Goal: Task Accomplishment & Management: Complete application form

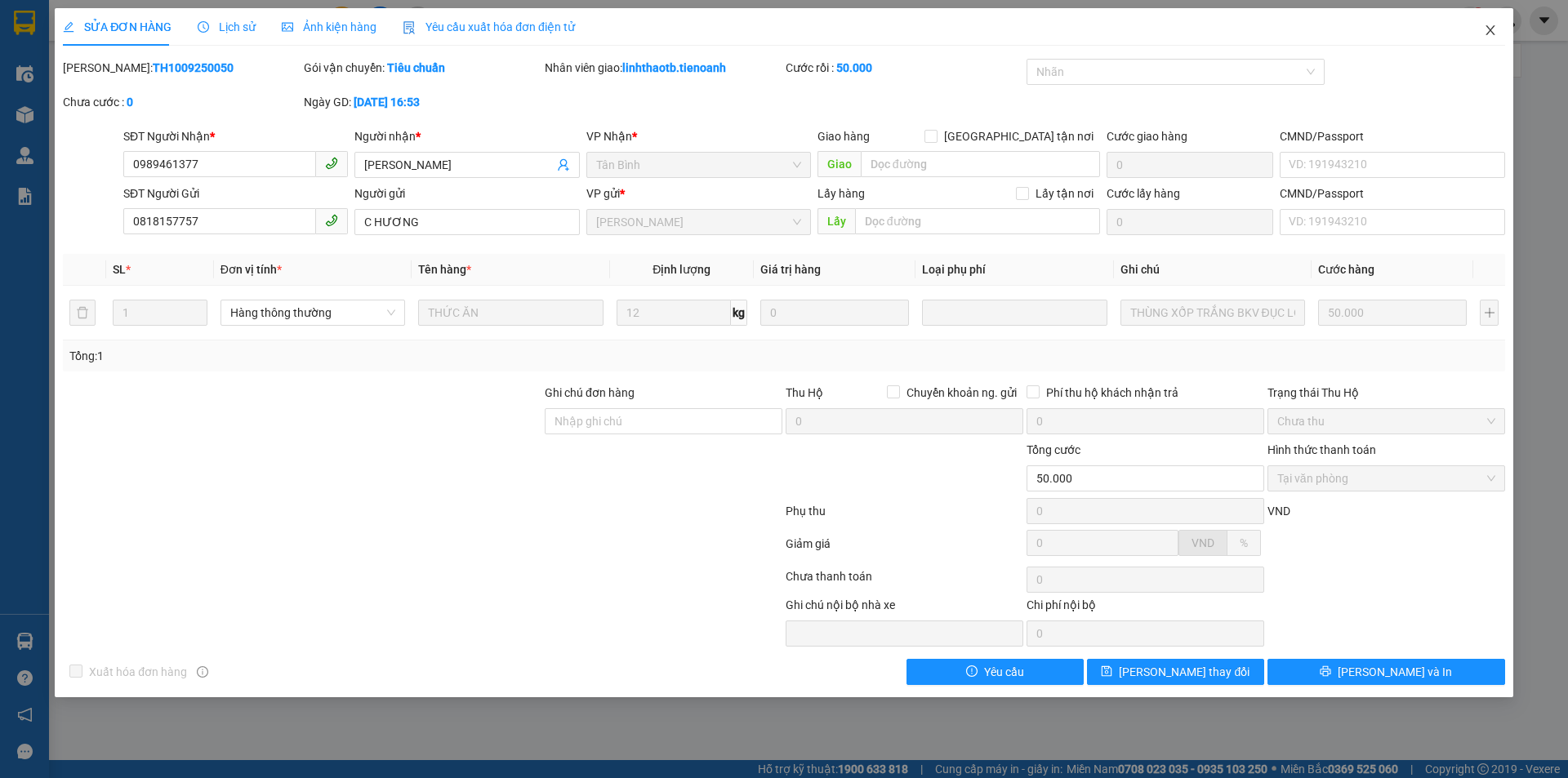
drag, startPoint x: 1495, startPoint y: 34, endPoint x: 1400, endPoint y: 2, distance: 100.2
click at [1491, 34] on icon "close" at bounding box center [1491, 30] width 13 height 13
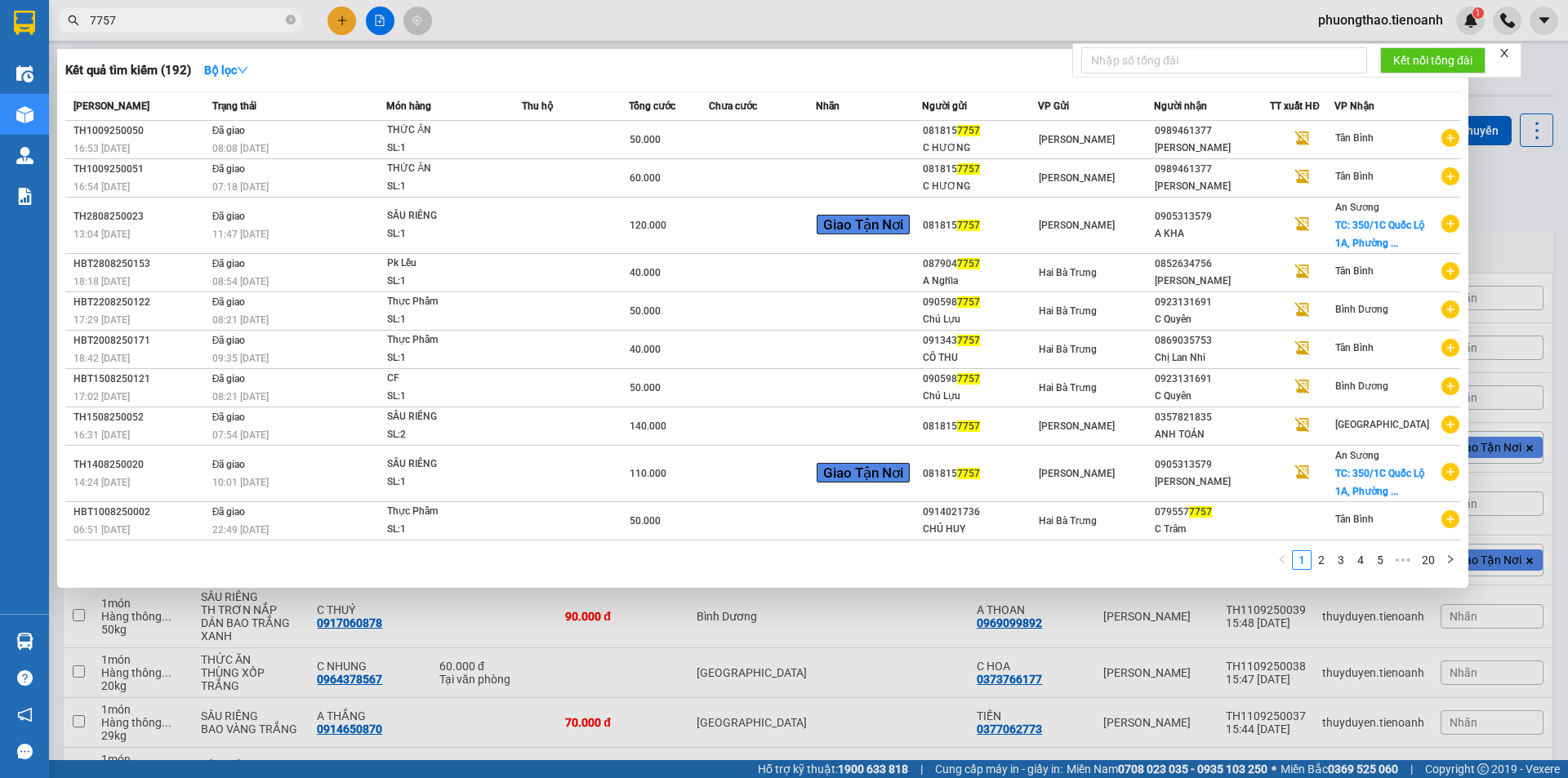
drag, startPoint x: 139, startPoint y: 21, endPoint x: 85, endPoint y: 23, distance: 54.0
click at [85, 23] on span "7757" at bounding box center [179, 20] width 245 height 25
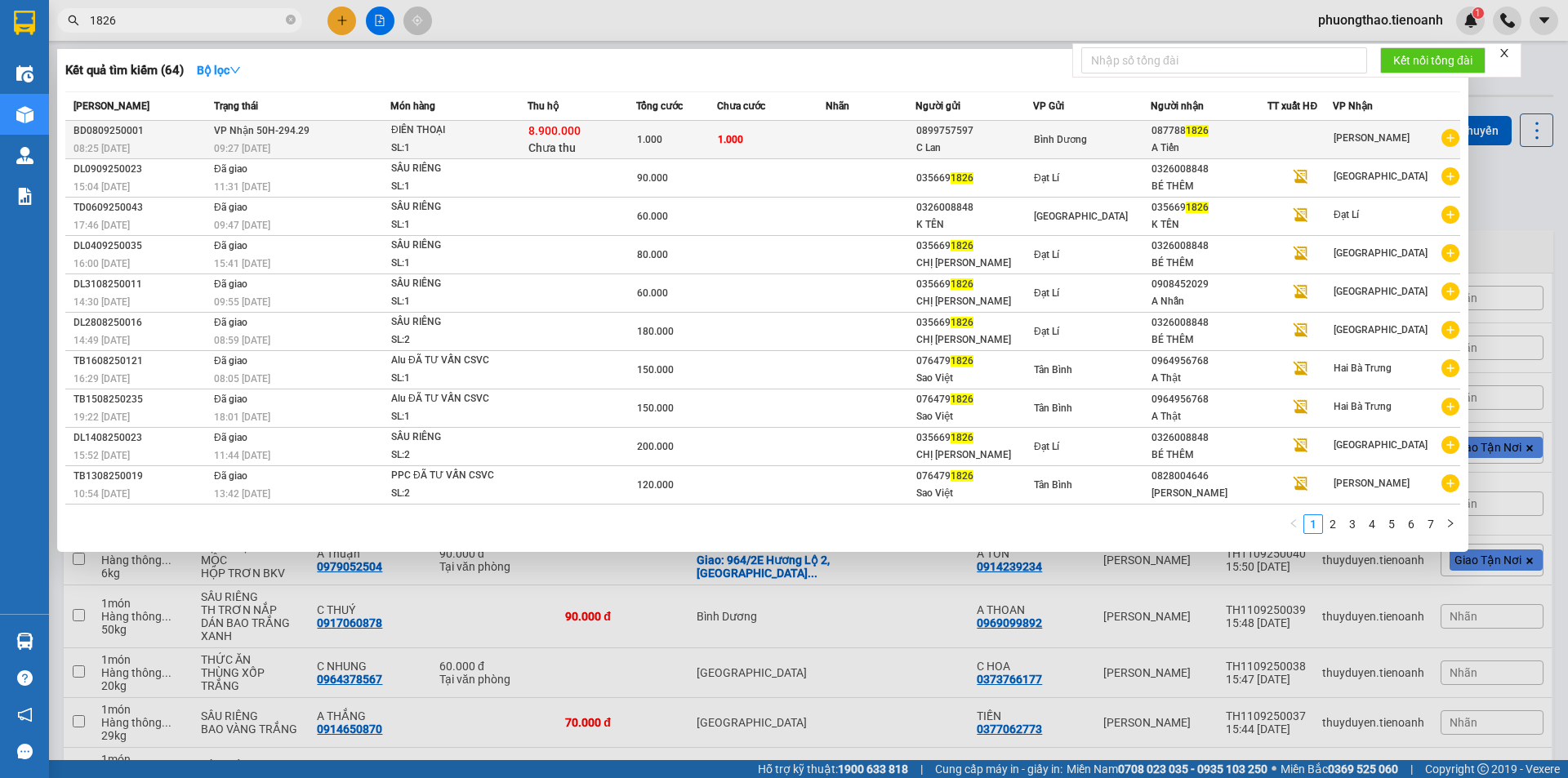
type input "1826"
click at [538, 151] on span "Chưa thu" at bounding box center [552, 148] width 48 height 13
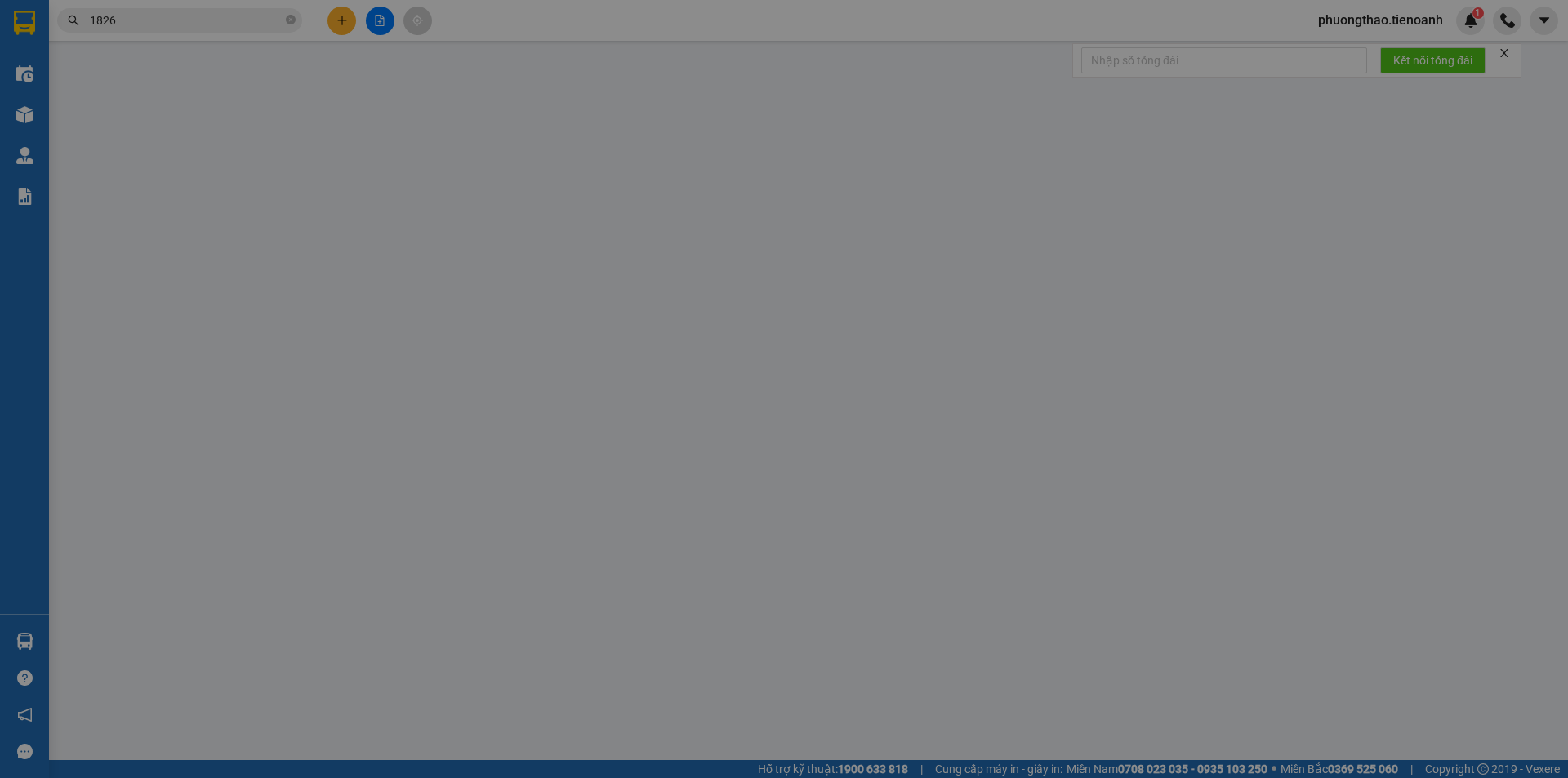
type input "0877881826"
type input "A Tiến"
type input "0899757597"
type input "C Lan"
type input "TH Cước rồi"
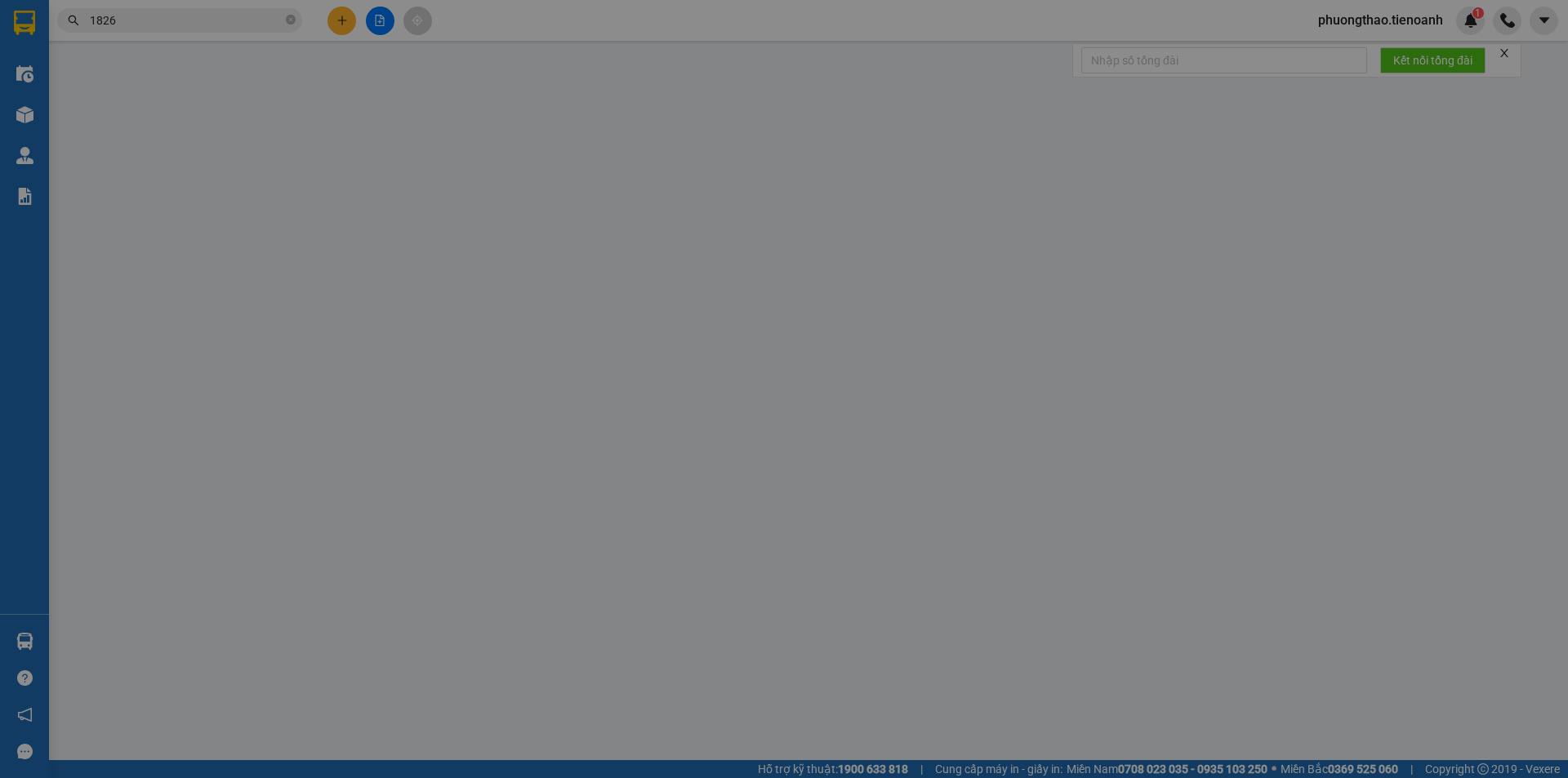
type input "1.000"
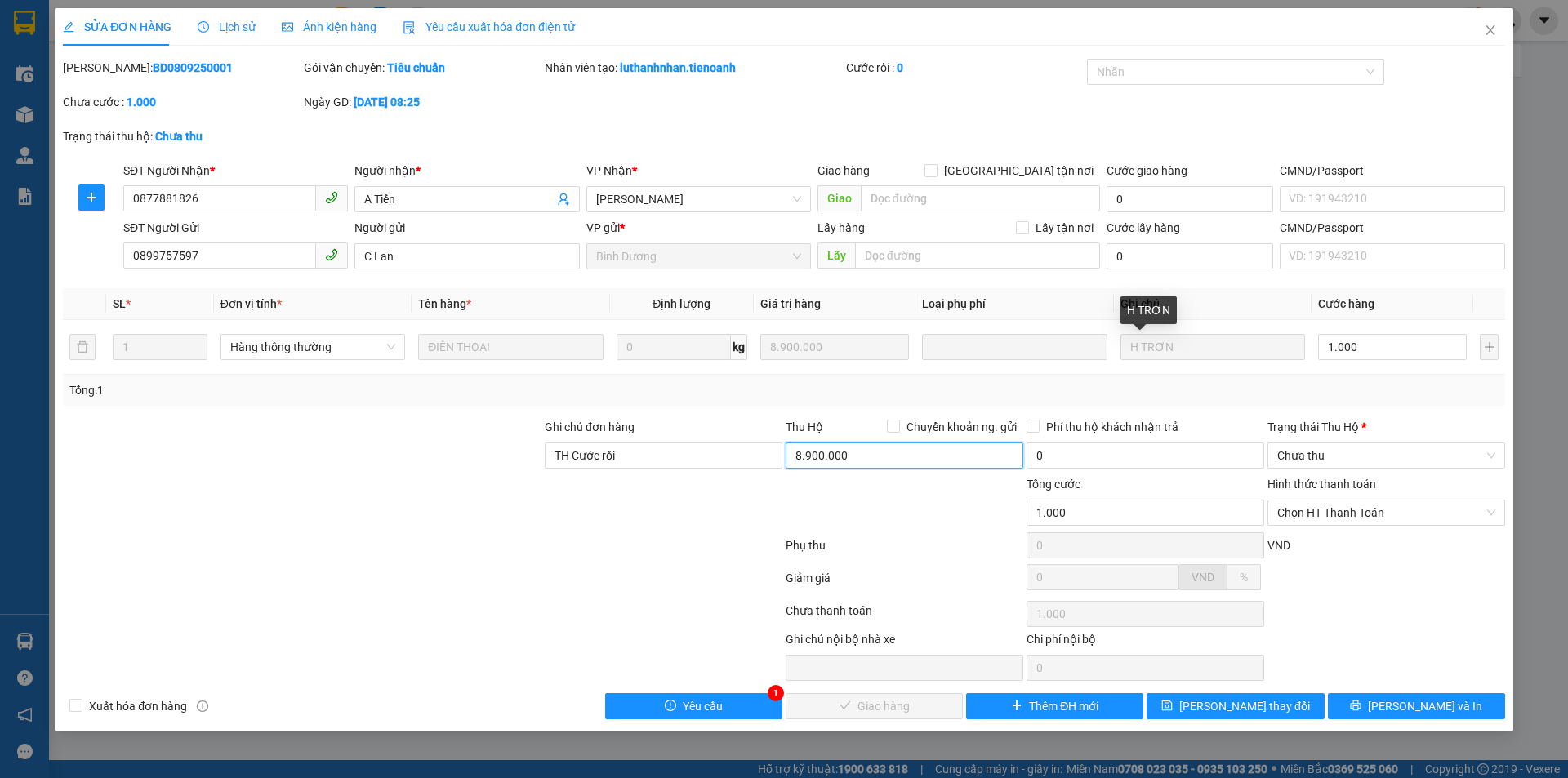
click at [907, 454] on input "8.900.000" at bounding box center [904, 456] width 238 height 26
click at [875, 455] on input "8.900.000" at bounding box center [904, 456] width 238 height 26
drag, startPoint x: 871, startPoint y: 452, endPoint x: 759, endPoint y: 451, distance: 112.0
click at [759, 451] on div "Ghi chú đơn hàng TH Cước rồi Thu Hộ Chuyển khoản ng. gửi 8.900.000 Phí thu hộ k…" at bounding box center [784, 447] width 1446 height 57
type input "0"
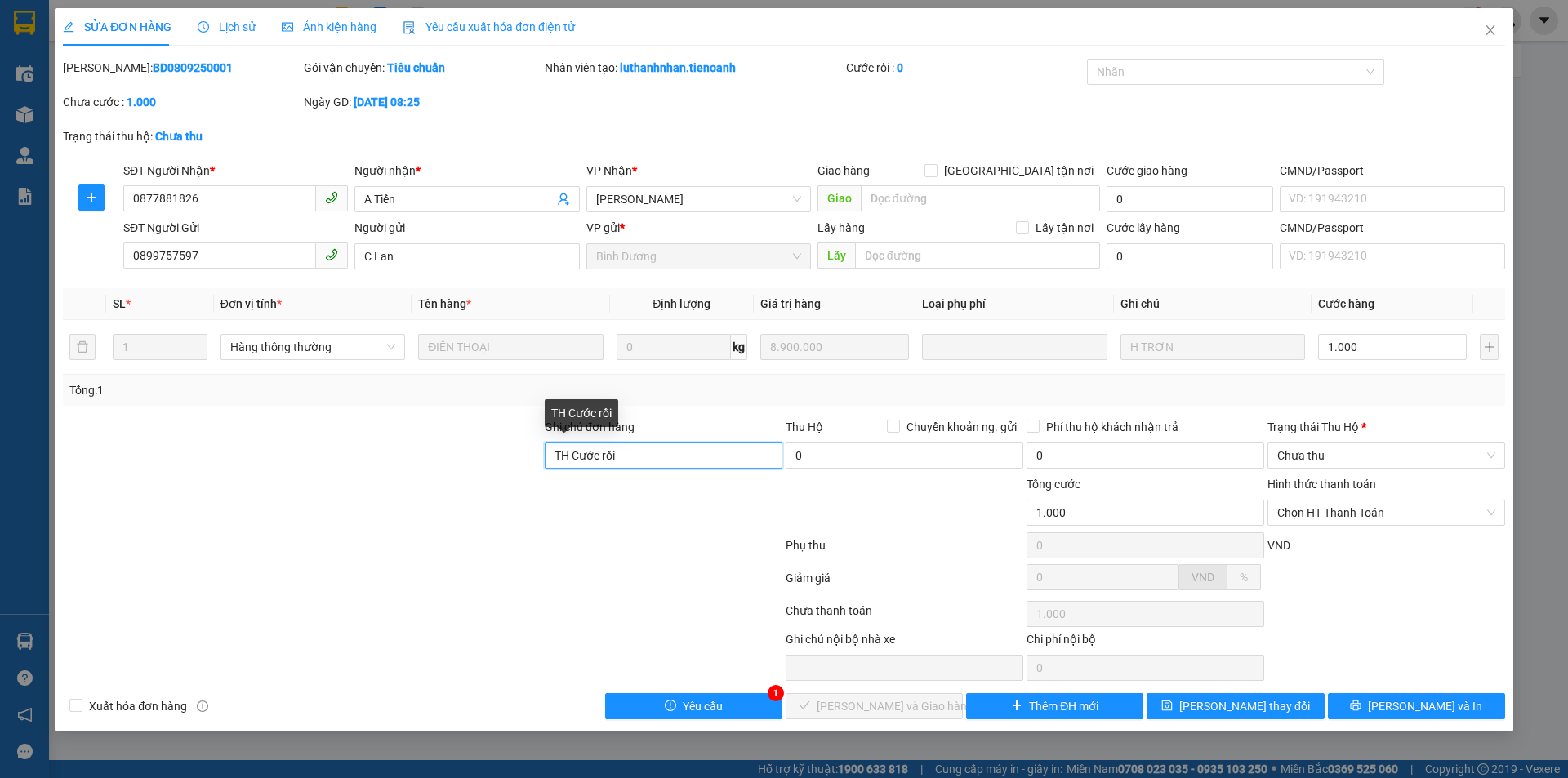
click at [663, 459] on input "TH Cước rồi" at bounding box center [663, 456] width 238 height 26
type input "TH Cước rồi , hoàn hàng , k thu hộ nữa"
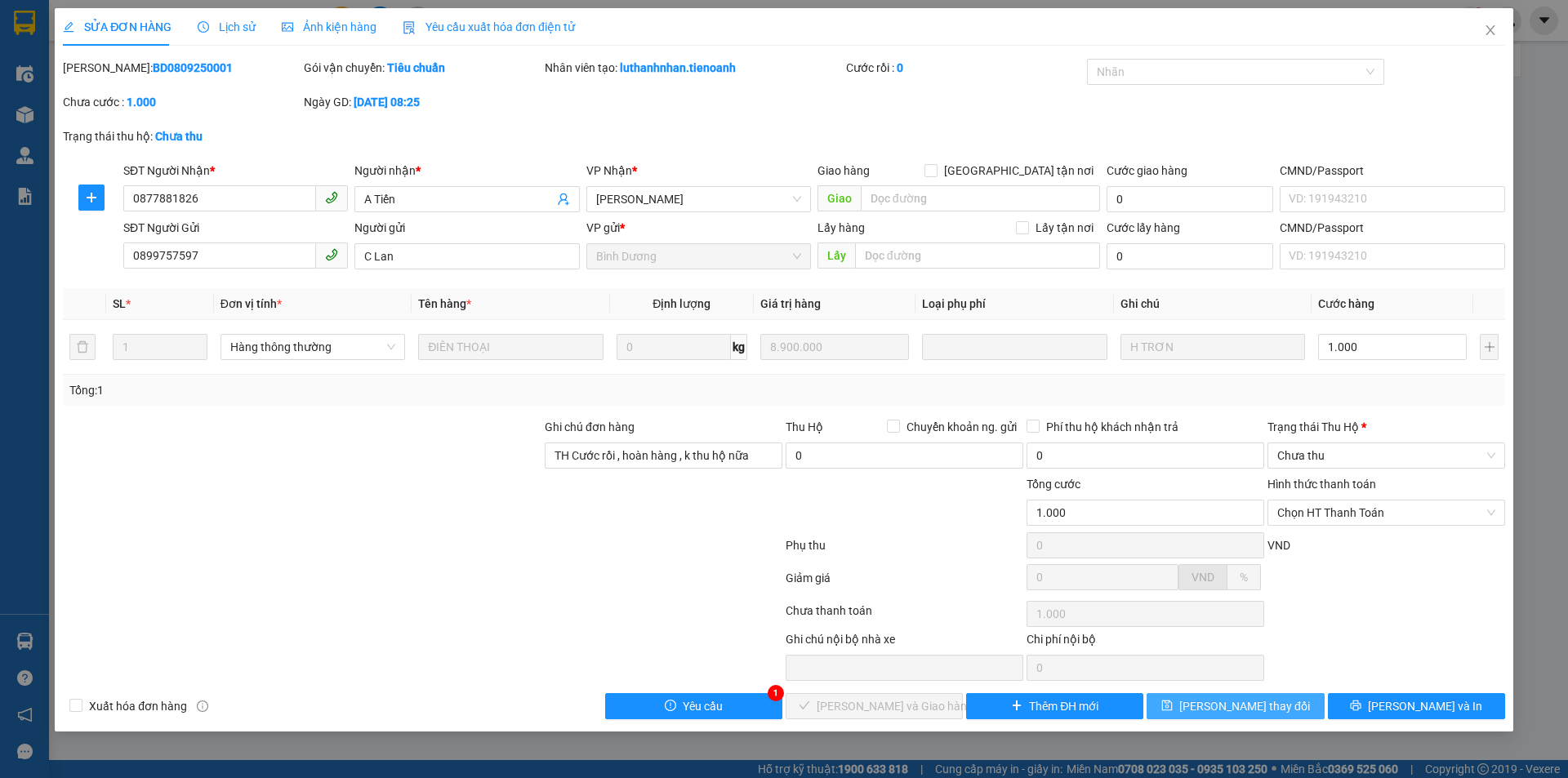
click at [1184, 711] on button "[PERSON_NAME] thay đổi" at bounding box center [1235, 706] width 177 height 26
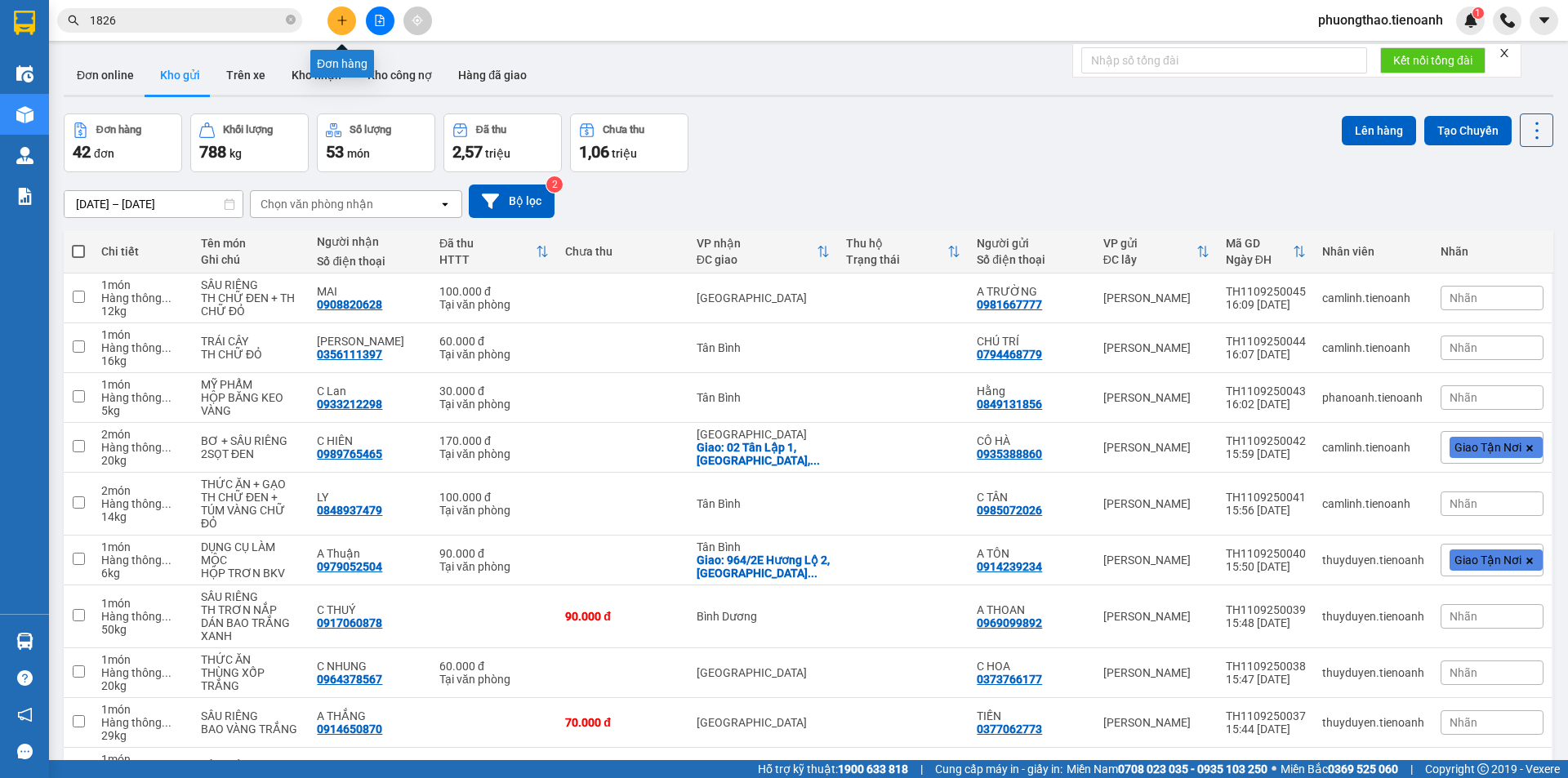
click at [344, 28] on button at bounding box center [341, 20] width 28 height 28
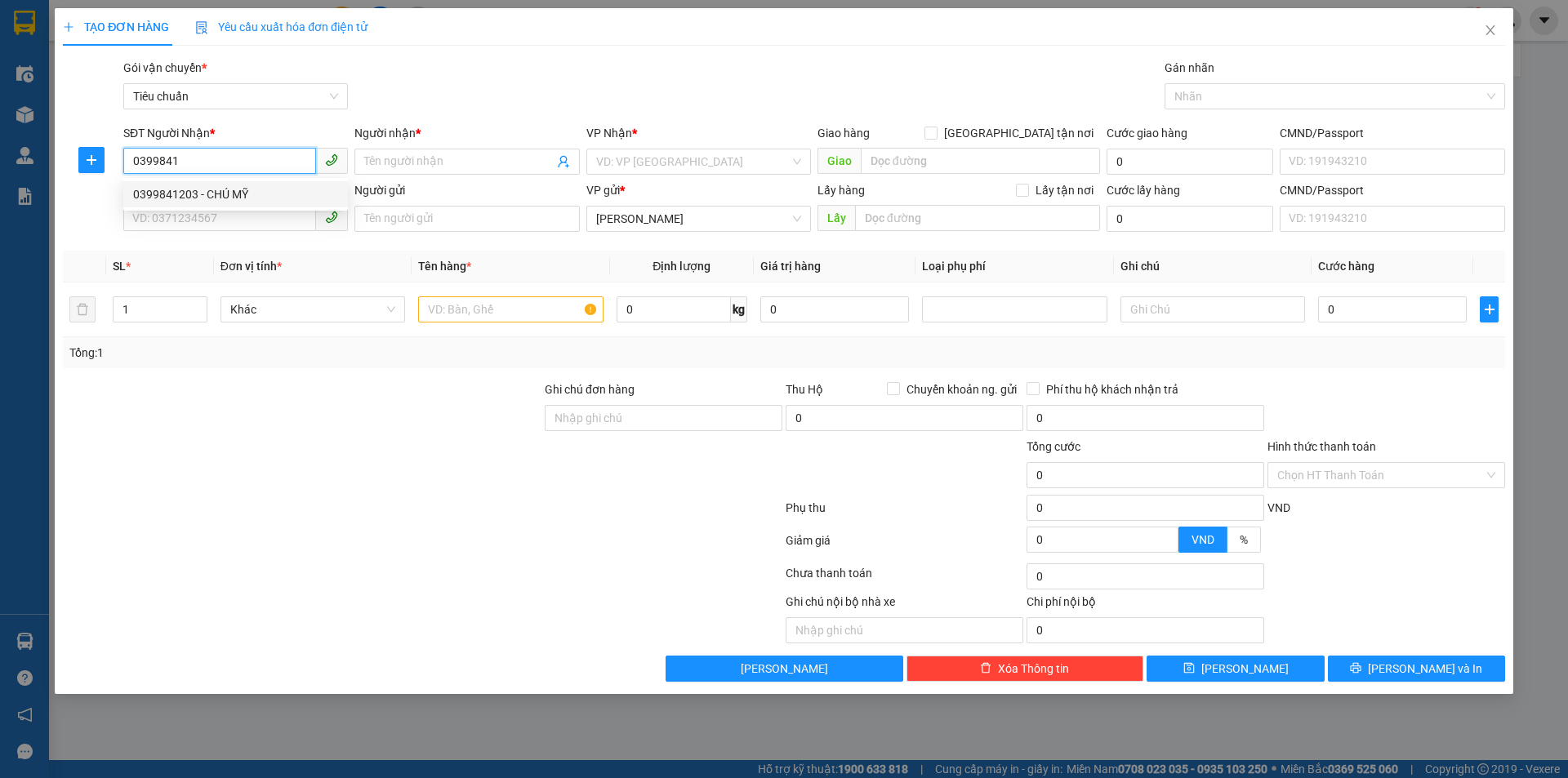
click at [264, 197] on div "0399841203 - CHÚ MỸ" at bounding box center [235, 194] width 205 height 18
type input "0399841203"
type input "CHÚ MỸ"
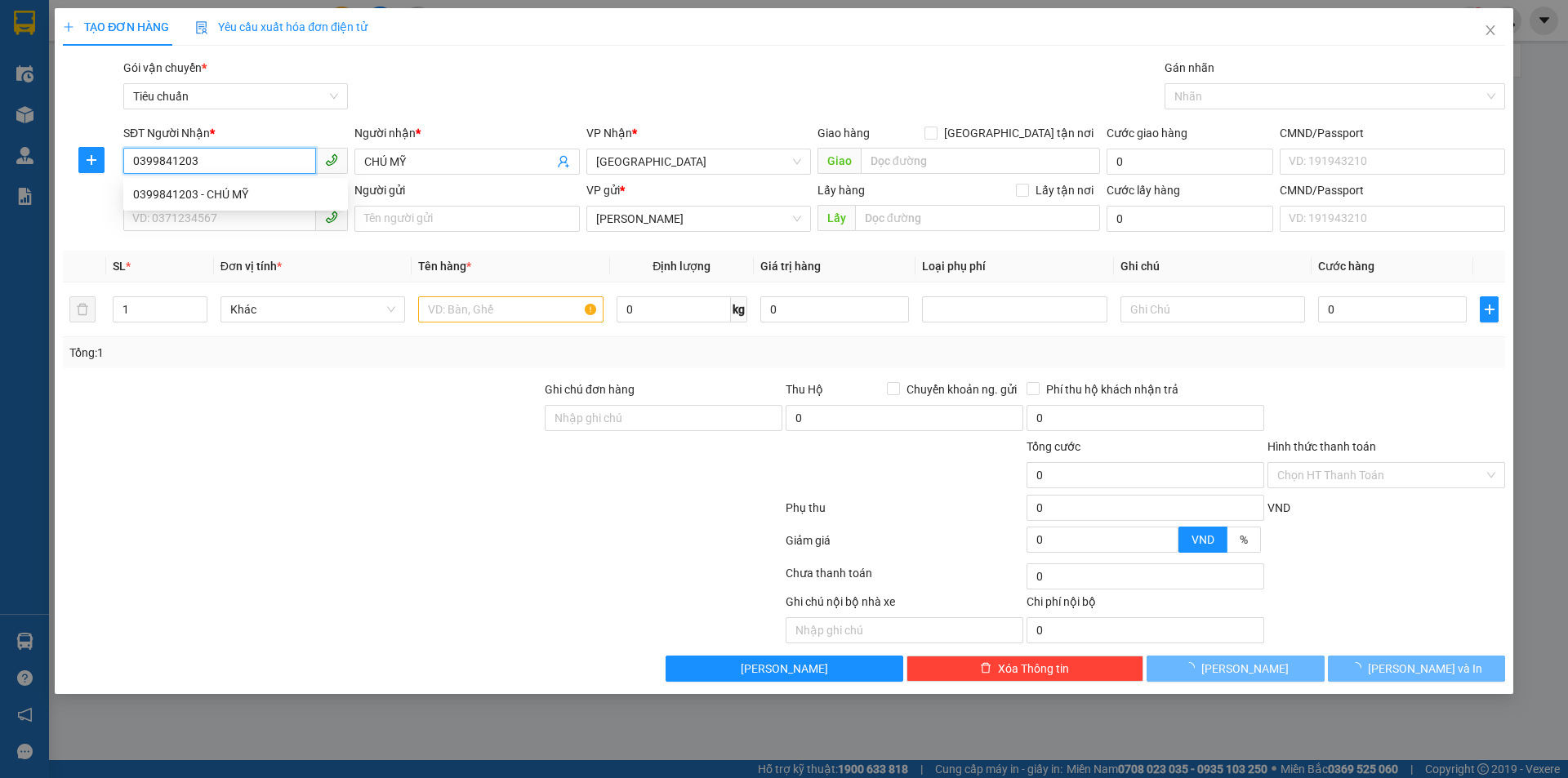
type input "40.000"
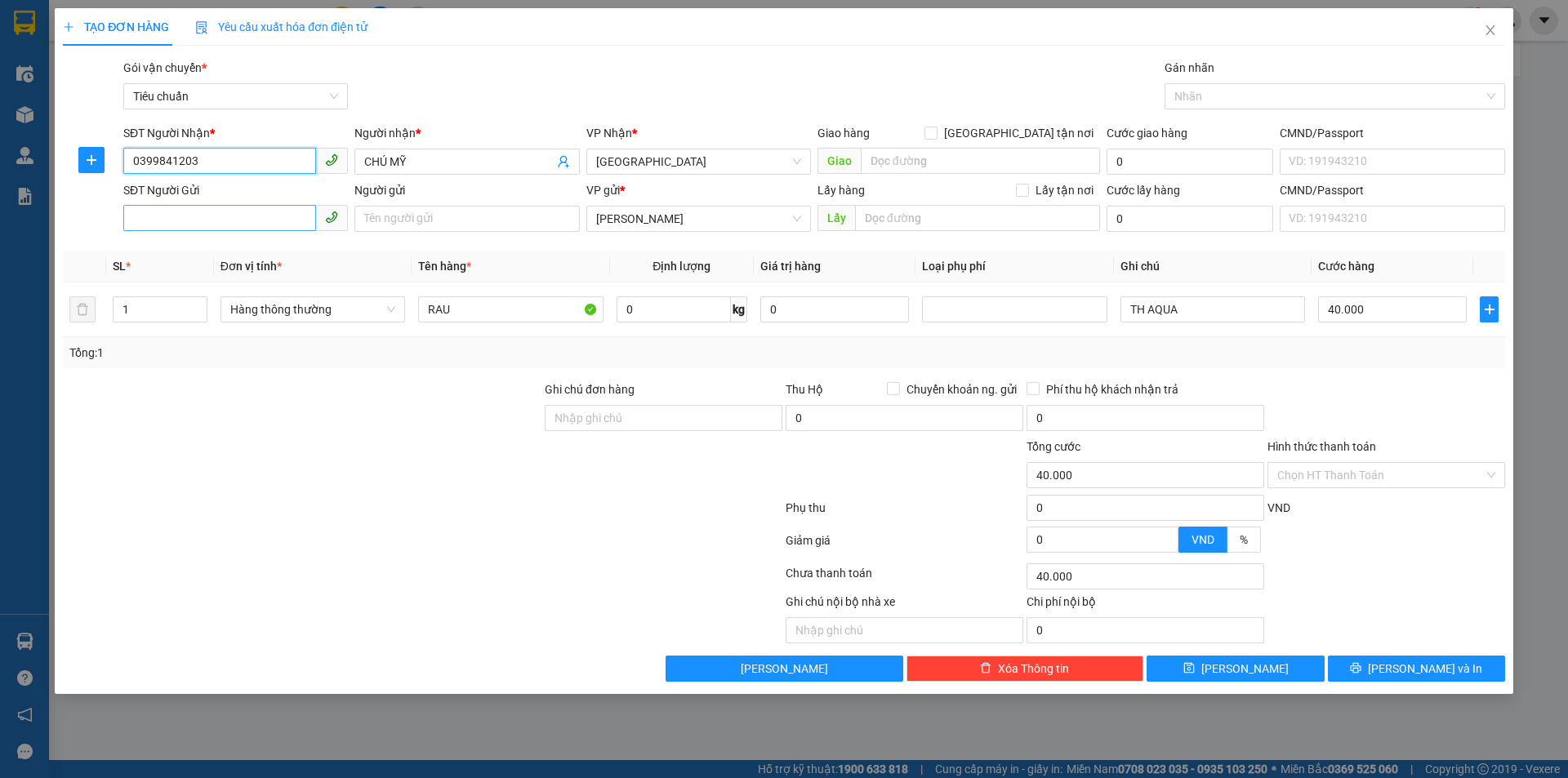
type input "0399841203"
click at [264, 223] on input "SĐT Người Gửi" at bounding box center [219, 217] width 193 height 26
drag, startPoint x: 1218, startPoint y: 320, endPoint x: 1156, endPoint y: 312, distance: 62.5
click at [1156, 312] on input "TH AQUA" at bounding box center [1213, 309] width 184 height 26
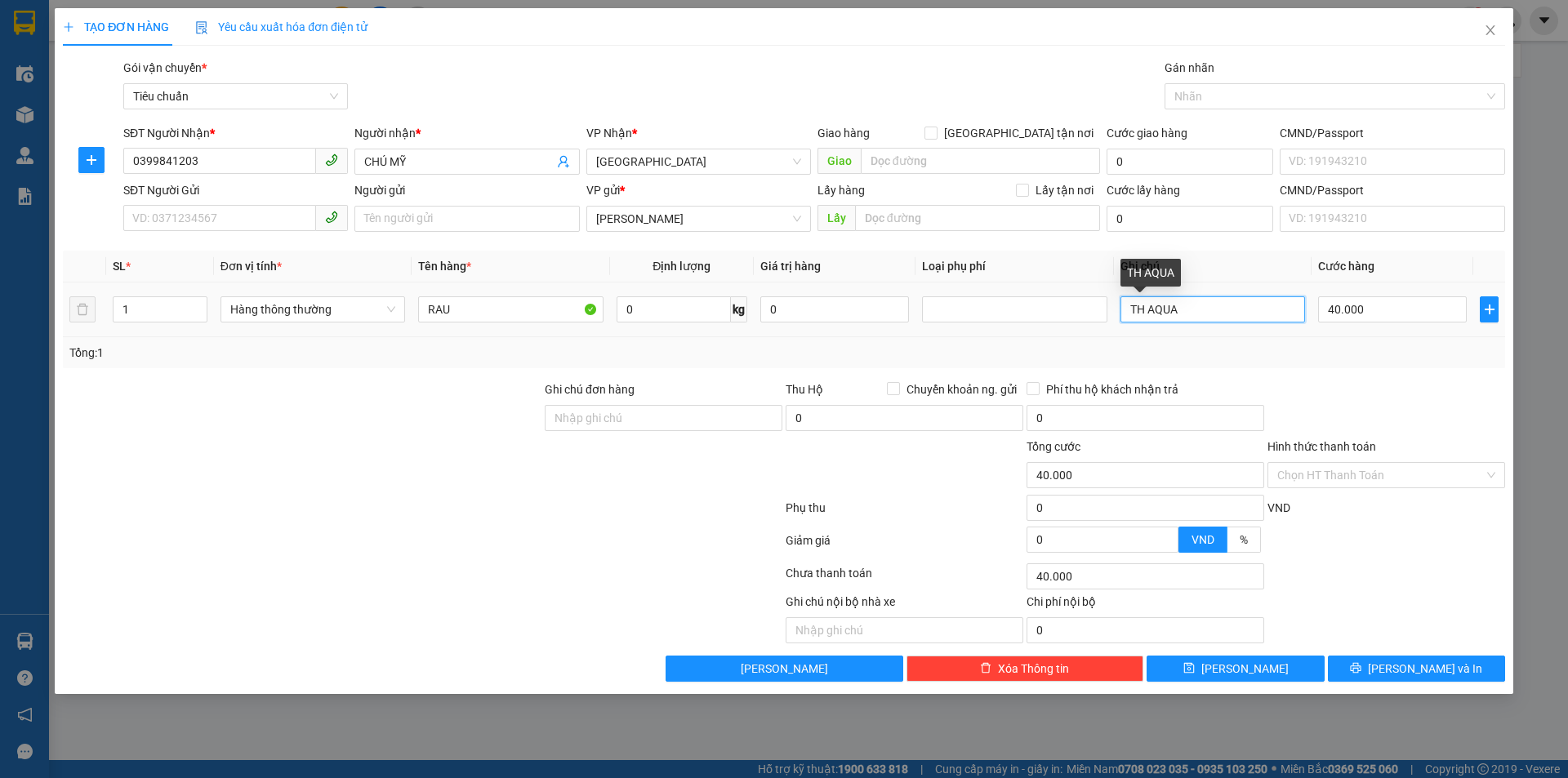
drag, startPoint x: 1149, startPoint y: 310, endPoint x: 1207, endPoint y: 302, distance: 58.5
click at [1207, 302] on input "TH AQUA" at bounding box center [1213, 309] width 184 height 26
type input "TH NGỰA NÂU + TH XỐP TRẮNG KB XANH LÁ"
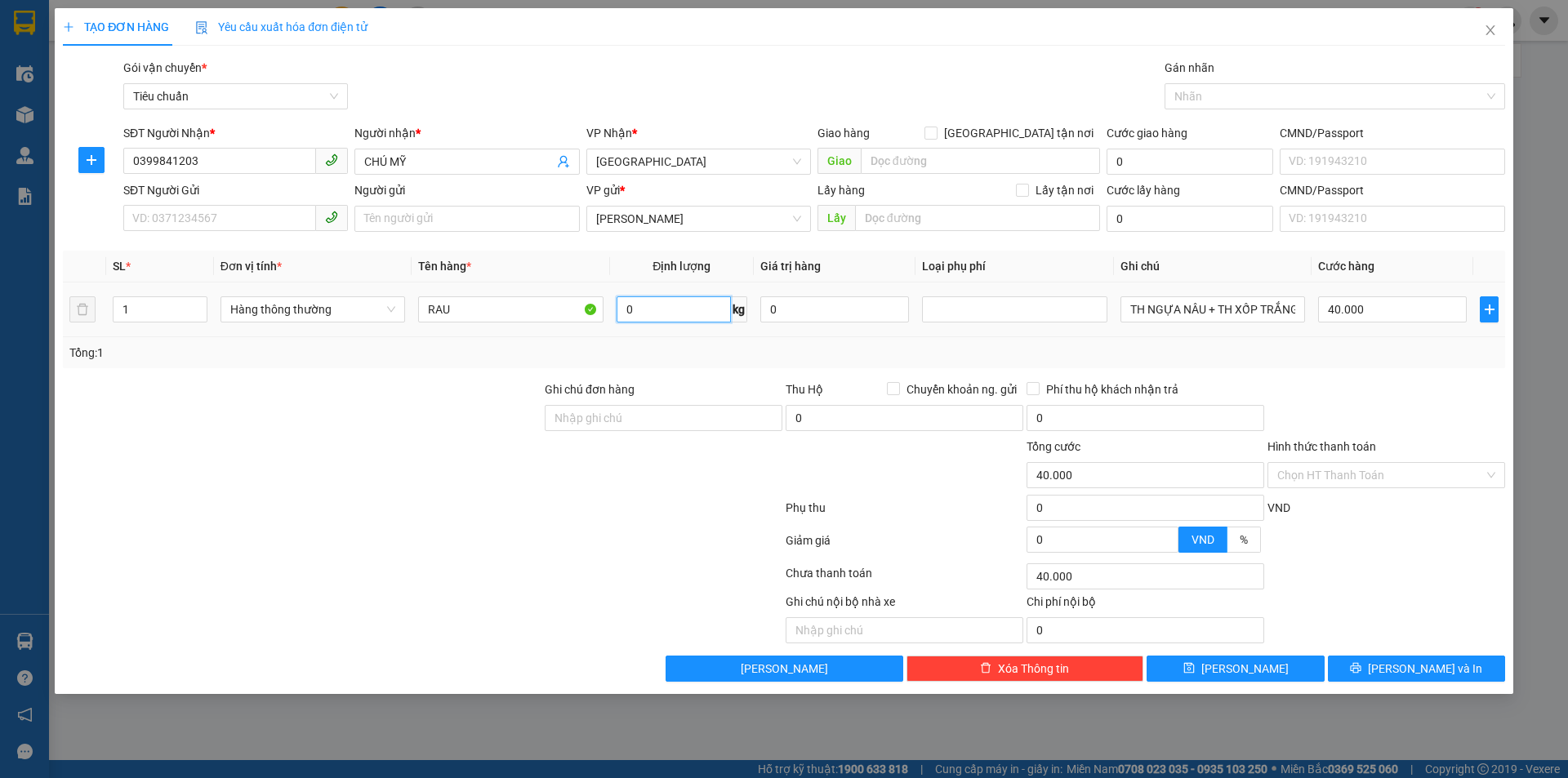
click at [685, 309] on input "0" at bounding box center [673, 309] width 115 height 26
type input "14"
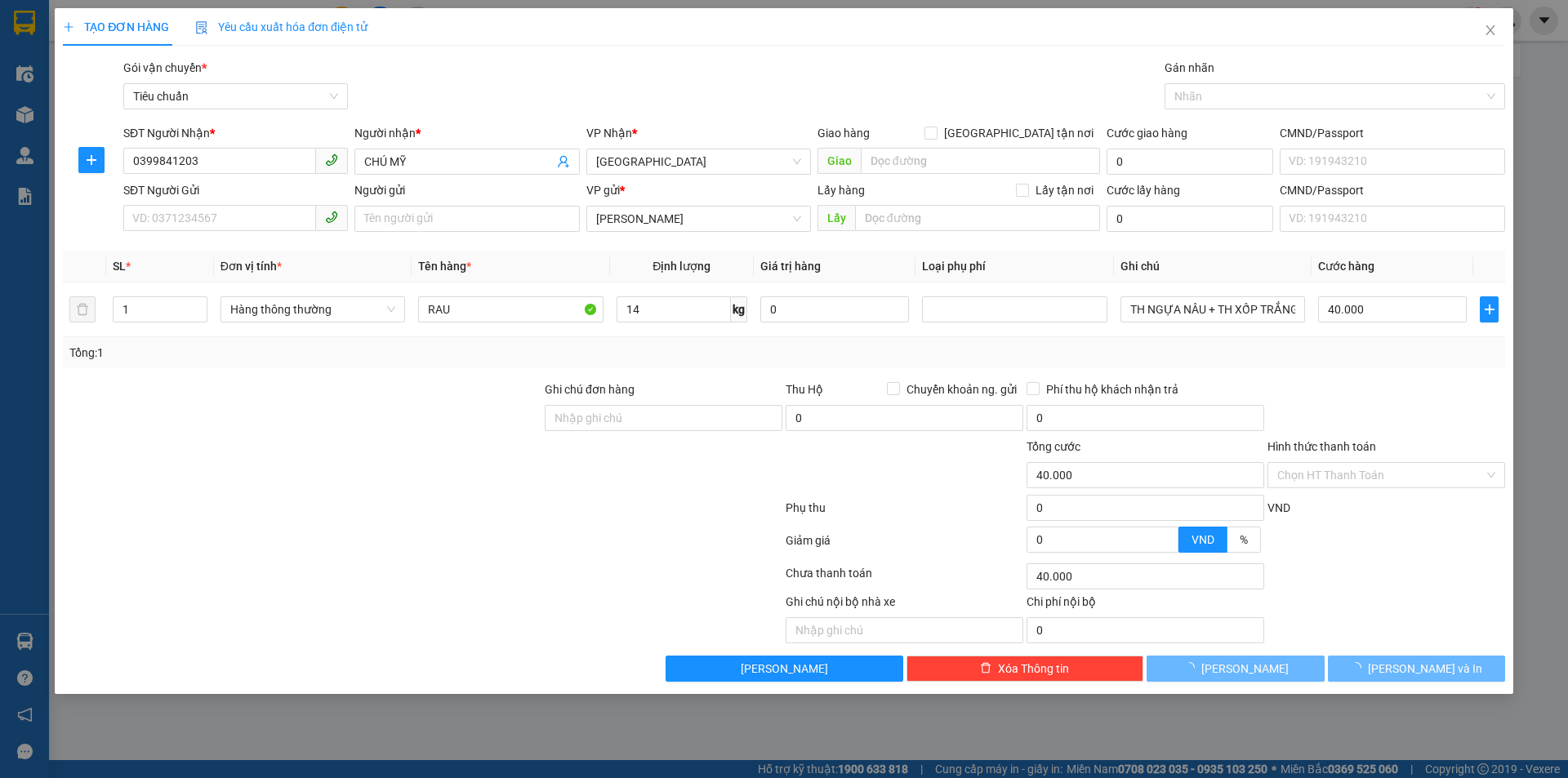
drag, startPoint x: 706, startPoint y: 461, endPoint x: 700, endPoint y: 472, distance: 12.5
click at [700, 472] on div at bounding box center [663, 466] width 241 height 57
type input "50.000"
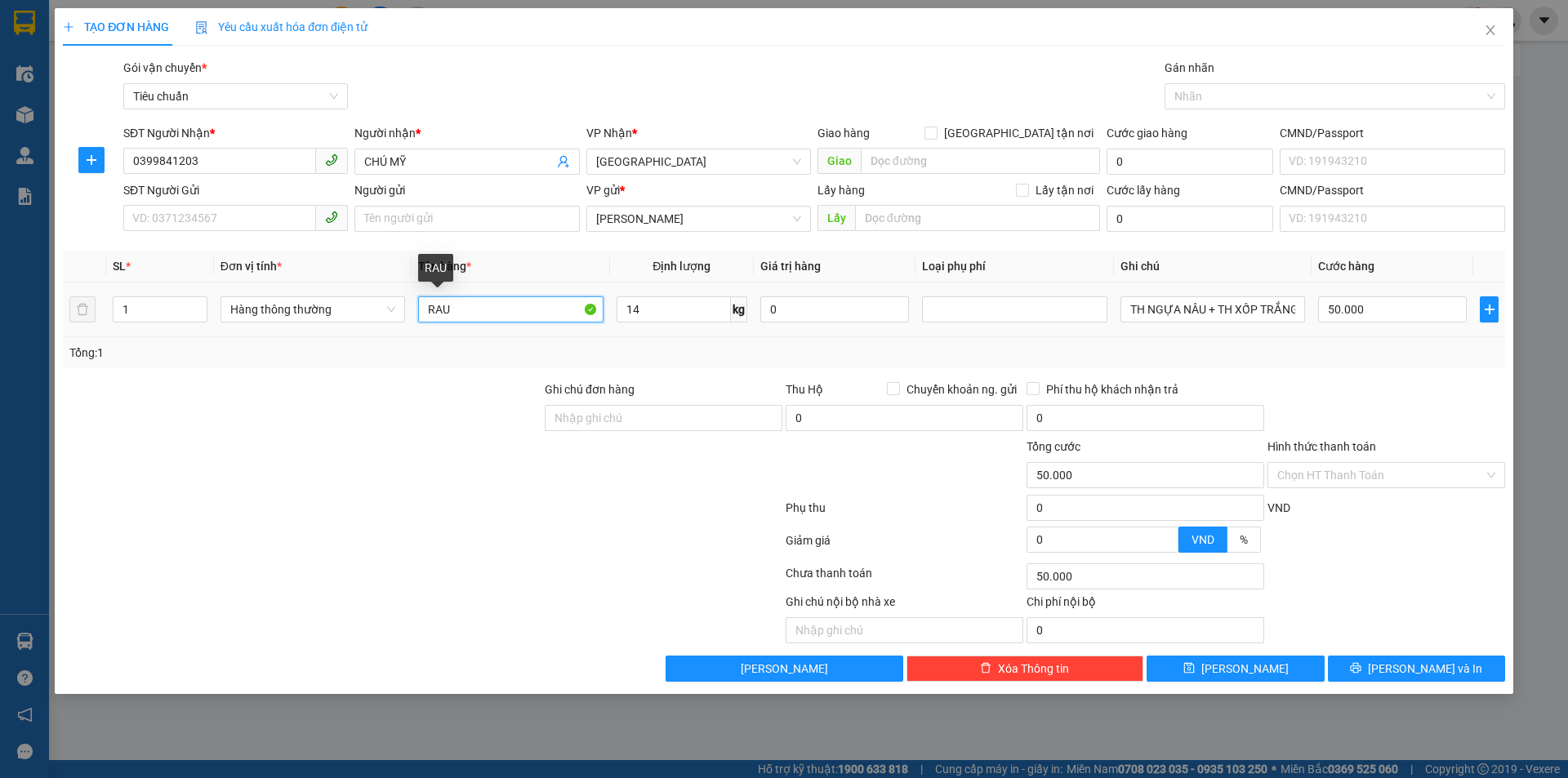
click at [465, 303] on input "RAU" at bounding box center [510, 309] width 184 height 26
drag, startPoint x: 465, startPoint y: 303, endPoint x: 398, endPoint y: 300, distance: 67.1
click at [398, 300] on tr "1 Hàng thông thường RAU 14 kg 0 TH NGỰA NÂU + TH XỐP TRẮNG KB XANH LÁ 50.000" at bounding box center [784, 310] width 1442 height 55
click at [206, 218] on input "SĐT Người Gửi" at bounding box center [219, 217] width 193 height 26
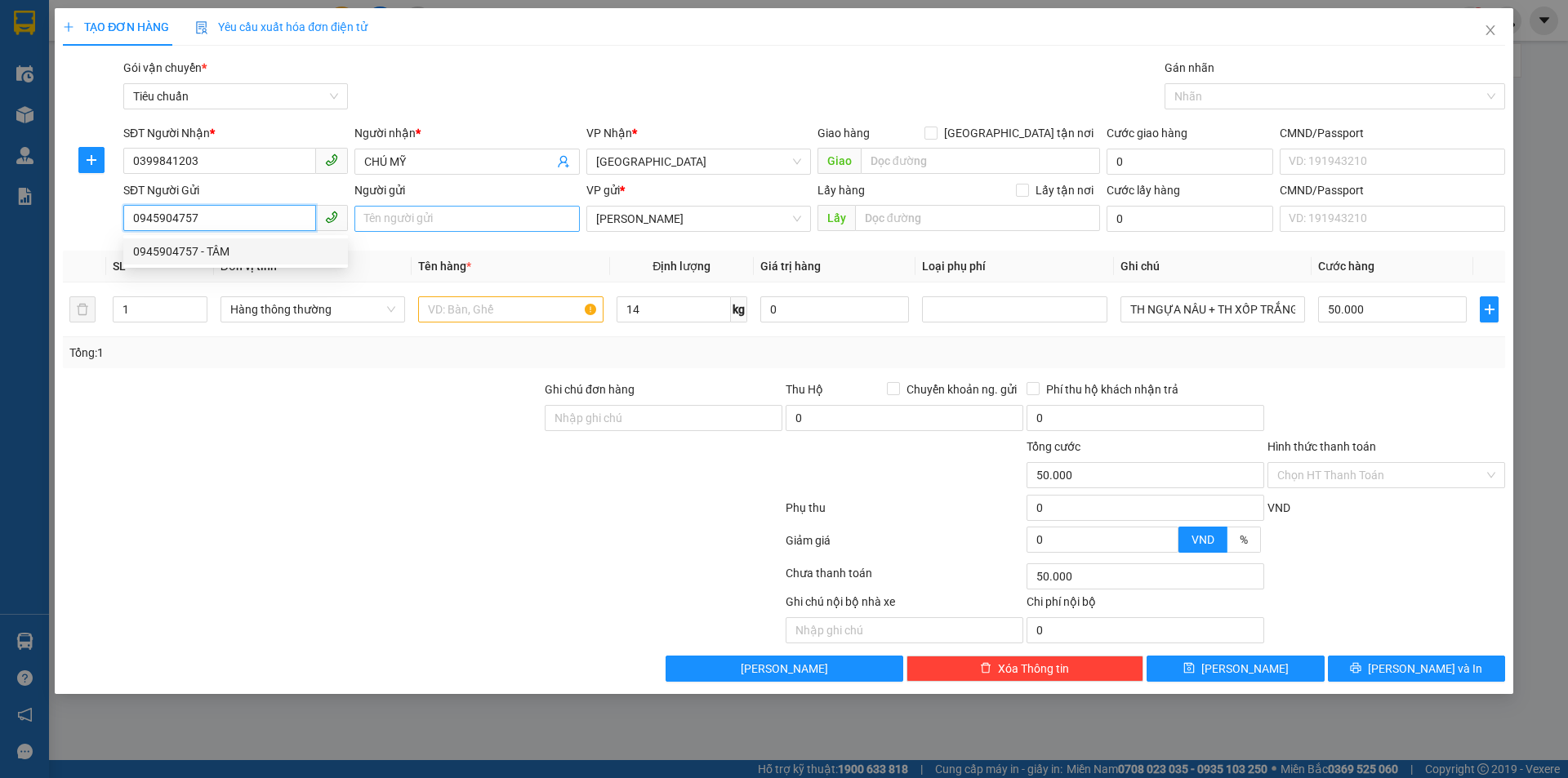
type input "0945904757"
click at [367, 214] on input "Người gửi" at bounding box center [466, 218] width 225 height 26
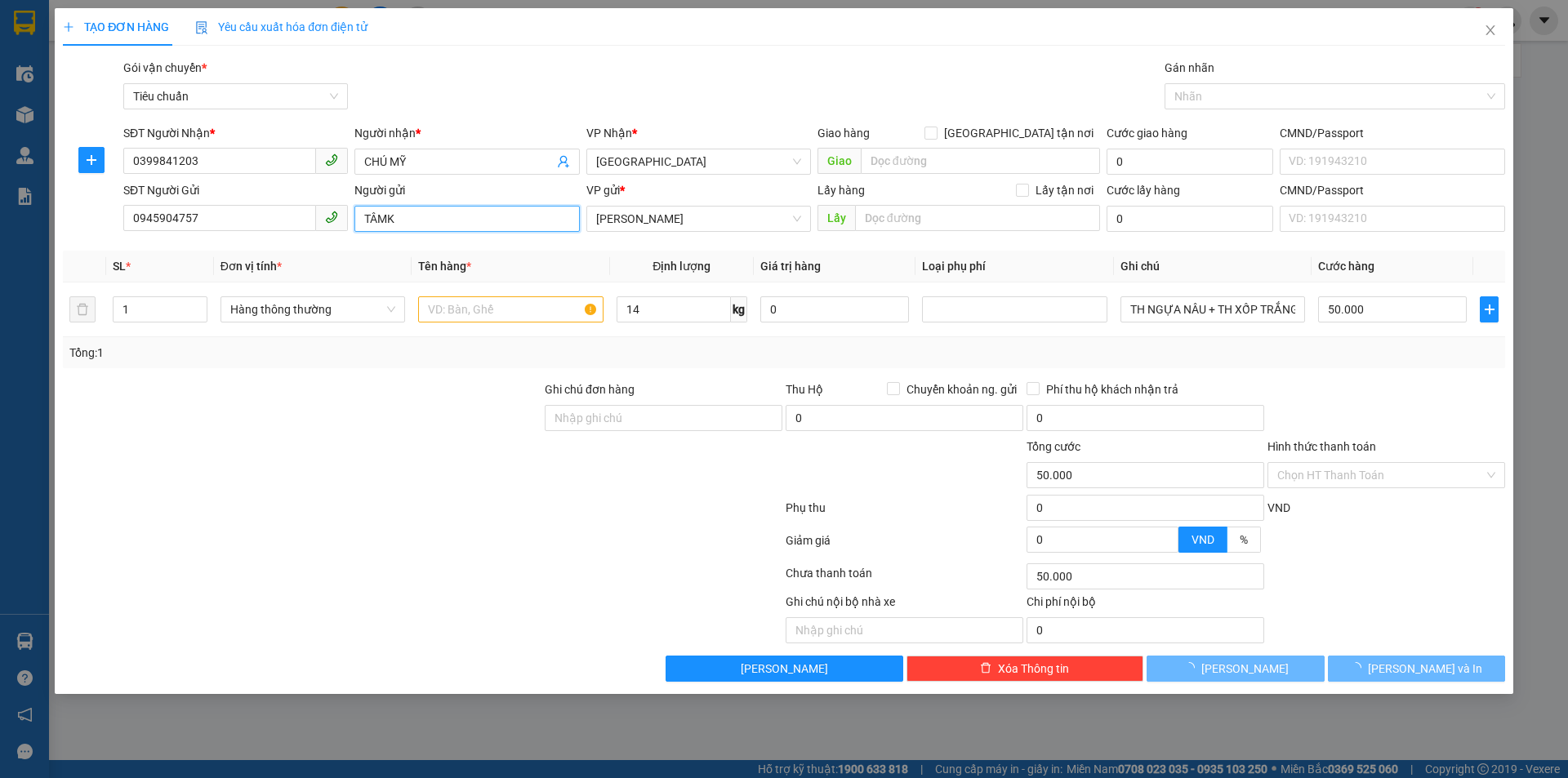
type input "TÂM"
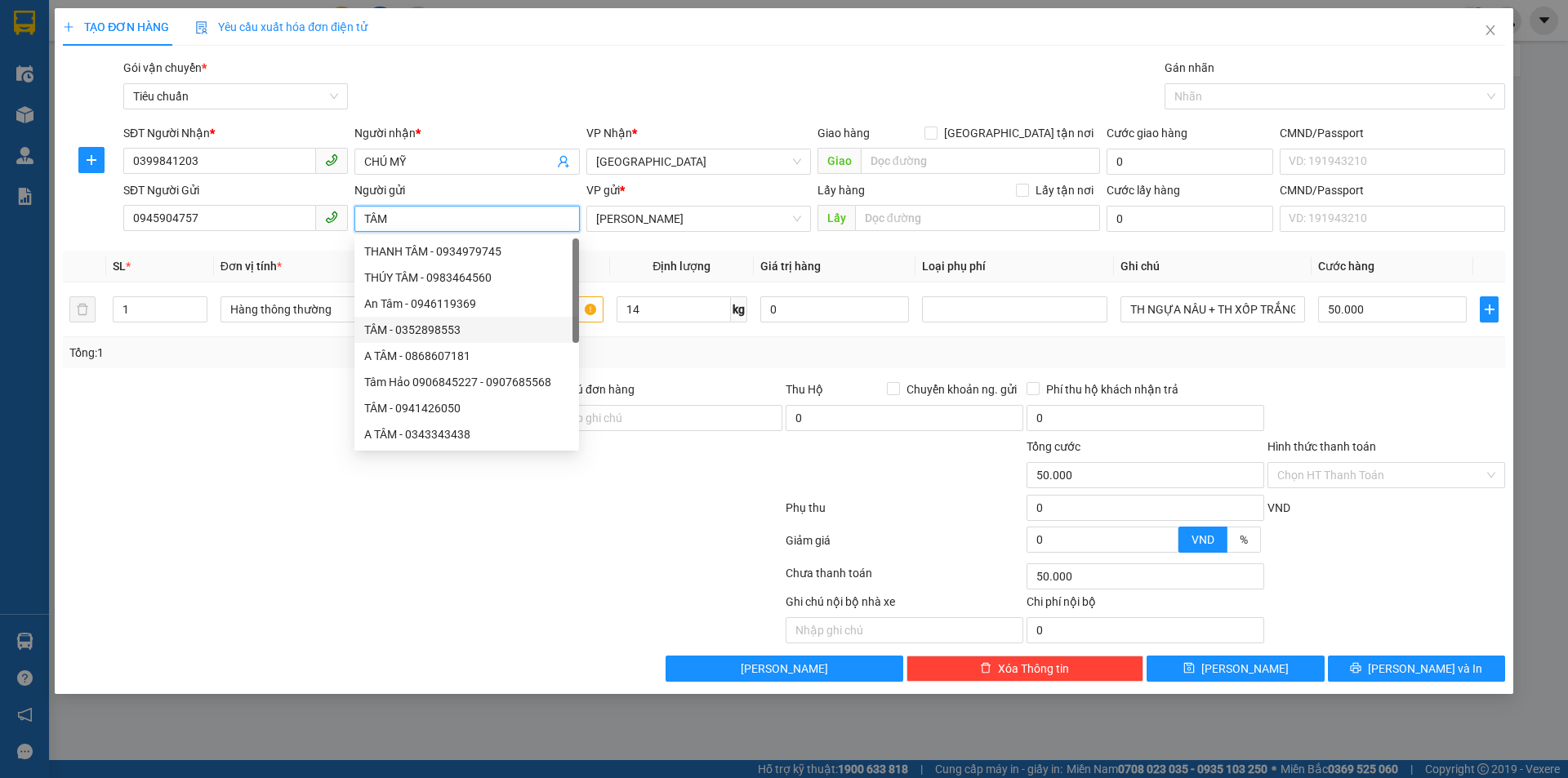
click at [439, 326] on div "TÂM - 0352898553" at bounding box center [466, 330] width 205 height 18
type input "0352898553"
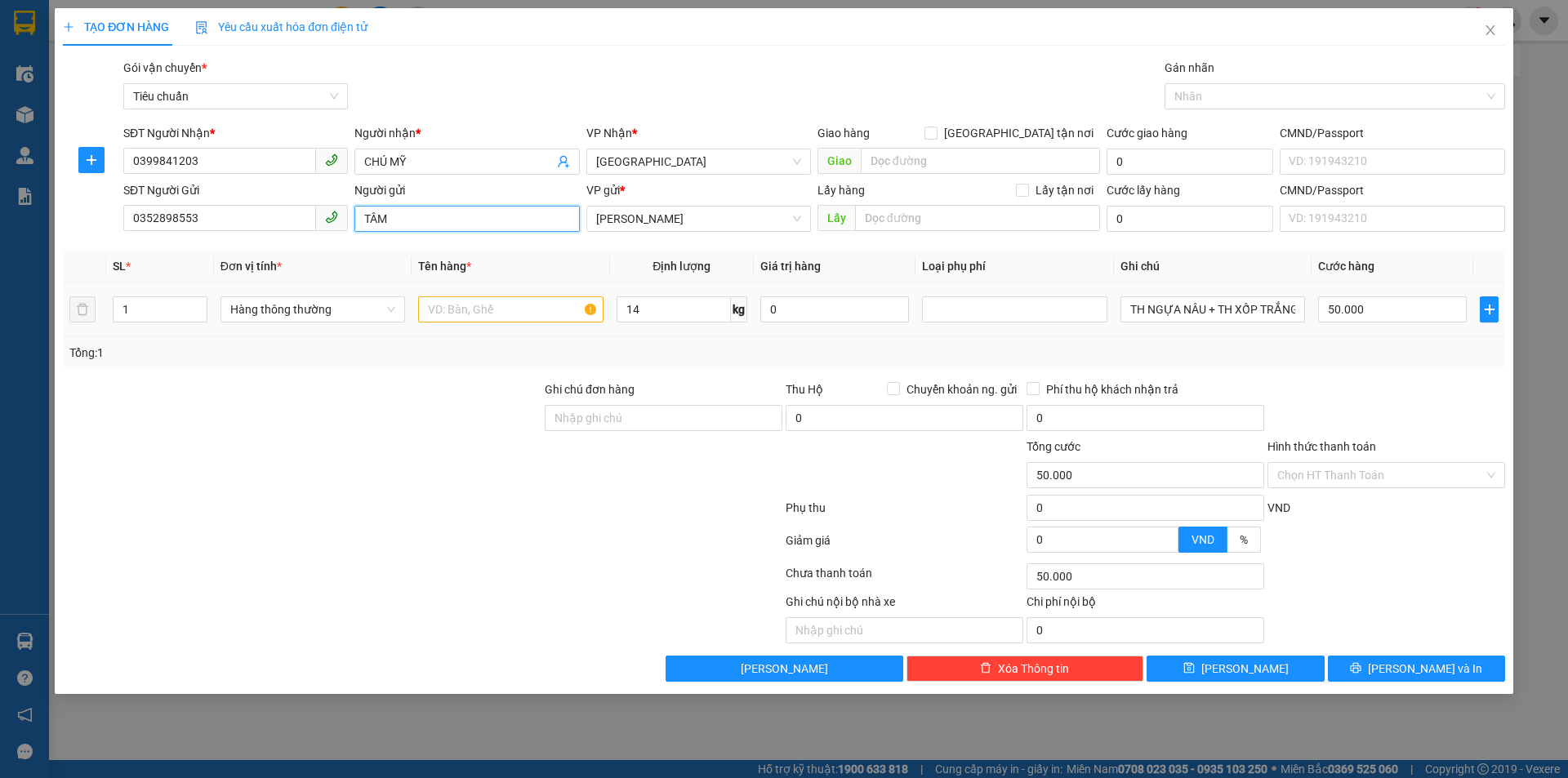
type input "TÂM"
click at [507, 303] on input "text" at bounding box center [510, 309] width 184 height 26
type input "THỨC ĂN + SẦU RIÊNG"
click at [1347, 314] on input "50.000" at bounding box center [1393, 309] width 149 height 26
type input "1"
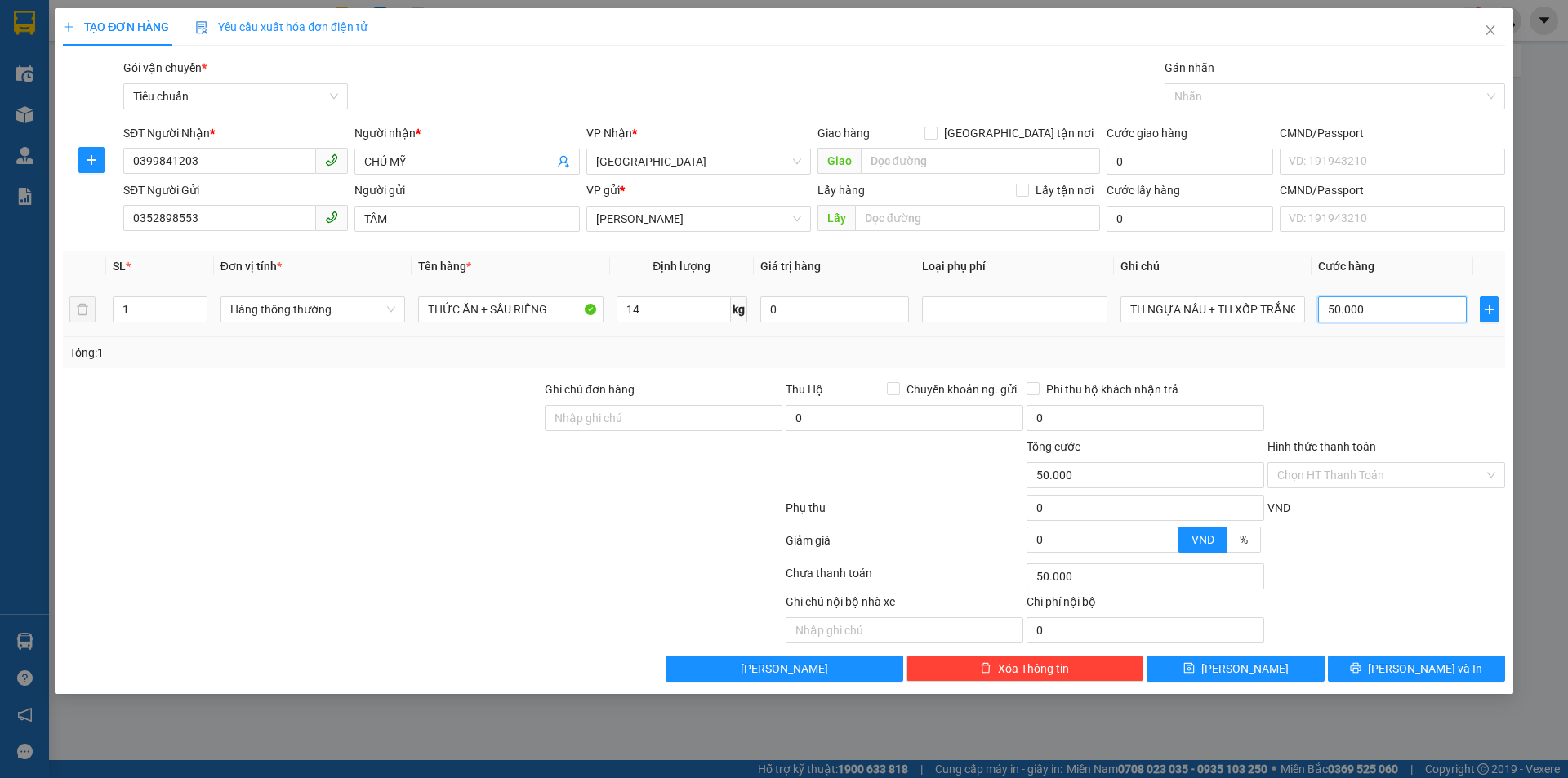
type input "1"
type input "10"
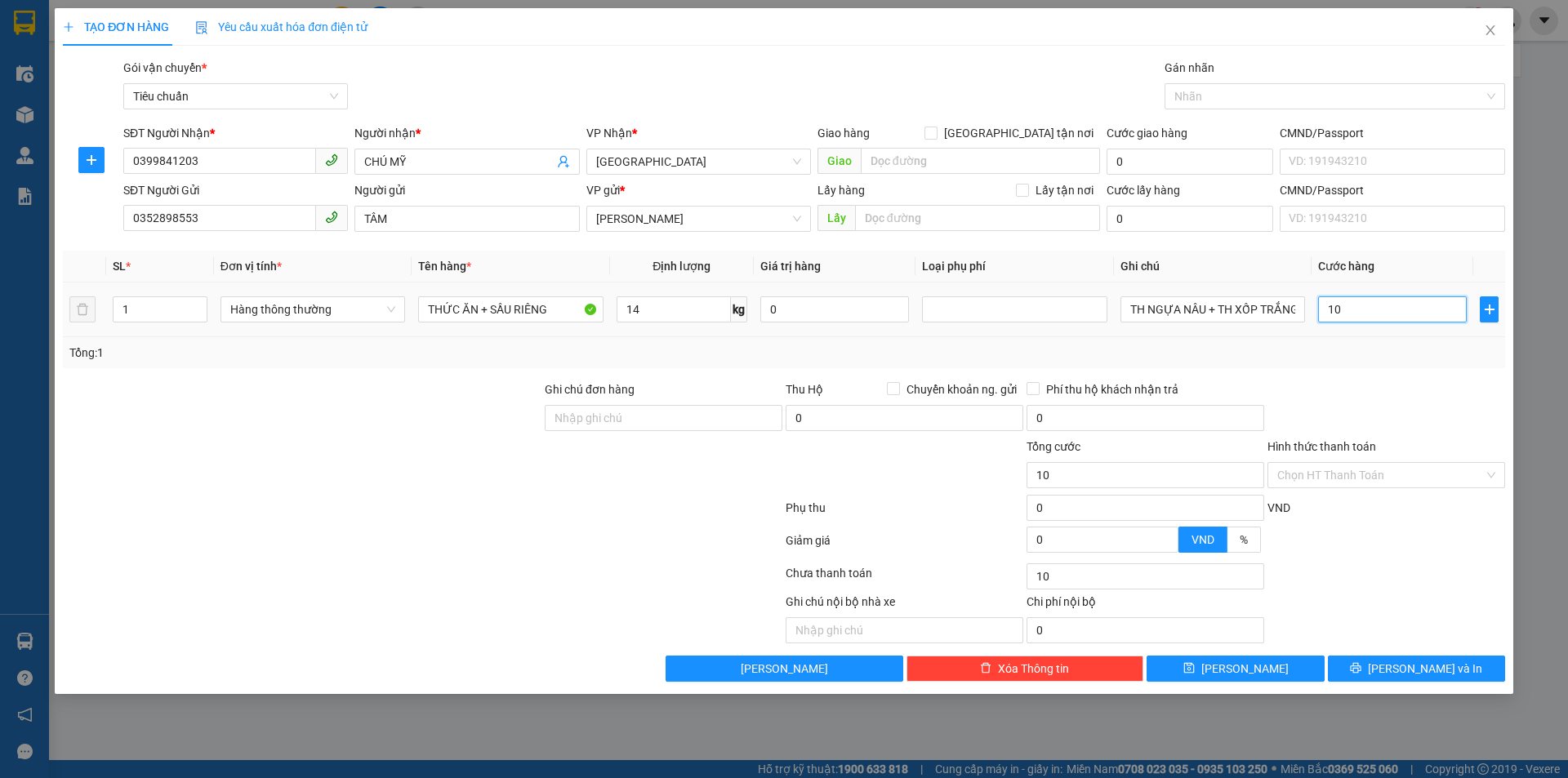
type input "100"
type input "100.000"
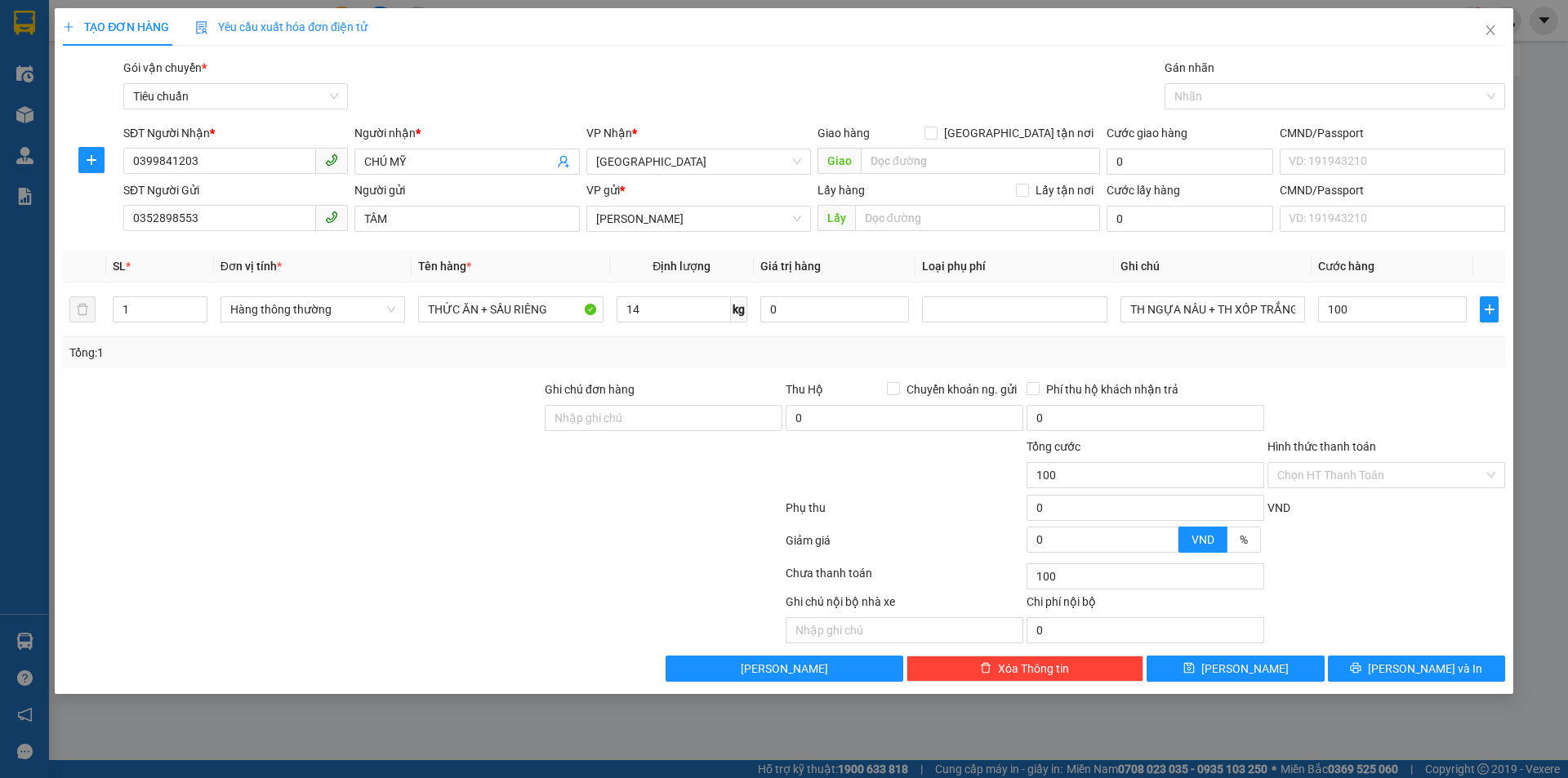
type input "100.000"
click at [1344, 353] on div "Tổng: 1" at bounding box center [784, 353] width 1429 height 18
click at [1272, 672] on button "[PERSON_NAME]" at bounding box center [1235, 669] width 177 height 26
type input "0"
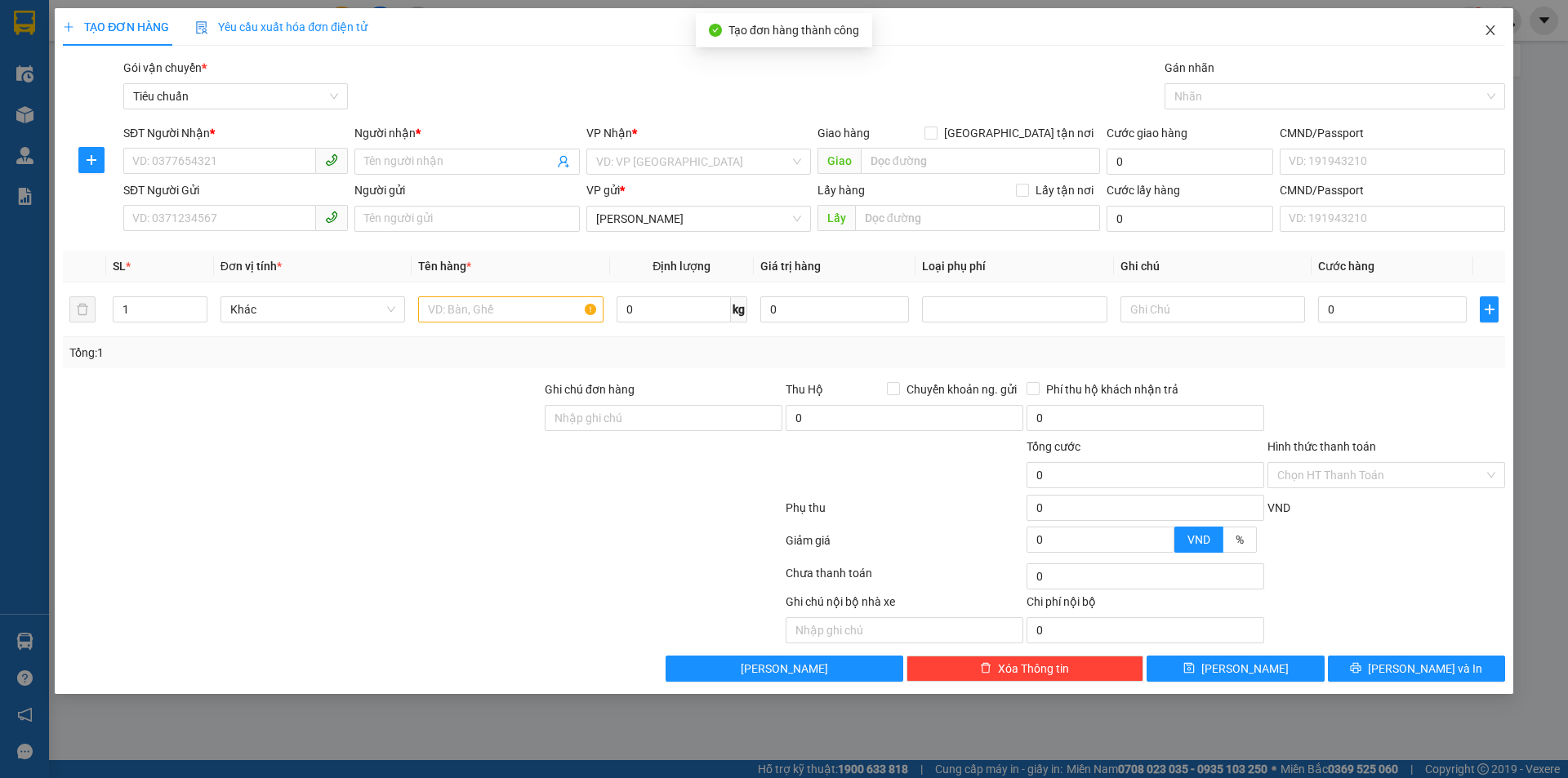
click at [1499, 28] on span "Close" at bounding box center [1491, 31] width 46 height 46
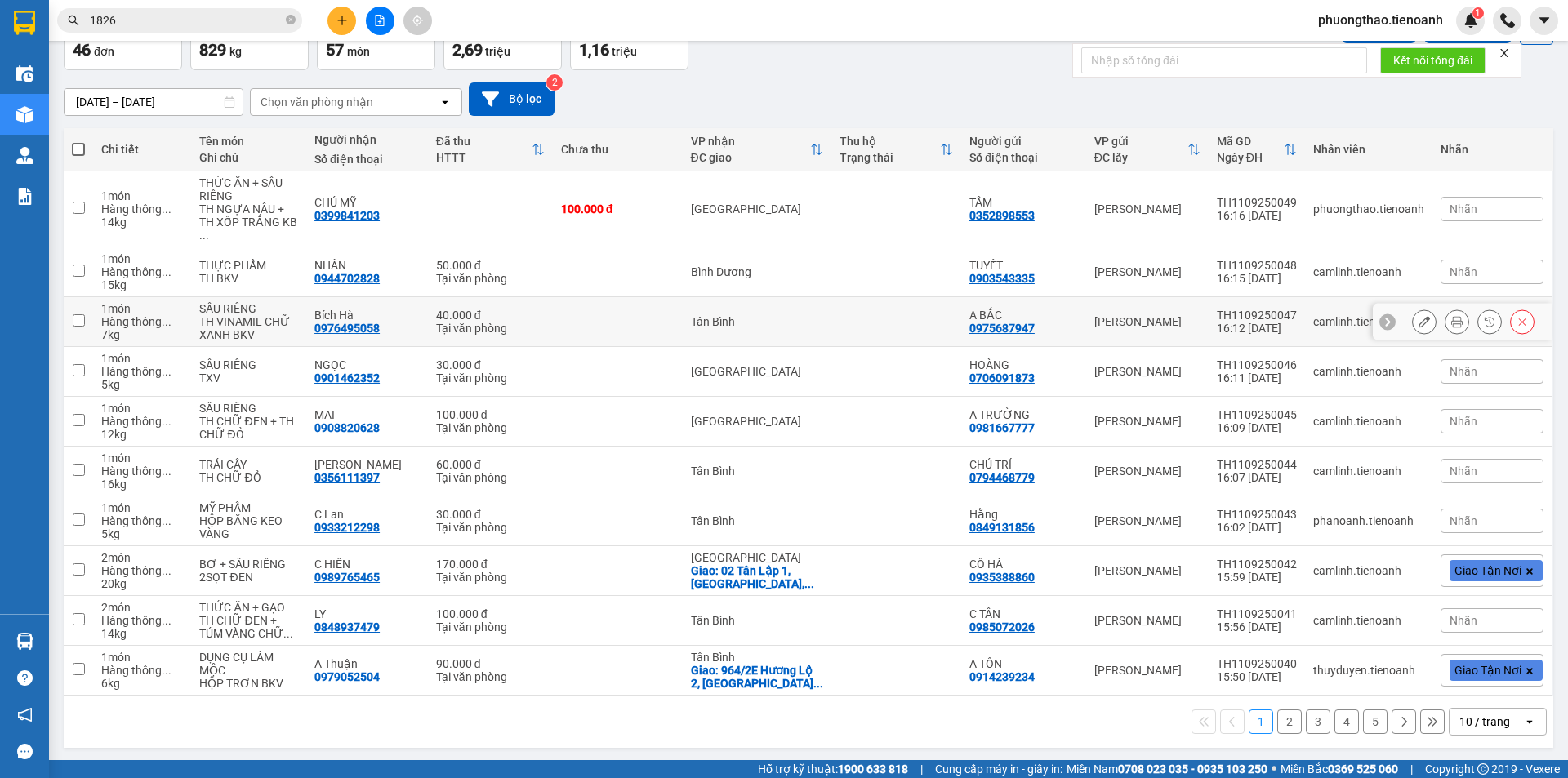
scroll to position [105, 0]
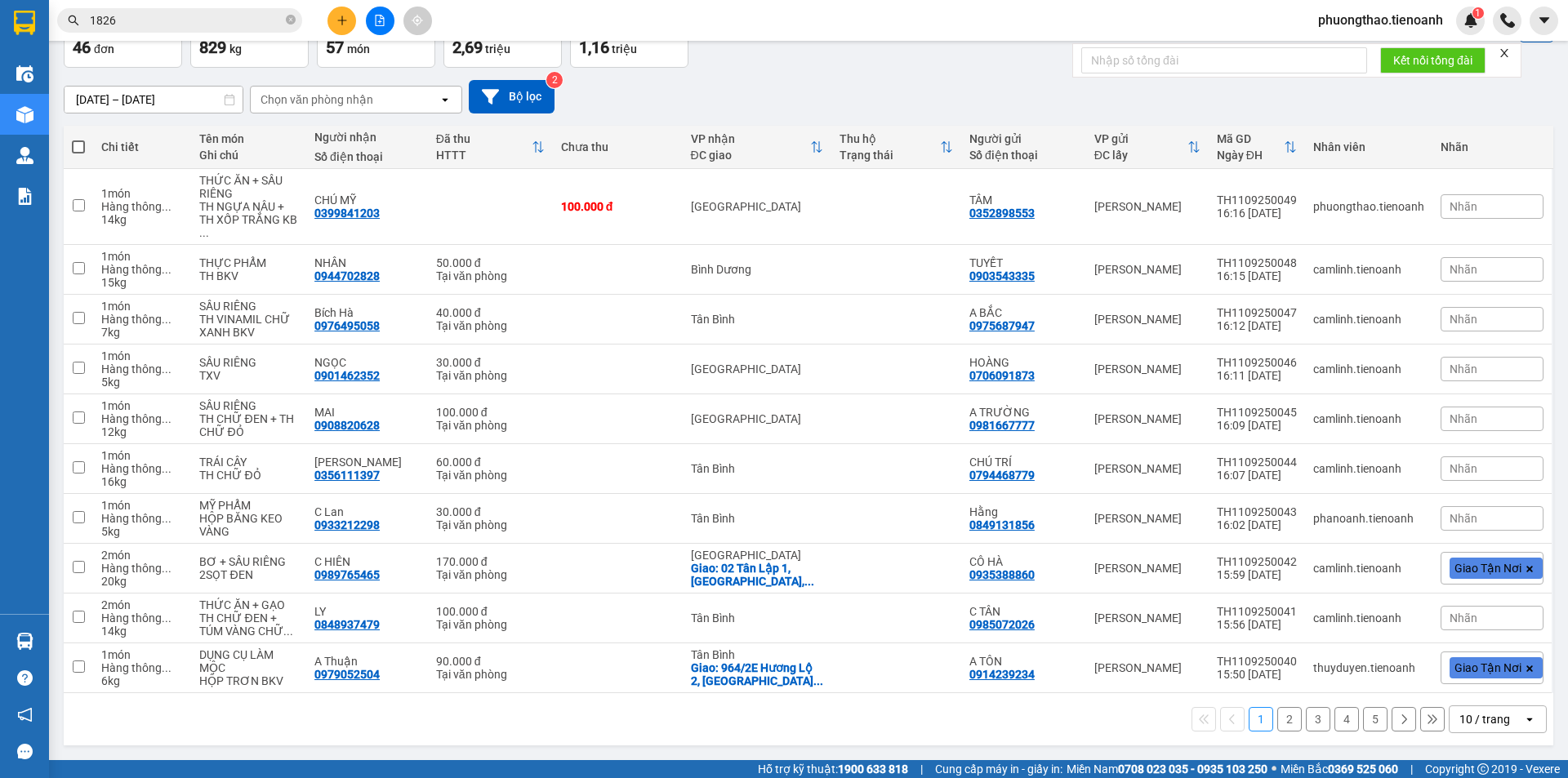
click at [1498, 711] on div "10 / trang" at bounding box center [1486, 719] width 73 height 26
click at [1475, 691] on span "100 / trang" at bounding box center [1479, 684] width 59 height 17
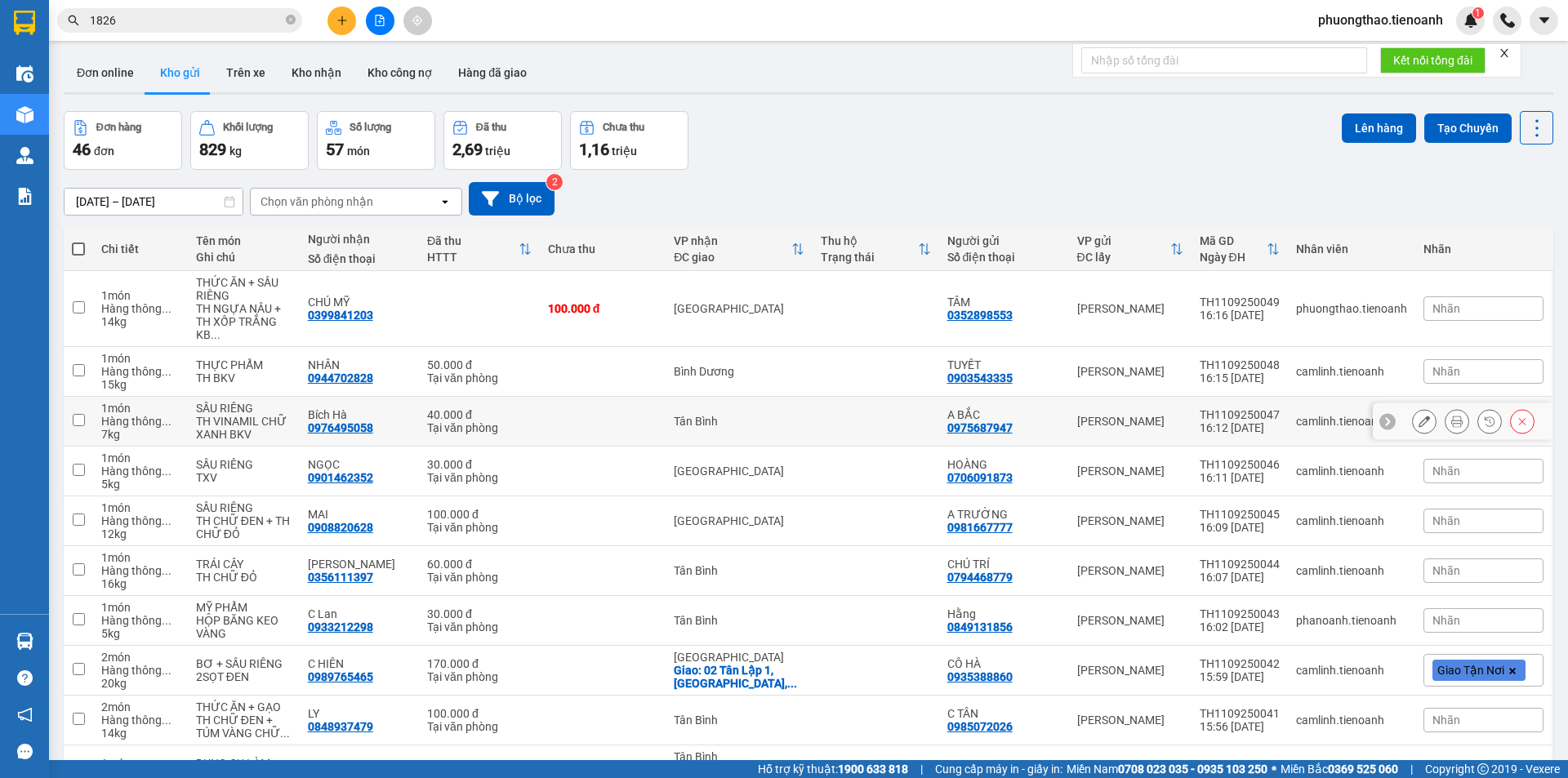
scroll to position [0, 0]
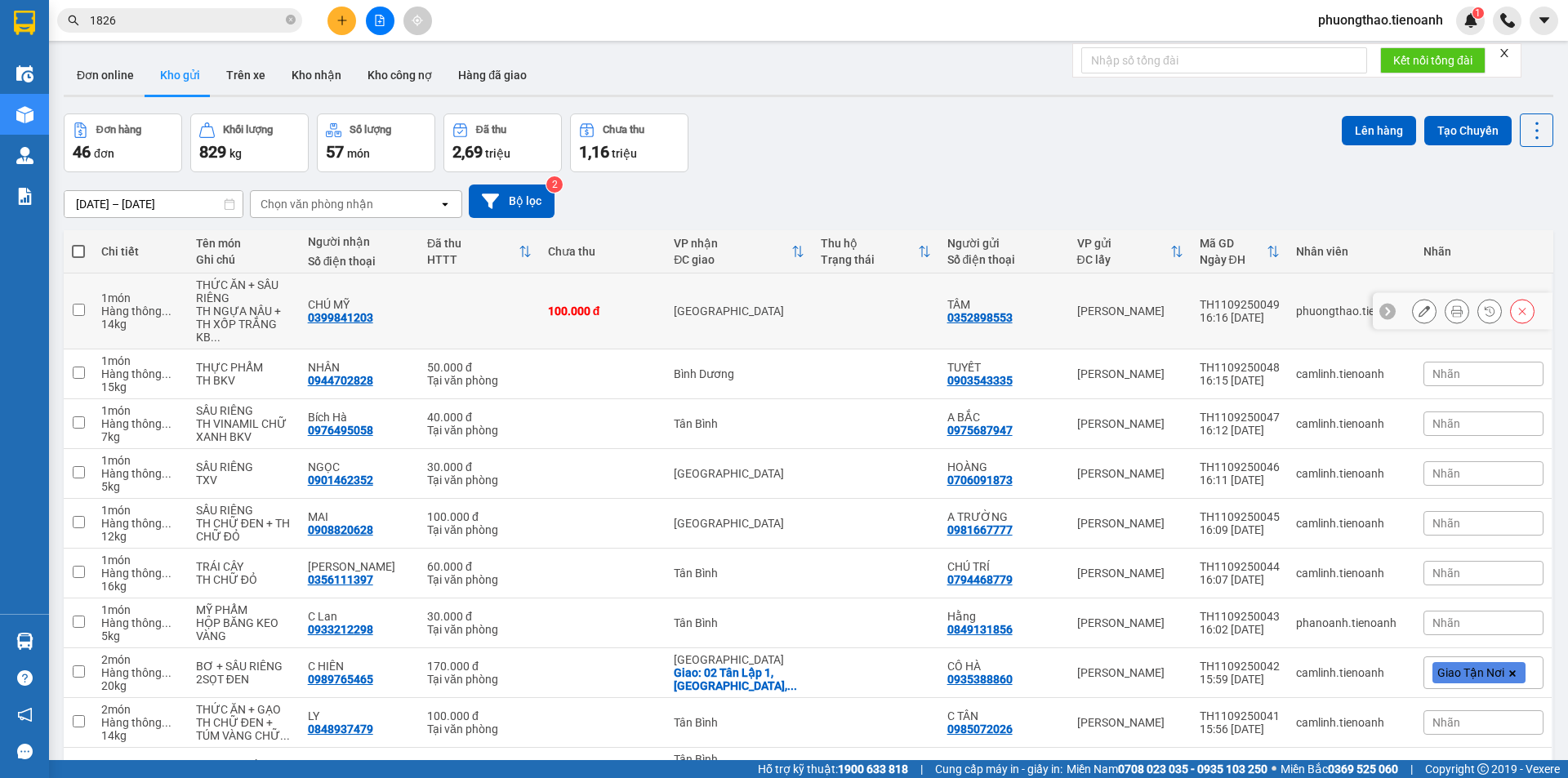
click at [1418, 306] on icon at bounding box center [1424, 311] width 11 height 11
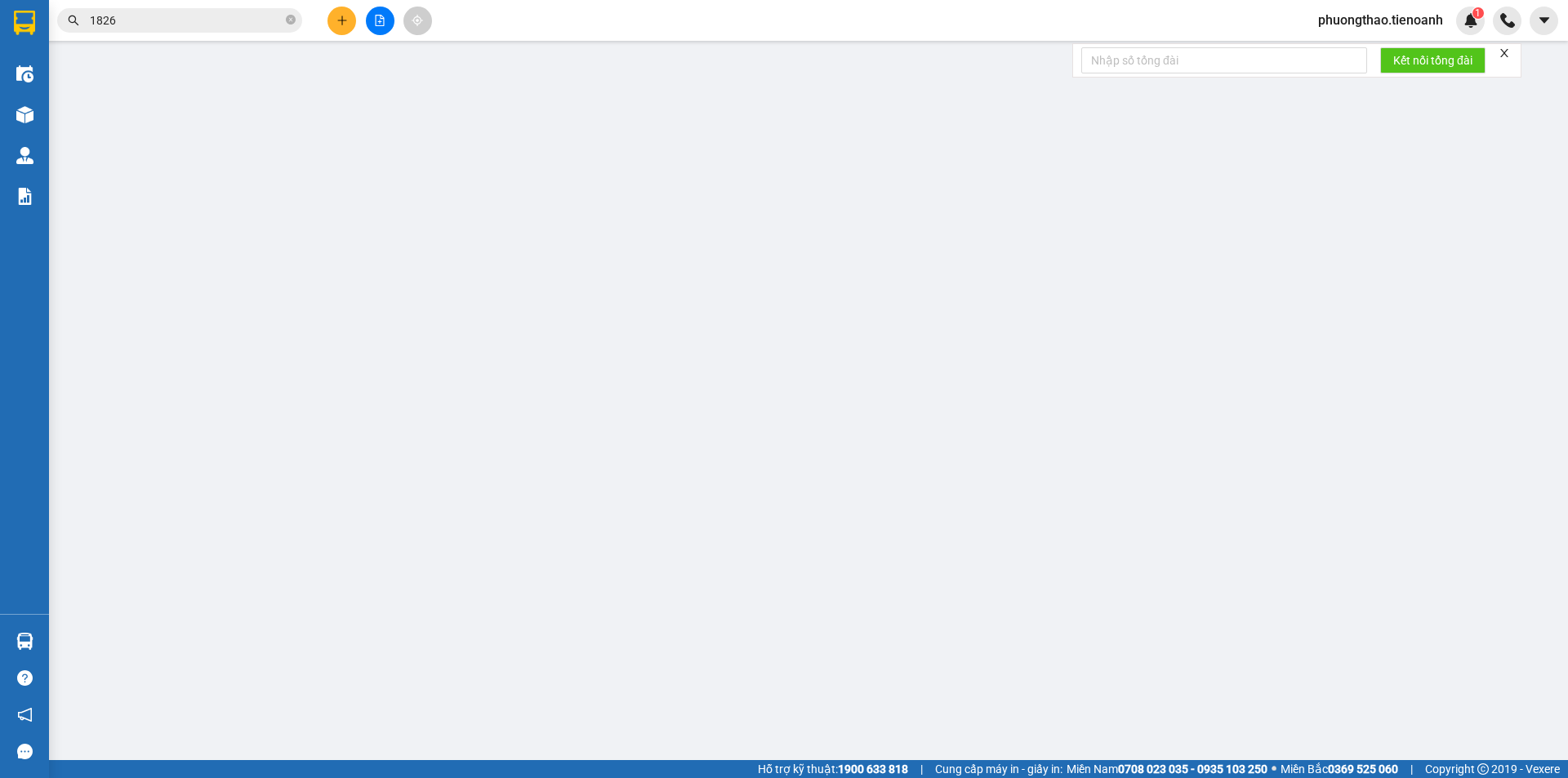
type input "0399841203"
type input "CHÚ MỸ"
type input "0352898553"
type input "TÂM"
type input "100.000"
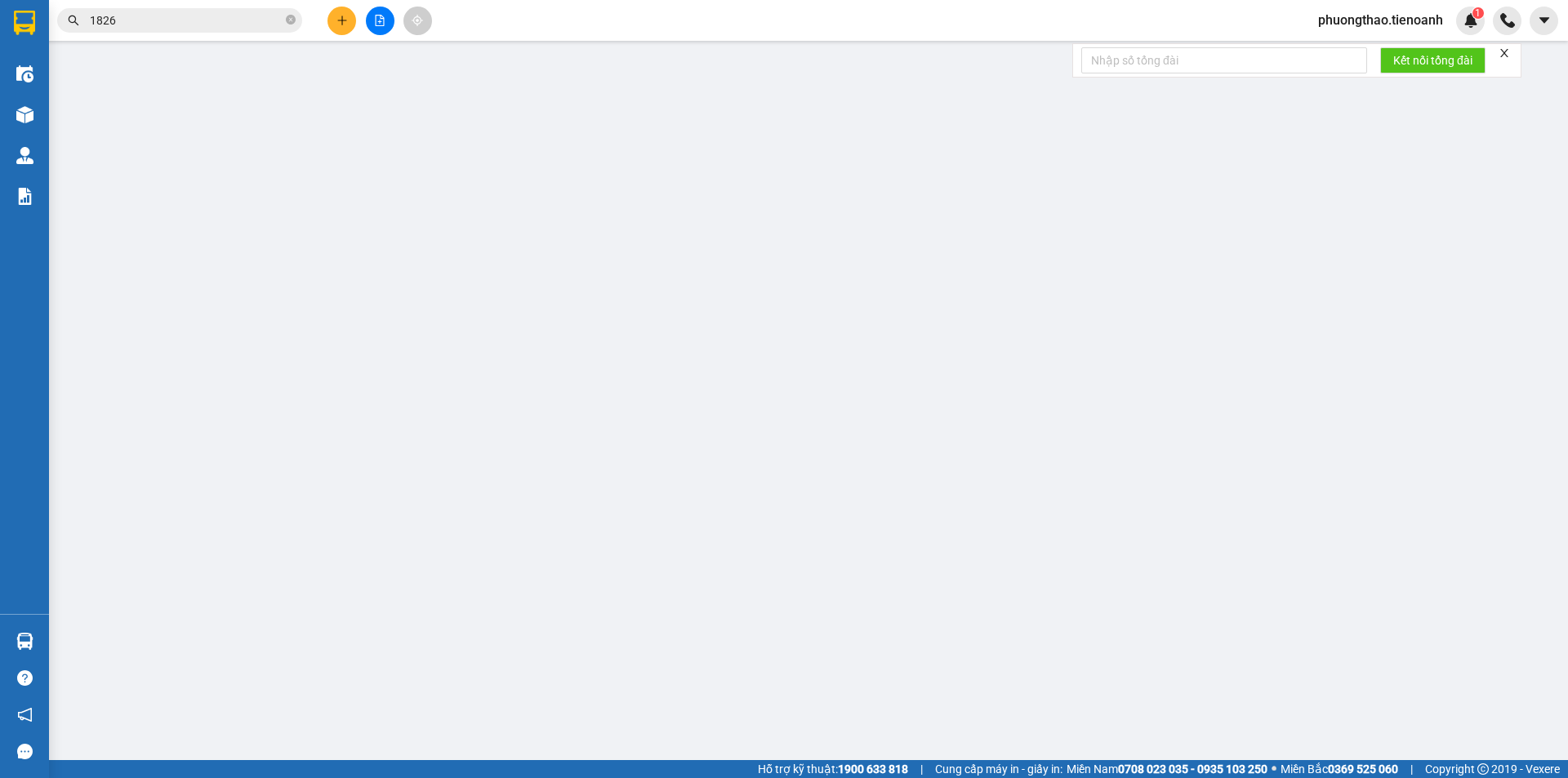
type input "100.000"
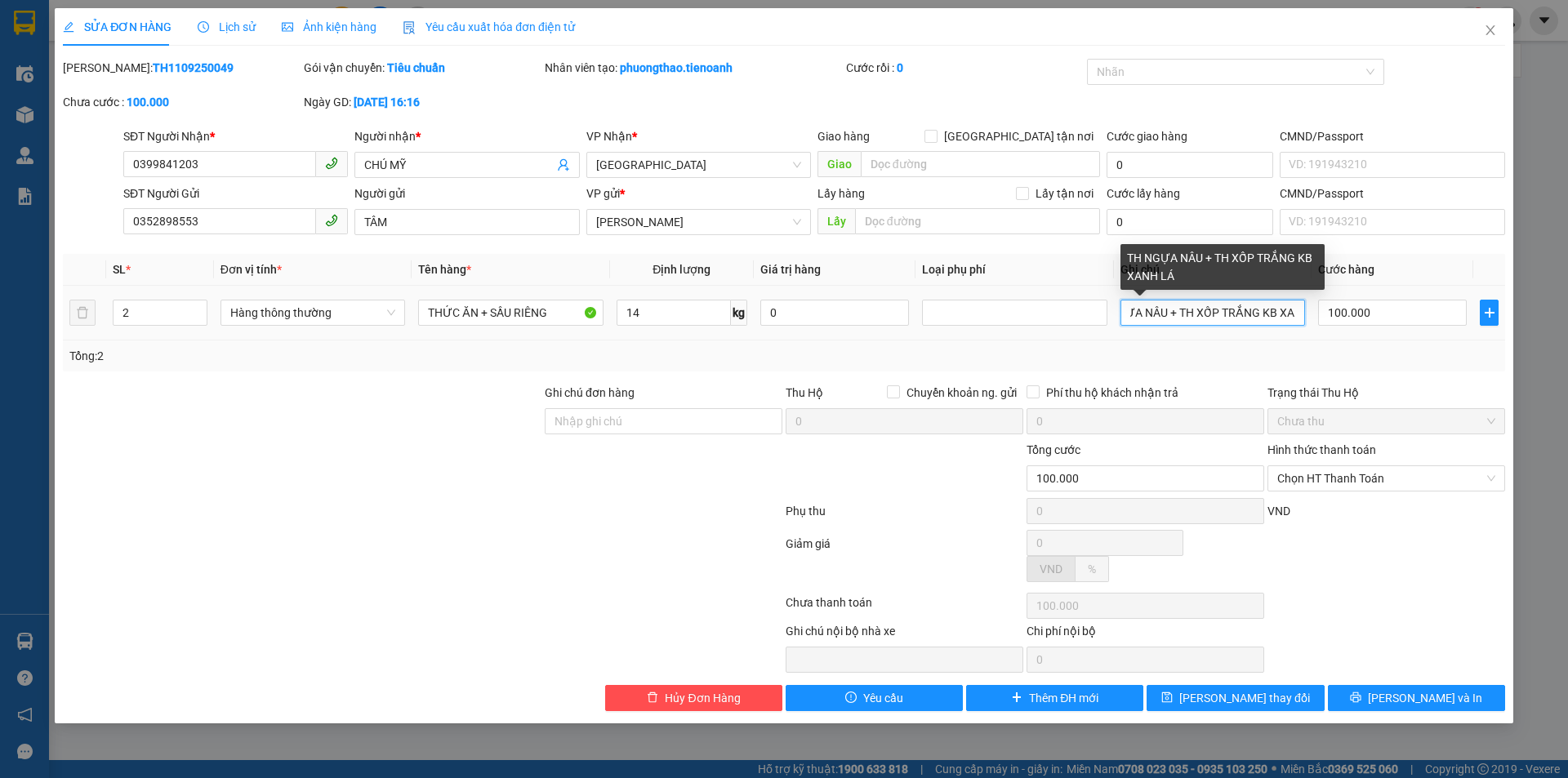
scroll to position [0, 71]
drag, startPoint x: 1258, startPoint y: 316, endPoint x: 1291, endPoint y: 305, distance: 34.8
click at [1296, 307] on input "TH NGỰA NÂU + TH XỐP TRẮNG KB XANH LÁ" at bounding box center [1213, 313] width 184 height 26
click at [1238, 317] on input "TH NGỰA NÂU + TH XỐP TRẮNG KB XANH LÁ" at bounding box center [1213, 313] width 184 height 26
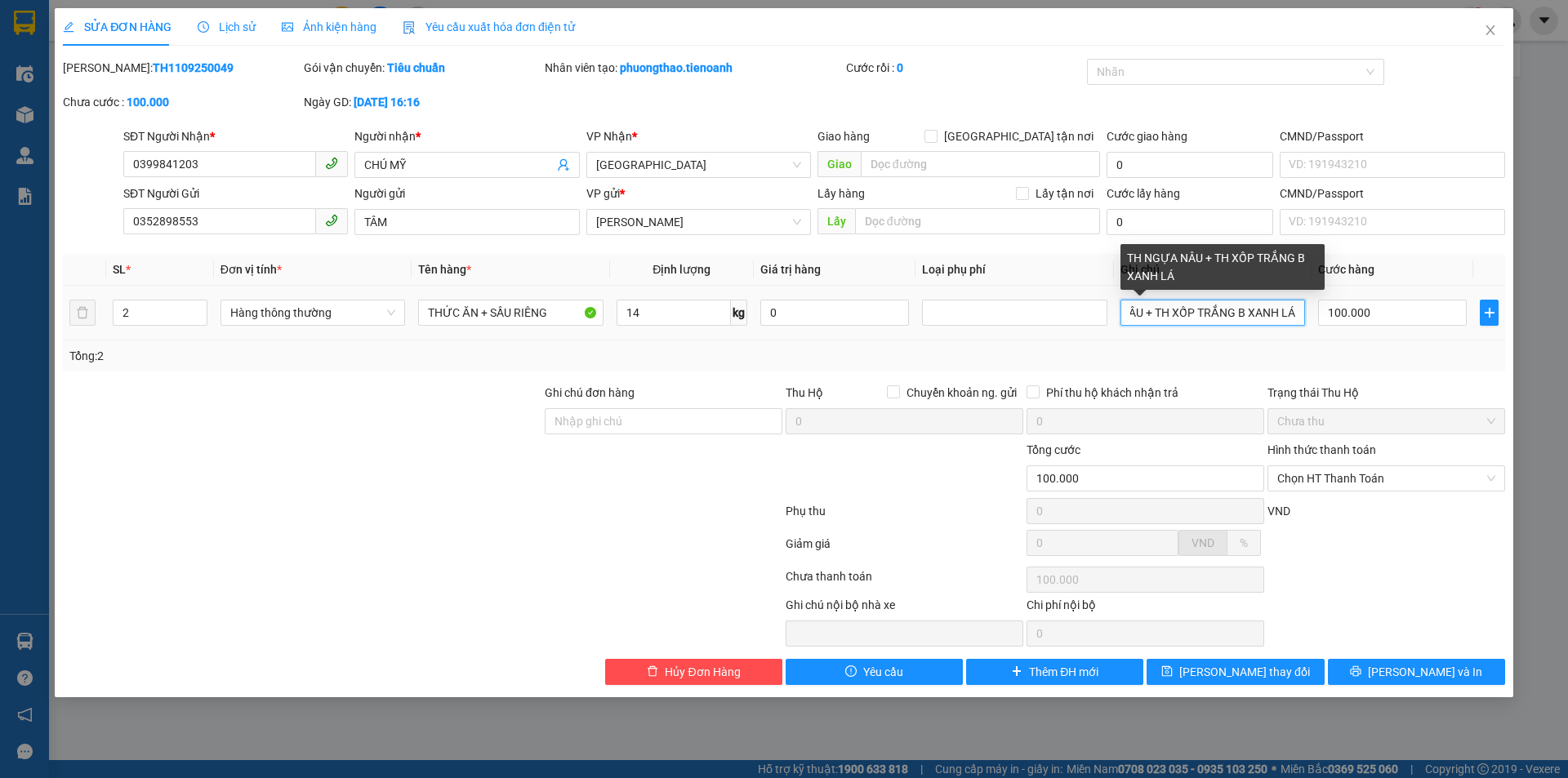
scroll to position [0, 63]
click at [1244, 315] on input "TH NGỰA NÂU + TH XỐP TRẮNG B XANH LÁ" at bounding box center [1213, 313] width 184 height 26
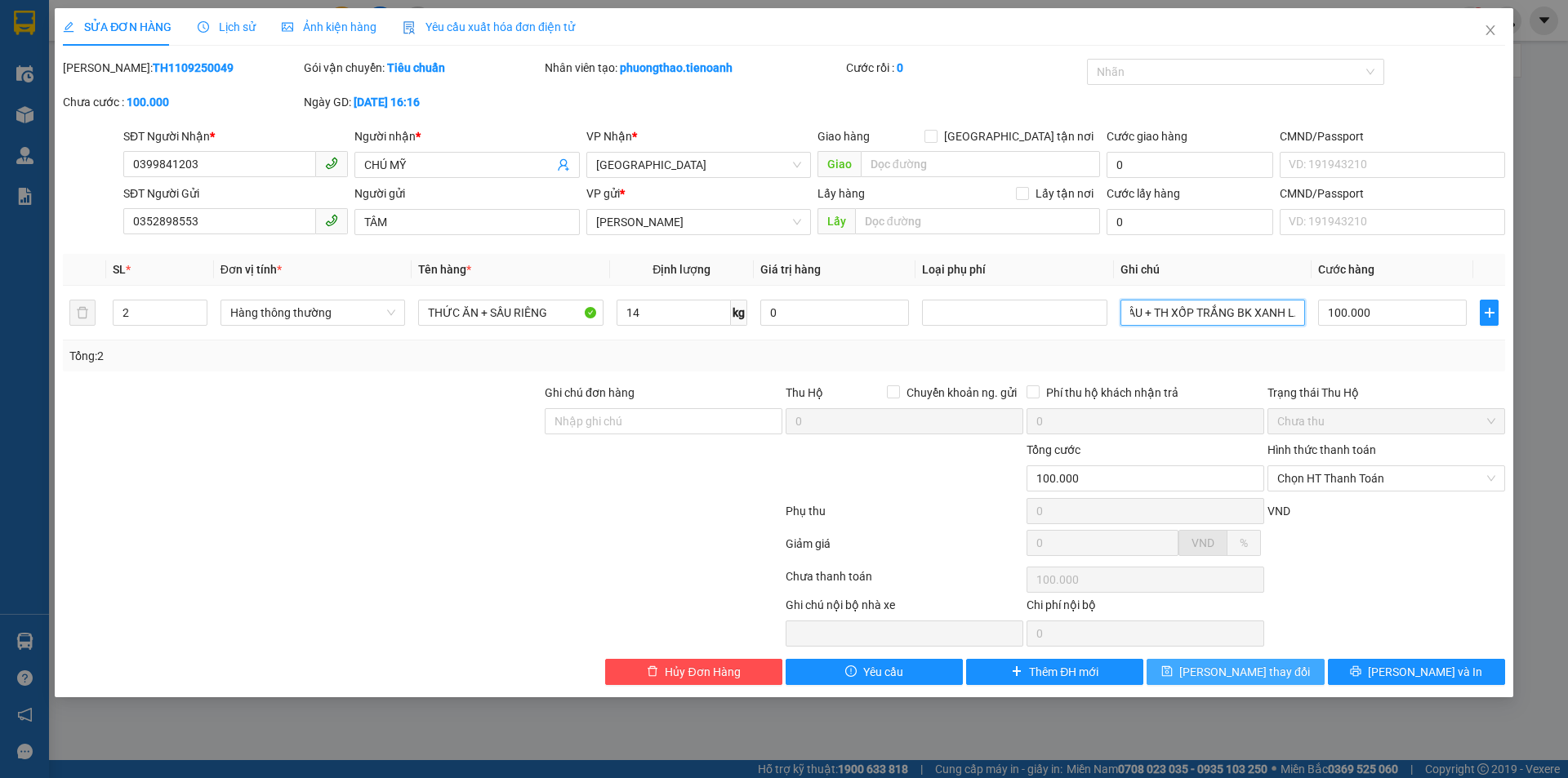
type input "TH NGỰA NÂU + TH XỐP TRẮNG BK XANH LÁ"
click at [1262, 672] on span "[PERSON_NAME] thay đổi" at bounding box center [1245, 672] width 130 height 18
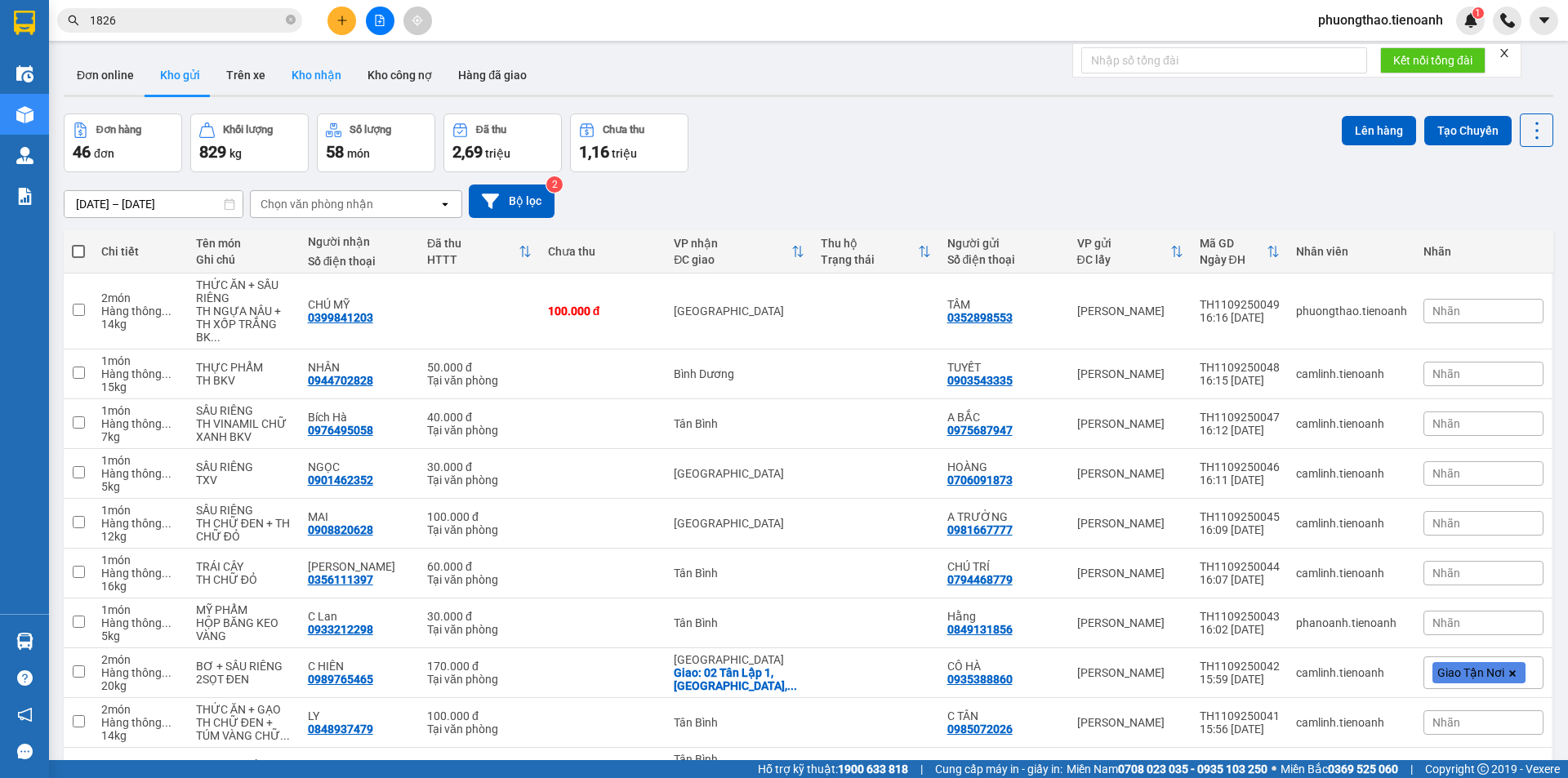
click at [283, 80] on button "Kho nhận" at bounding box center [317, 75] width 76 height 39
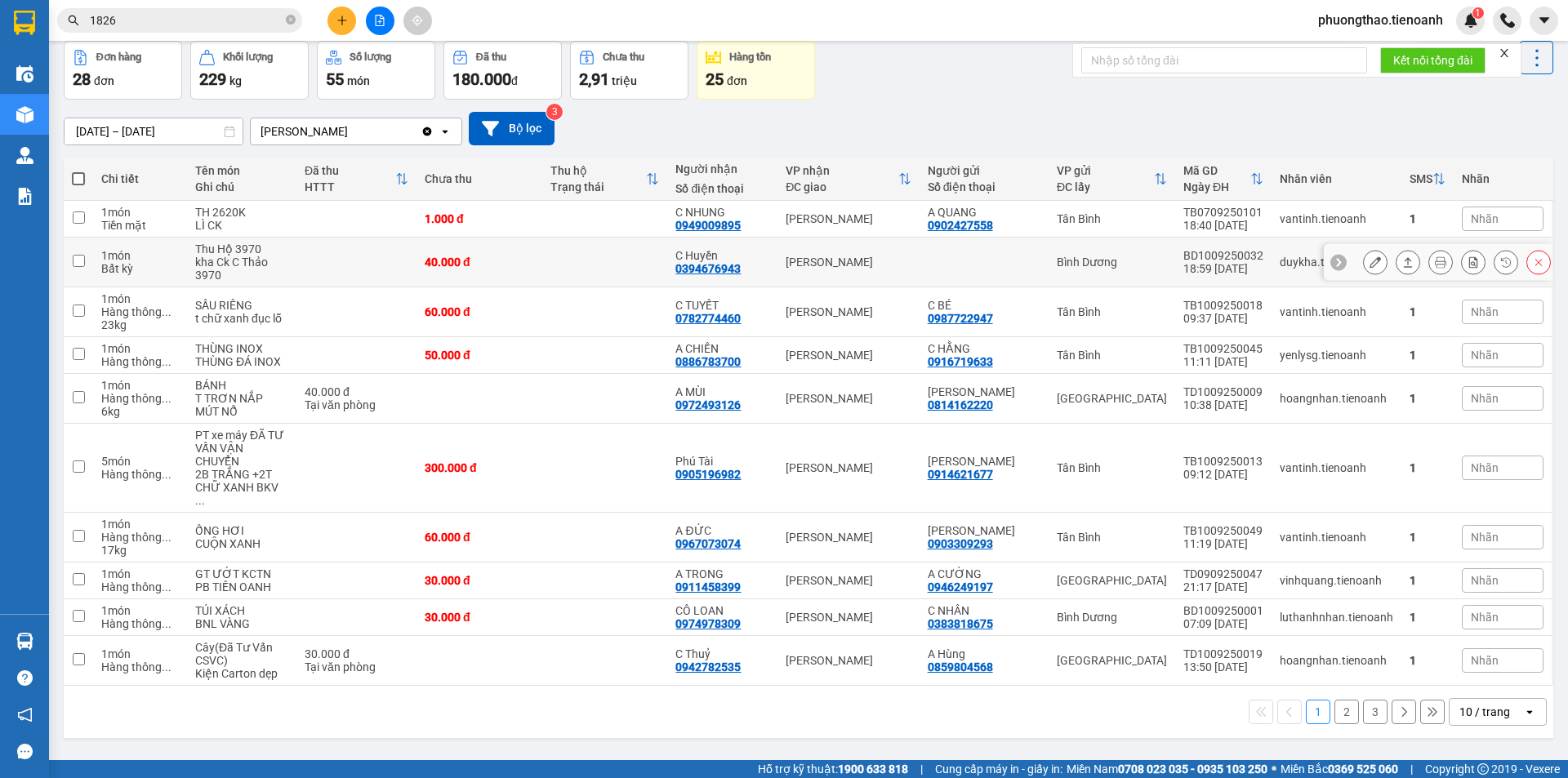
scroll to position [75, 0]
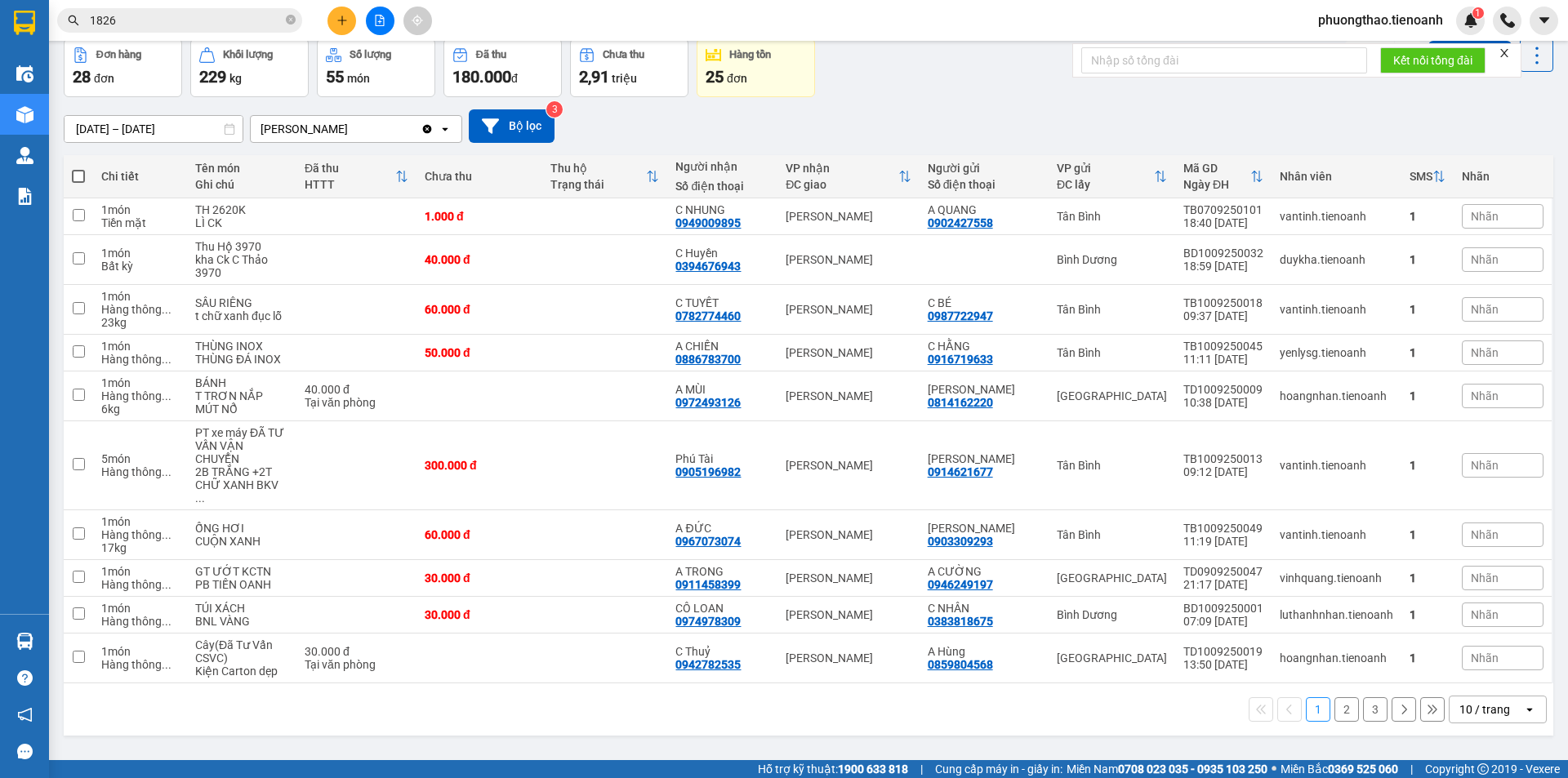
click at [1471, 702] on div "10 / trang" at bounding box center [1485, 710] width 50 height 17
click at [1470, 650] on div "100 / trang" at bounding box center [1485, 661] width 98 height 29
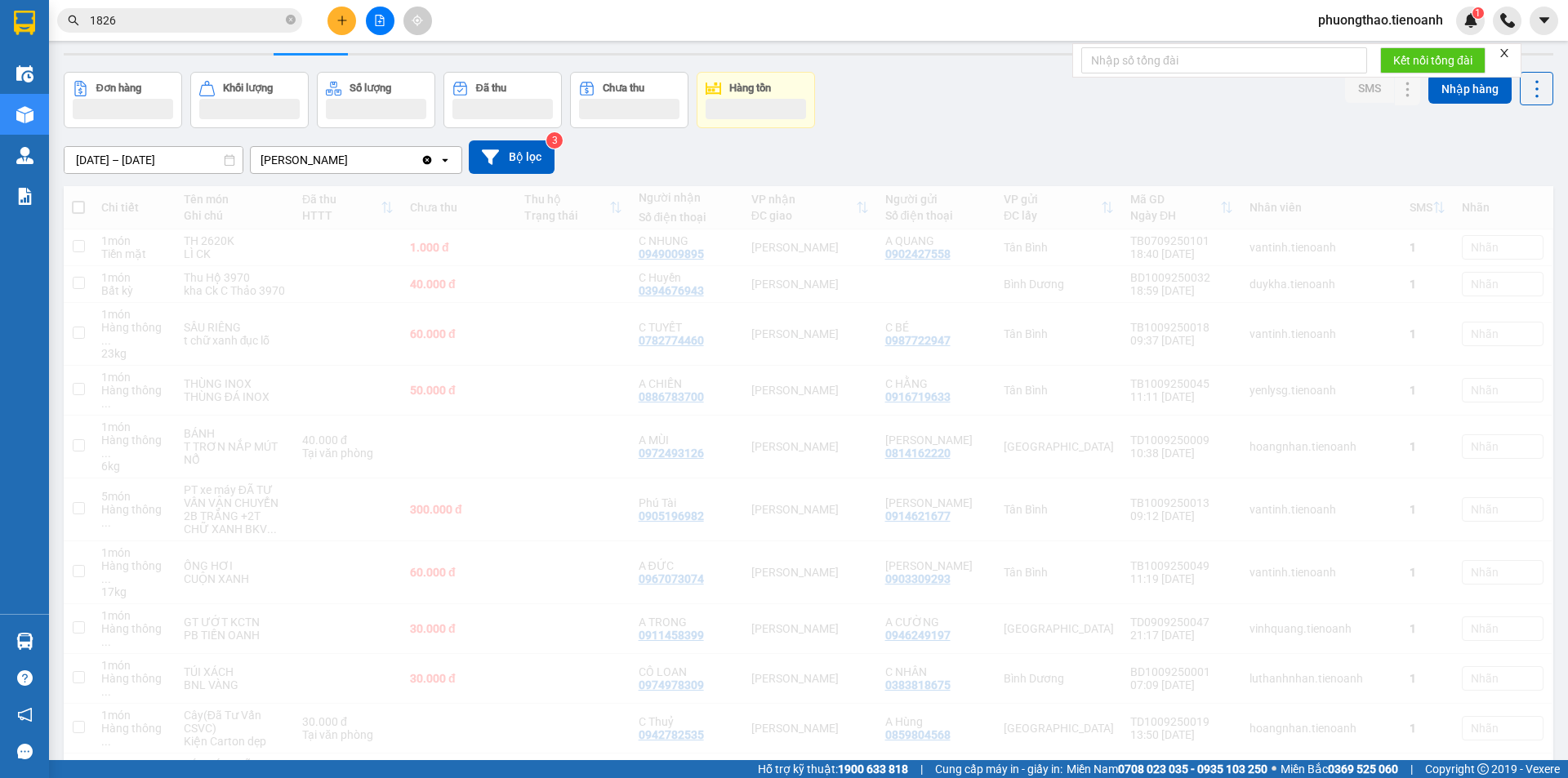
scroll to position [0, 0]
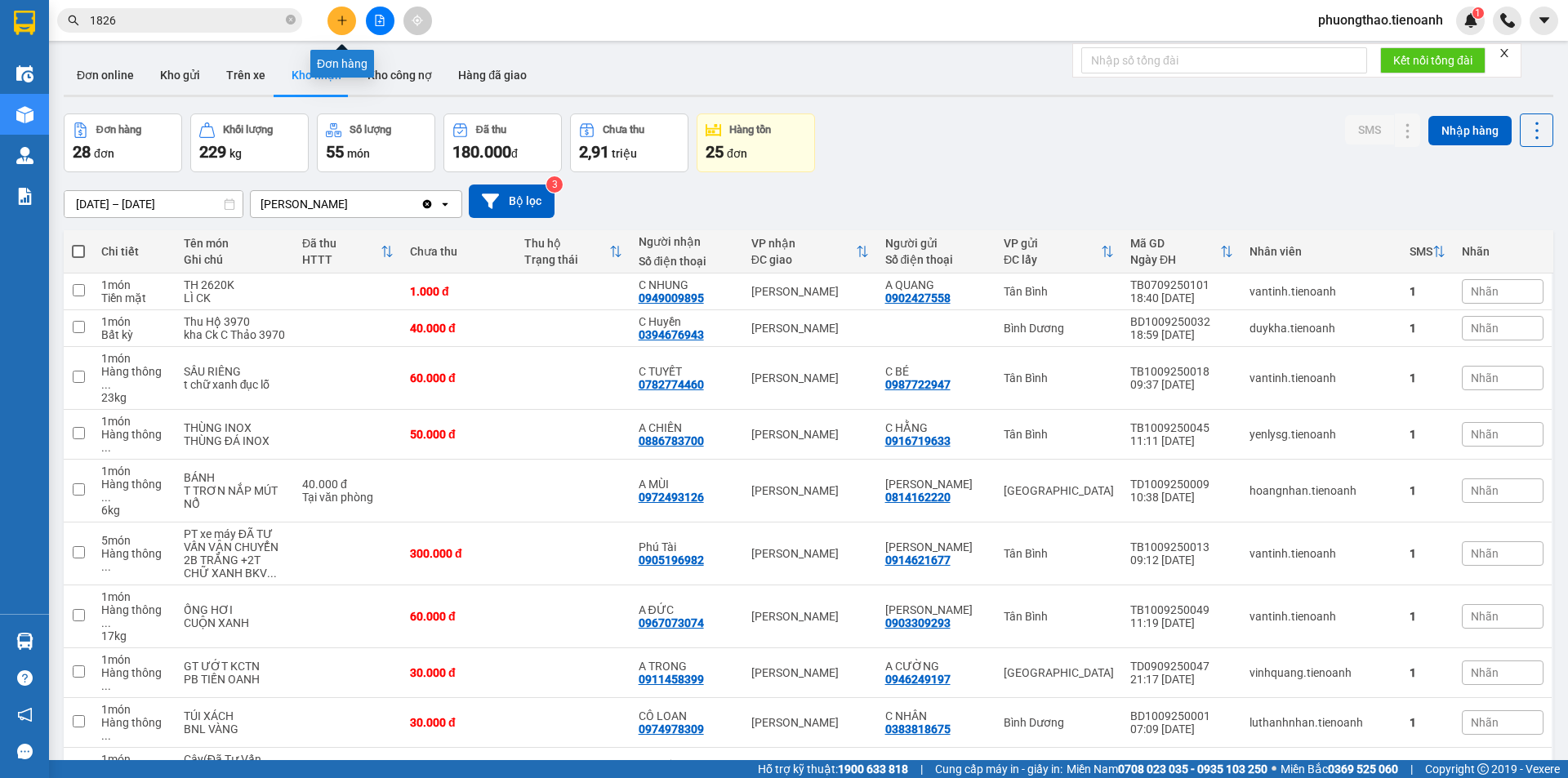
click at [345, 19] on icon "plus" at bounding box center [342, 20] width 11 height 11
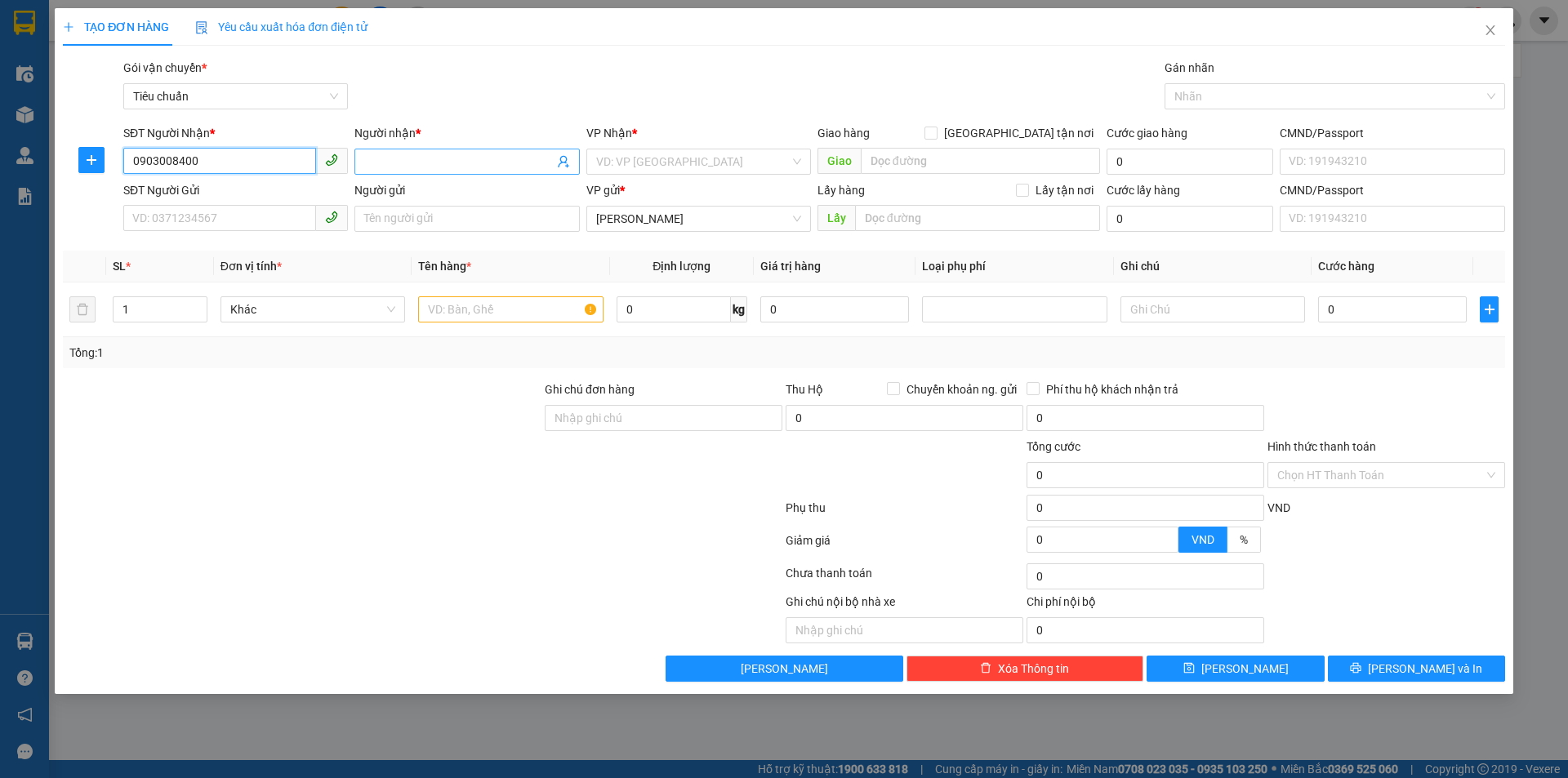
type input "0903008400"
click at [393, 168] on input "Người nhận *" at bounding box center [459, 161] width 189 height 18
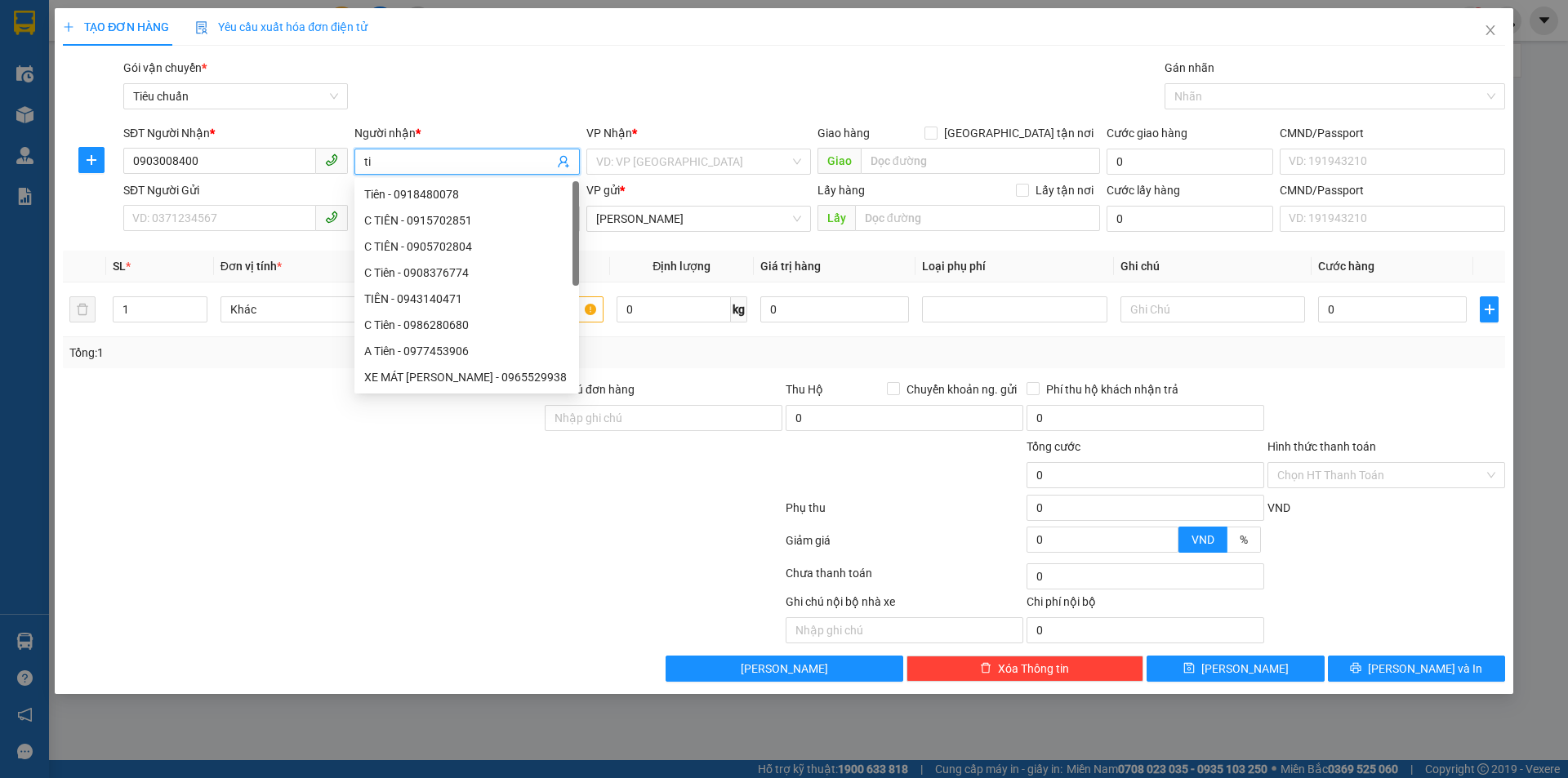
type input "t"
type input "TIÊN"
click at [726, 163] on input "search" at bounding box center [693, 161] width 194 height 25
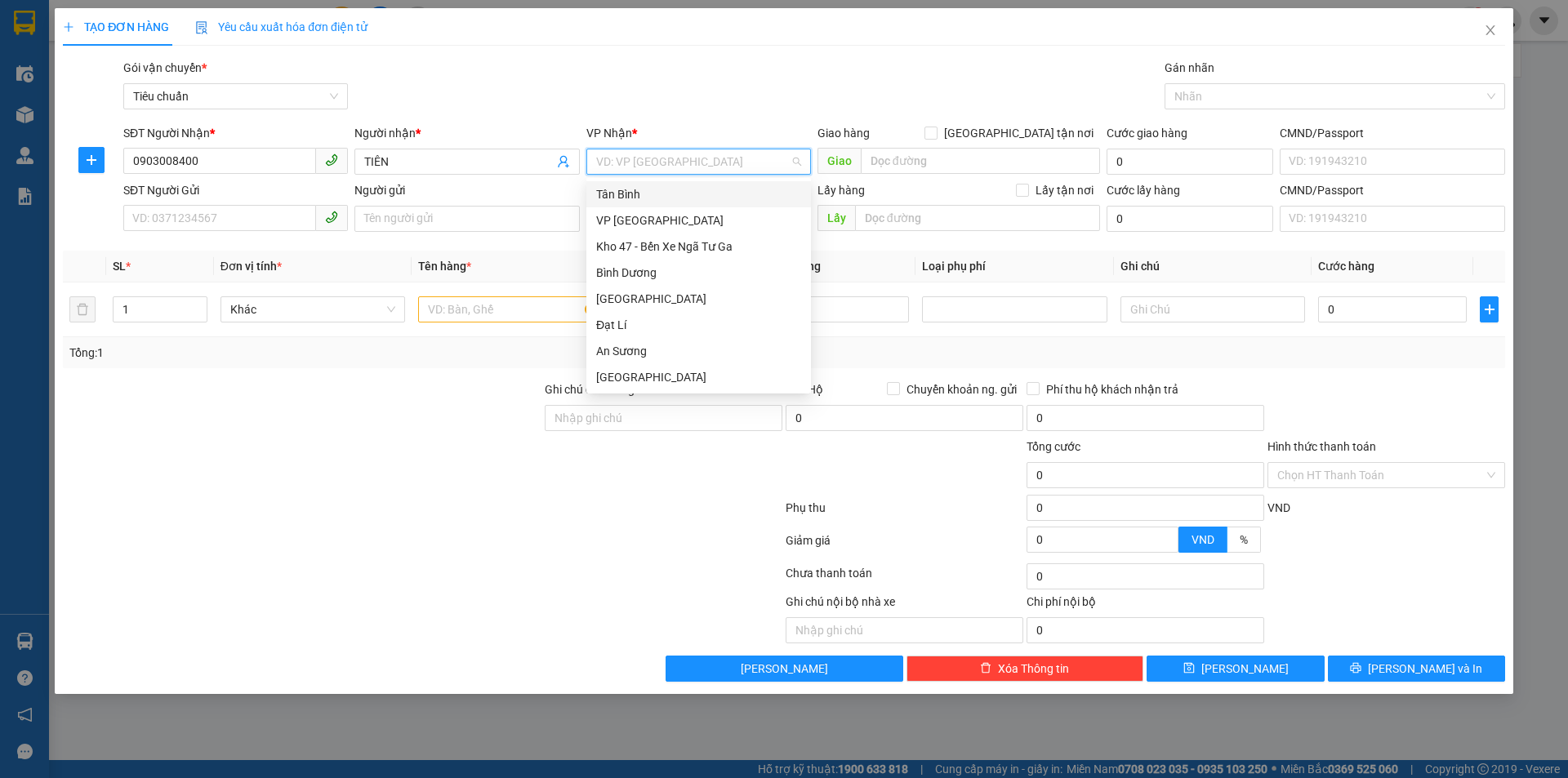
drag, startPoint x: 651, startPoint y: 195, endPoint x: 746, endPoint y: 178, distance: 96.5
click at [651, 195] on div "Tân Bình" at bounding box center [698, 194] width 205 height 18
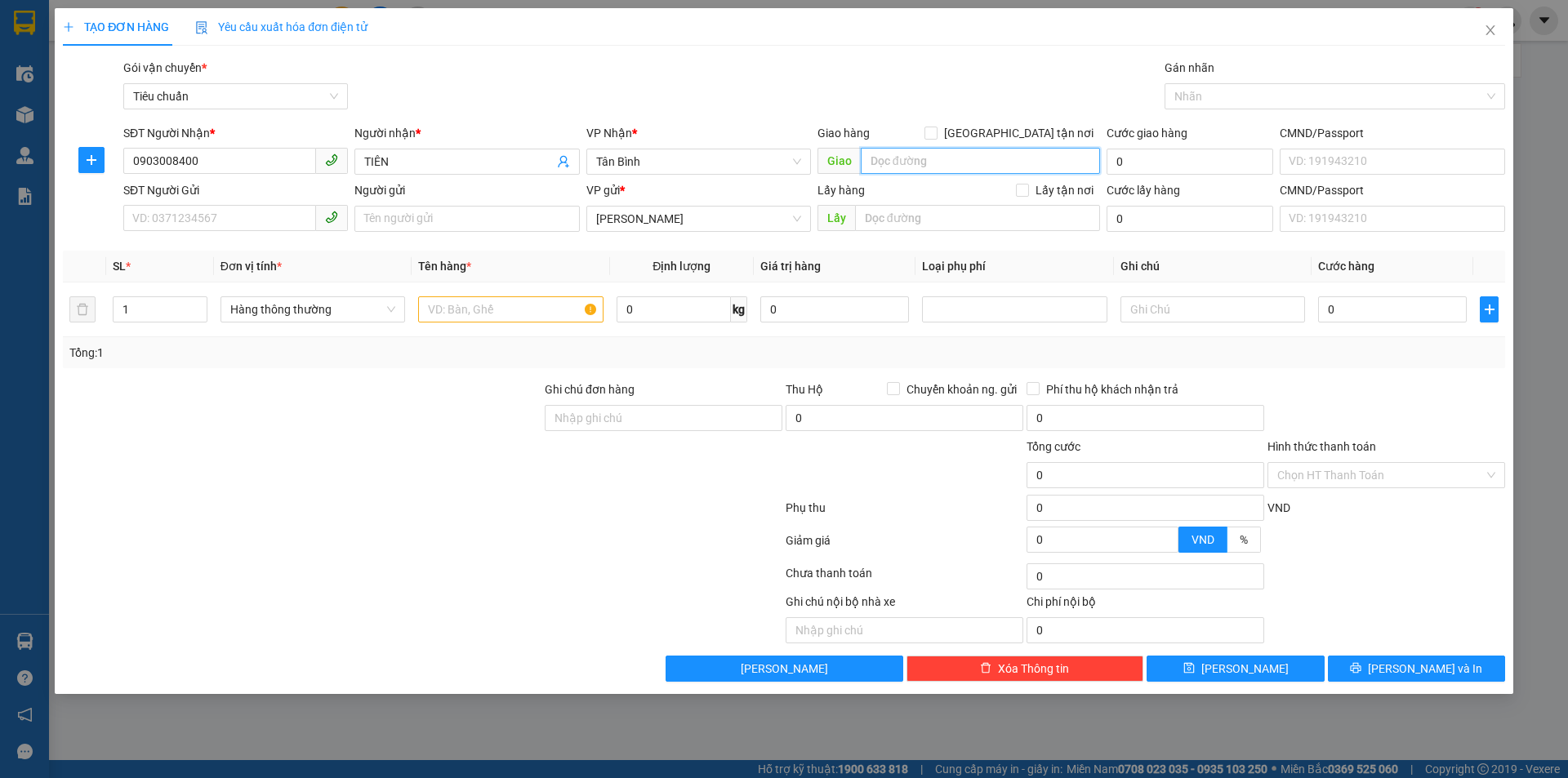
click at [952, 163] on input "search" at bounding box center [980, 161] width 239 height 26
click at [960, 196] on div "[STREET_ADDRESS]" at bounding box center [959, 194] width 263 height 18
click at [1207, 99] on div at bounding box center [1327, 95] width 317 height 19
type input "[STREET_ADDRESS]"
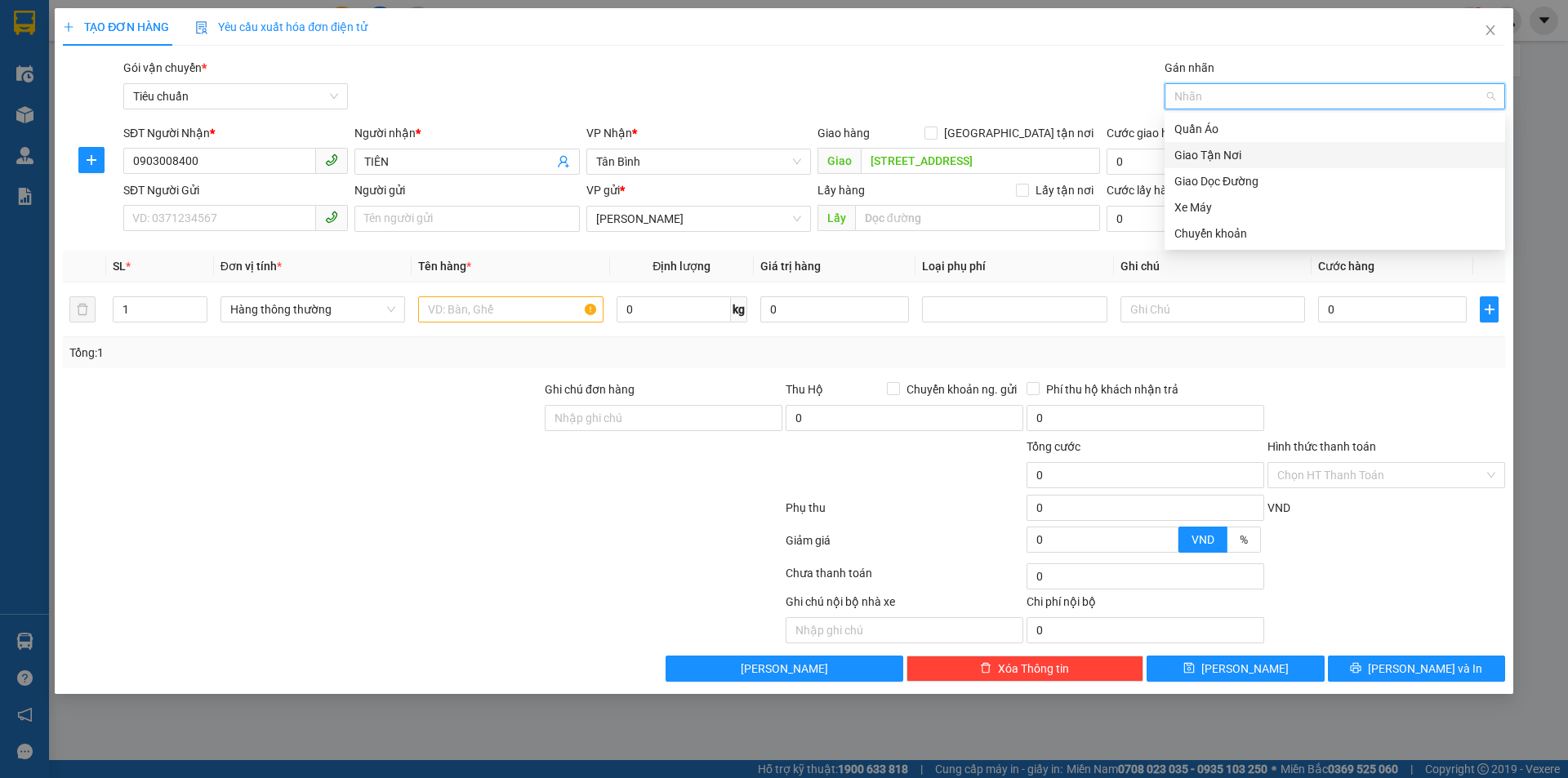
drag, startPoint x: 1237, startPoint y: 161, endPoint x: 1175, endPoint y: 152, distance: 62.6
click at [1237, 161] on div "Giao Tận Nơi" at bounding box center [1335, 155] width 321 height 18
click at [1011, 136] on div "Giao hàng [GEOGRAPHIC_DATA] tận nơi" at bounding box center [959, 133] width 283 height 18
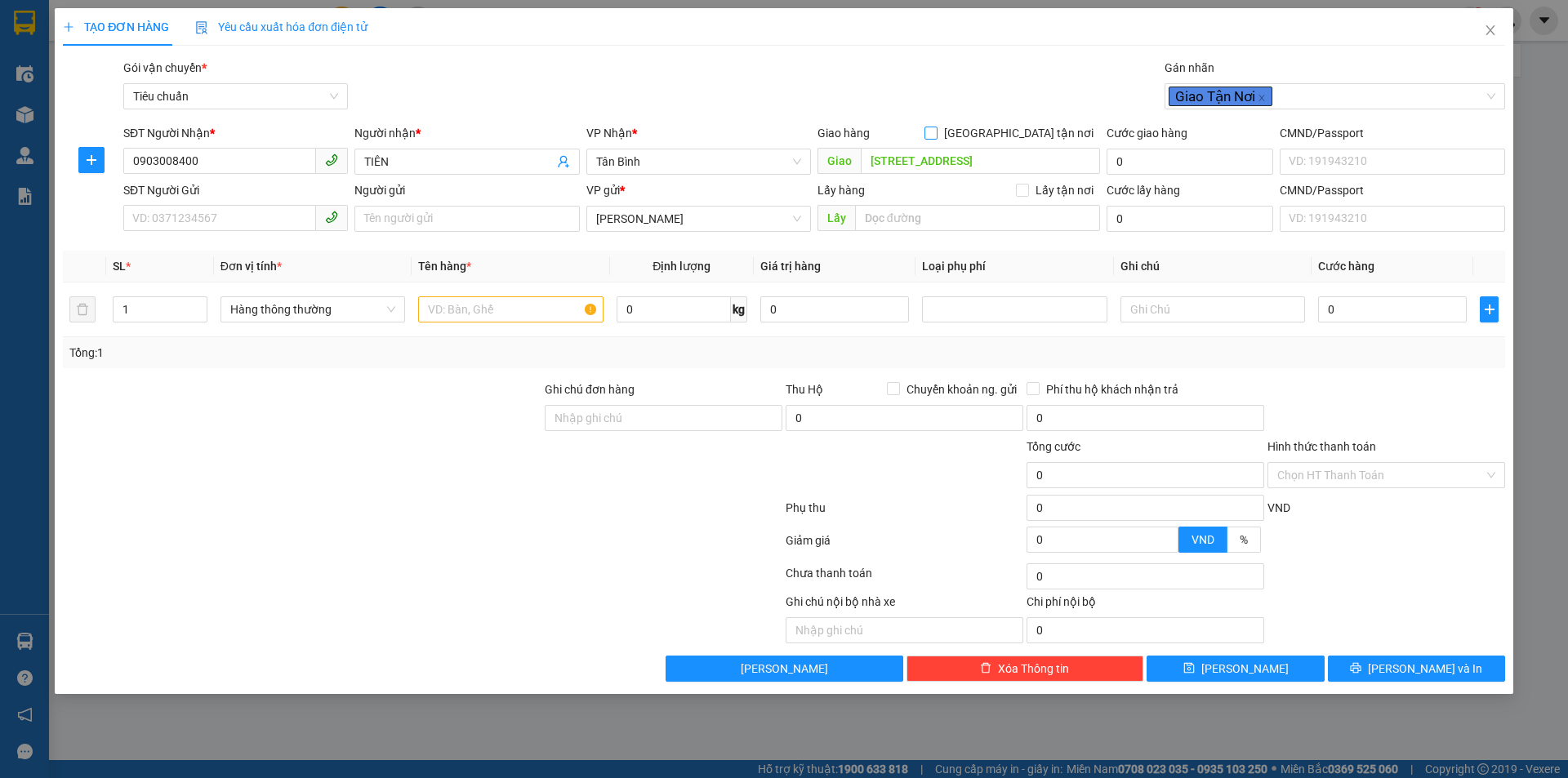
click at [936, 133] on input "[GEOGRAPHIC_DATA] tận nơi" at bounding box center [930, 132] width 11 height 11
checkbox input "true"
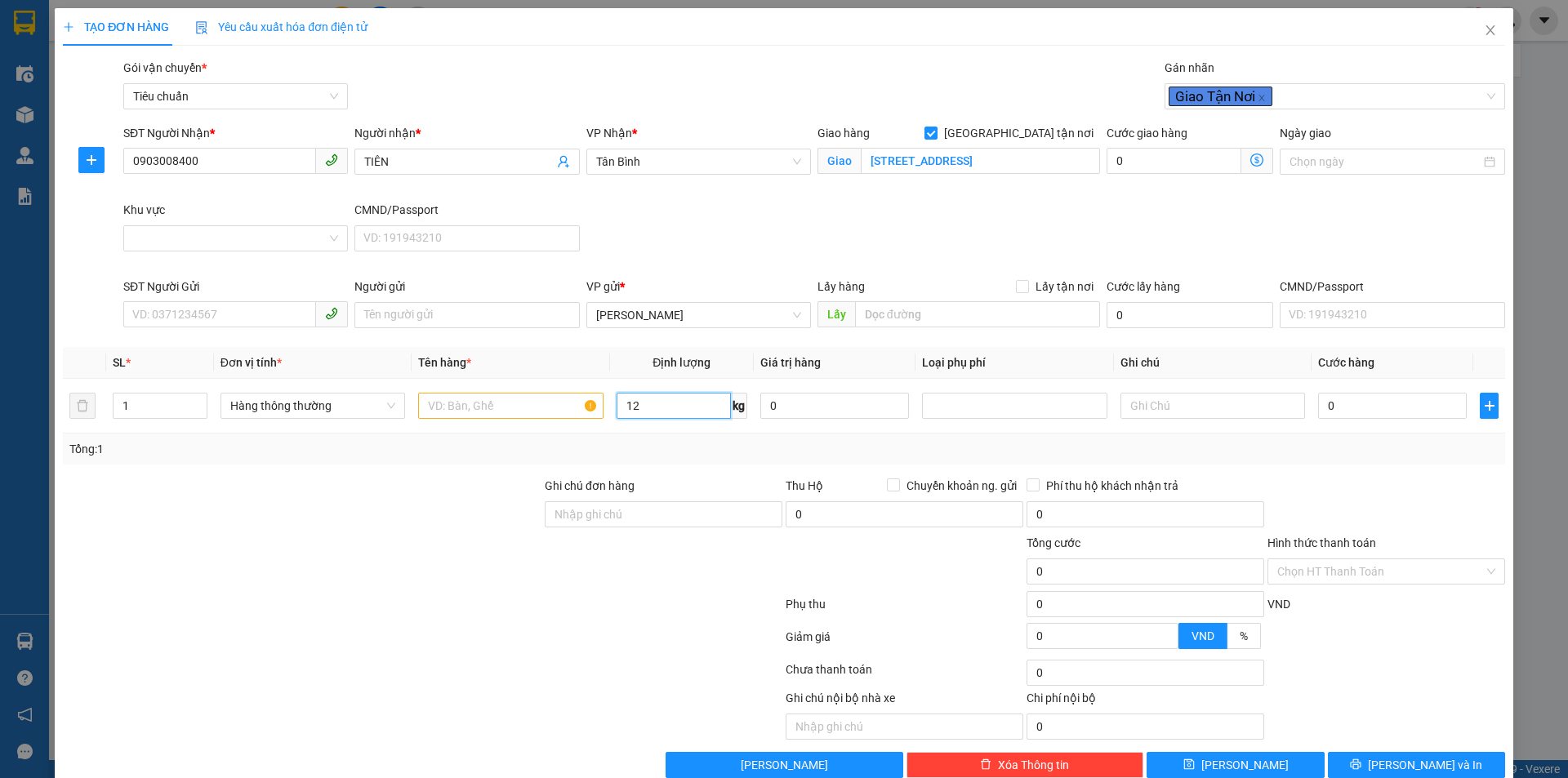
type input "12"
click at [412, 521] on div at bounding box center [302, 506] width 482 height 57
type input "50.000"
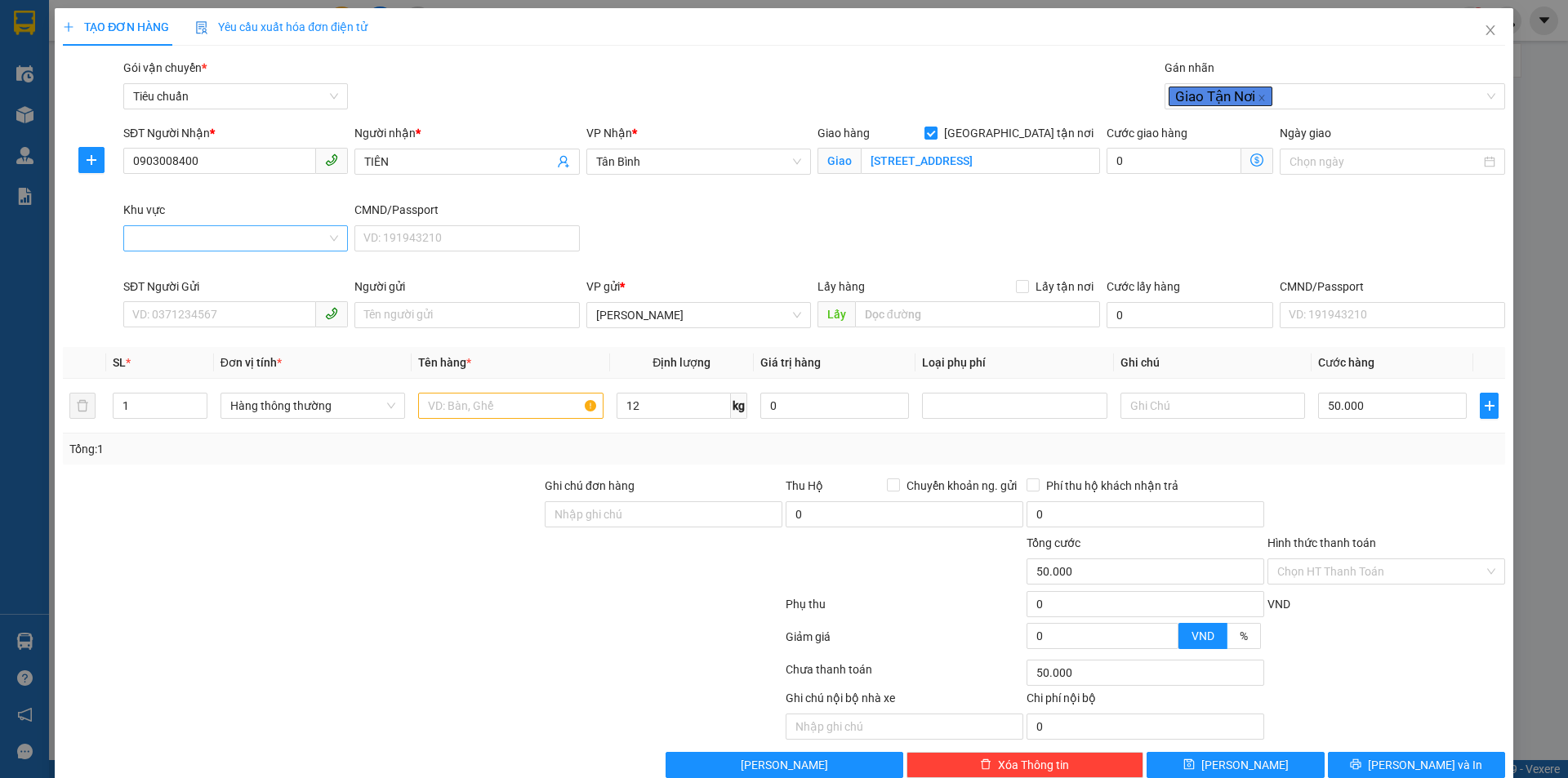
click at [219, 246] on input "Khu vực" at bounding box center [229, 239] width 194 height 25
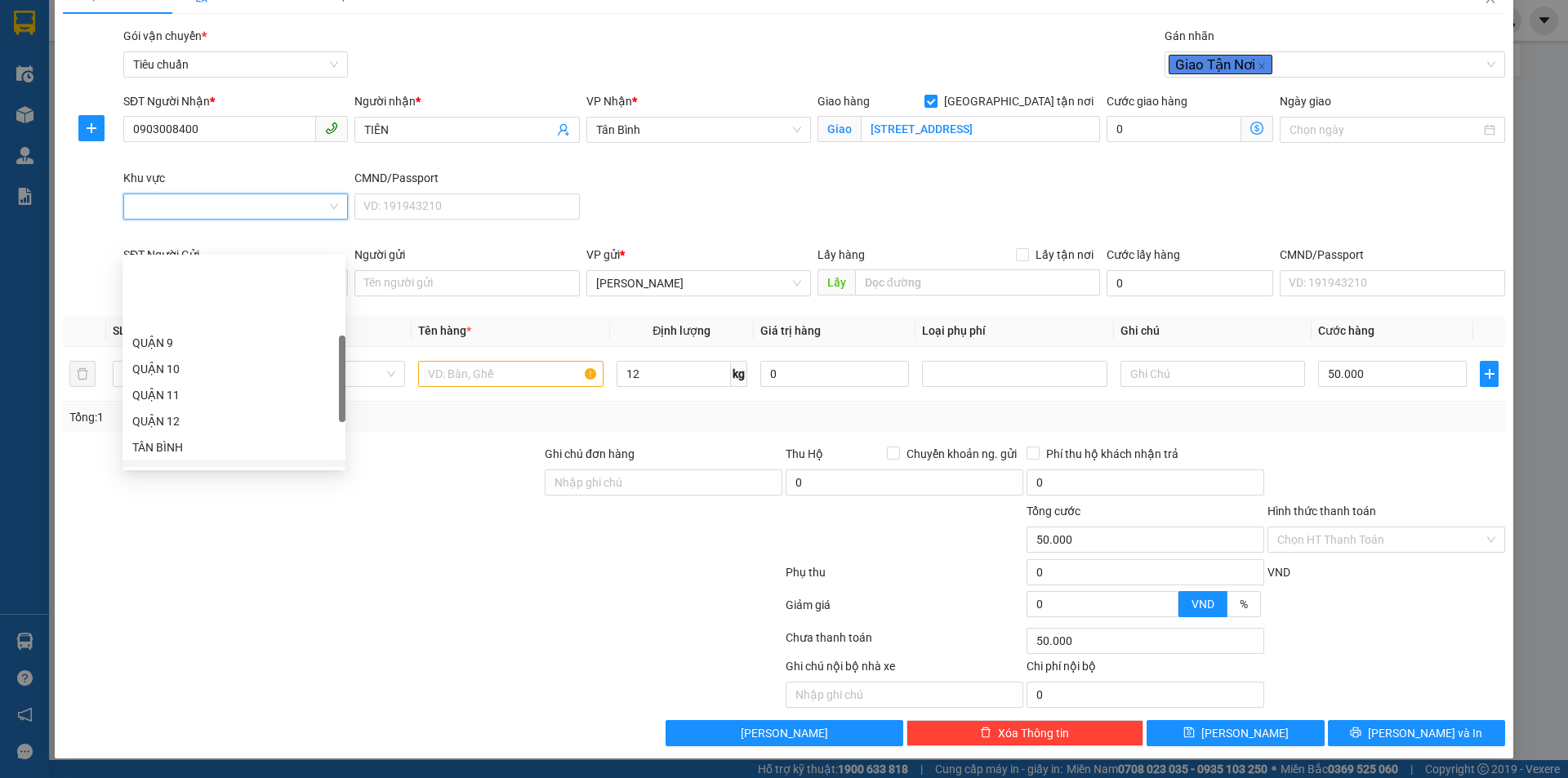
scroll to position [327, 0]
click at [205, 365] on div "BÌNH THẠNH" at bounding box center [234, 363] width 204 height 18
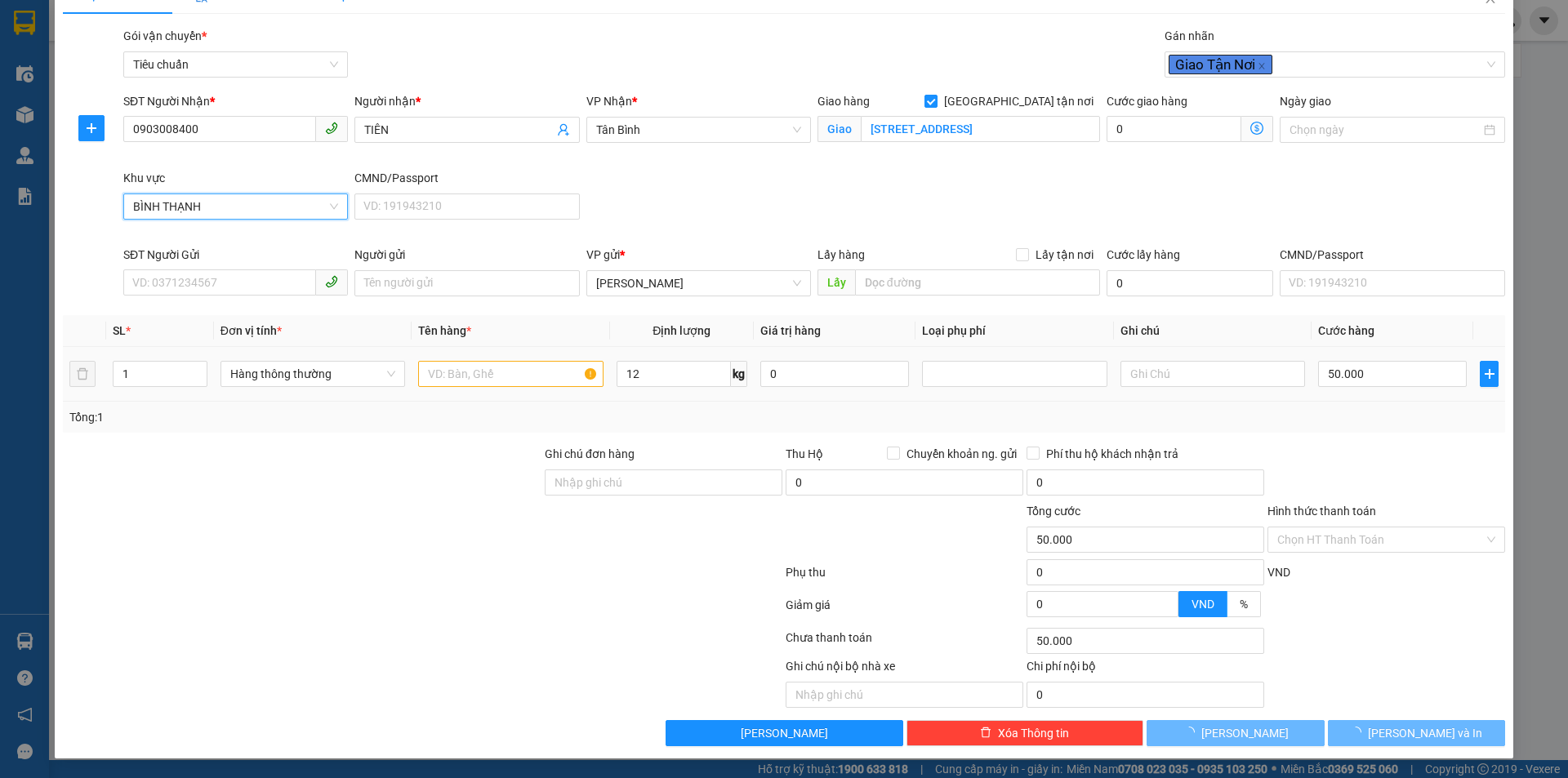
type input "130.000"
type input "80.000"
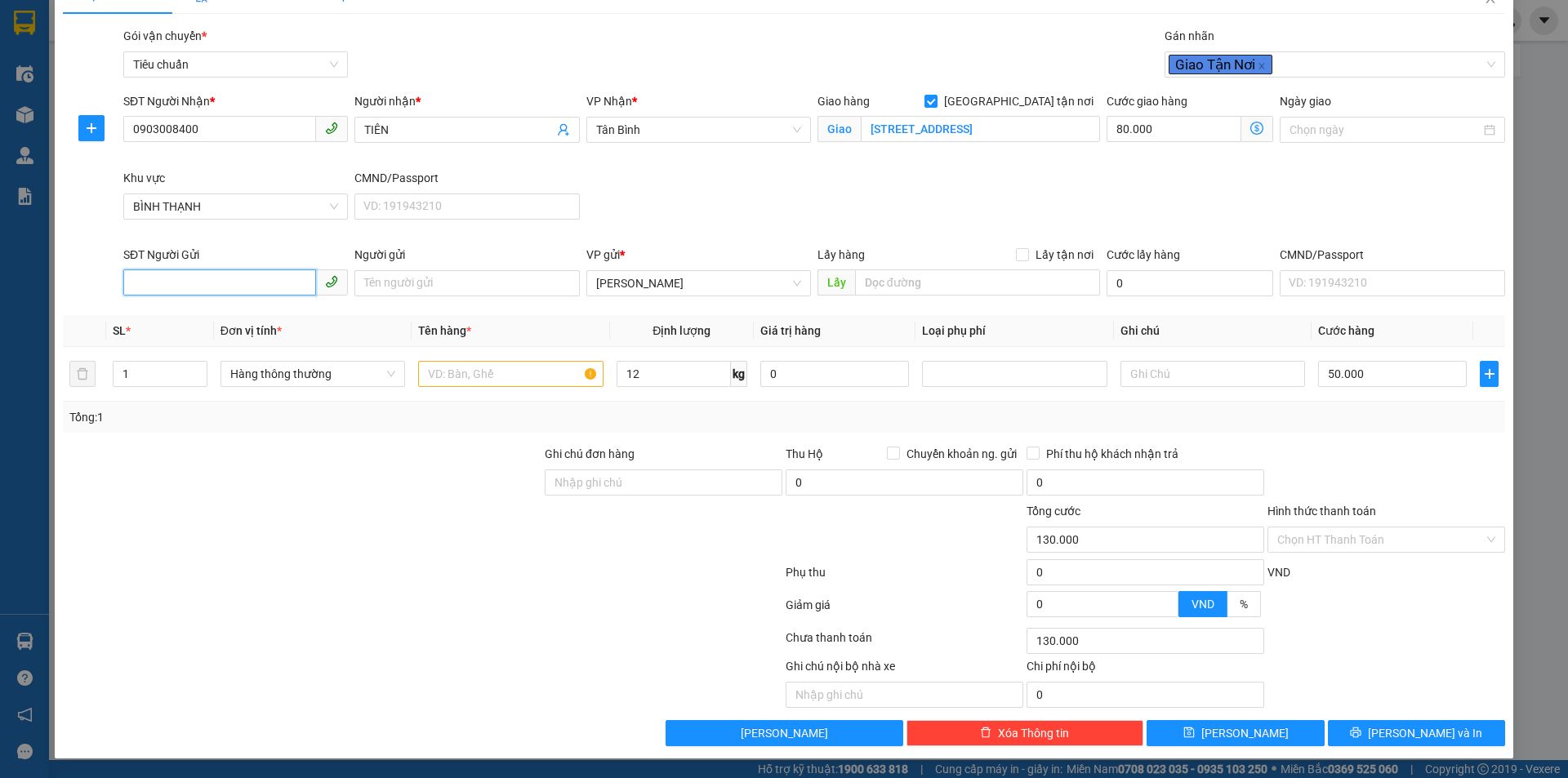
click at [240, 285] on input "SĐT Người Gửi" at bounding box center [219, 283] width 193 height 26
type input "0909743796"
click at [214, 316] on div "0909743796" at bounding box center [234, 317] width 204 height 18
type input "Số đúng : 0902578828"
type input "200.000"
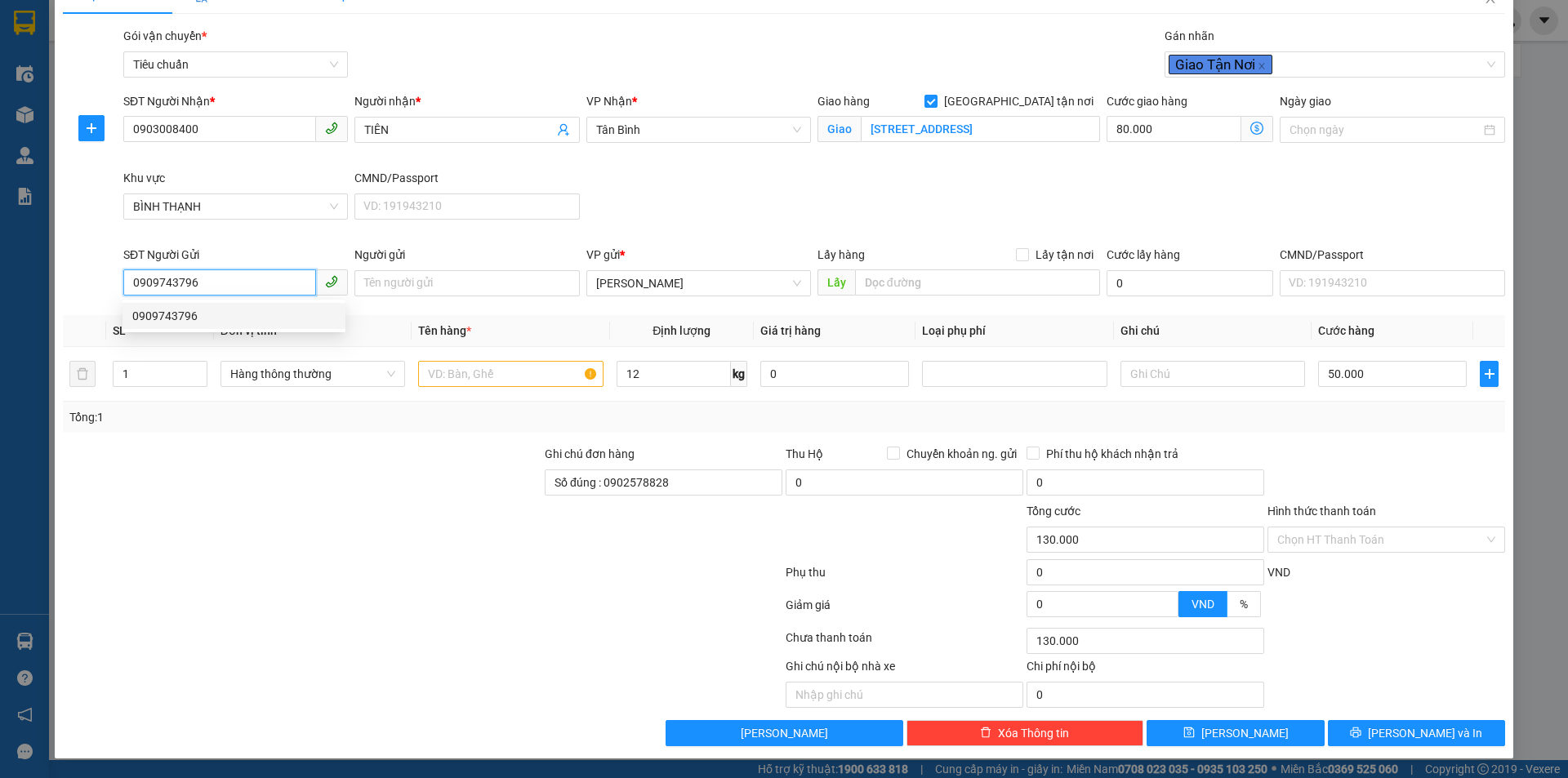
type input "200.000"
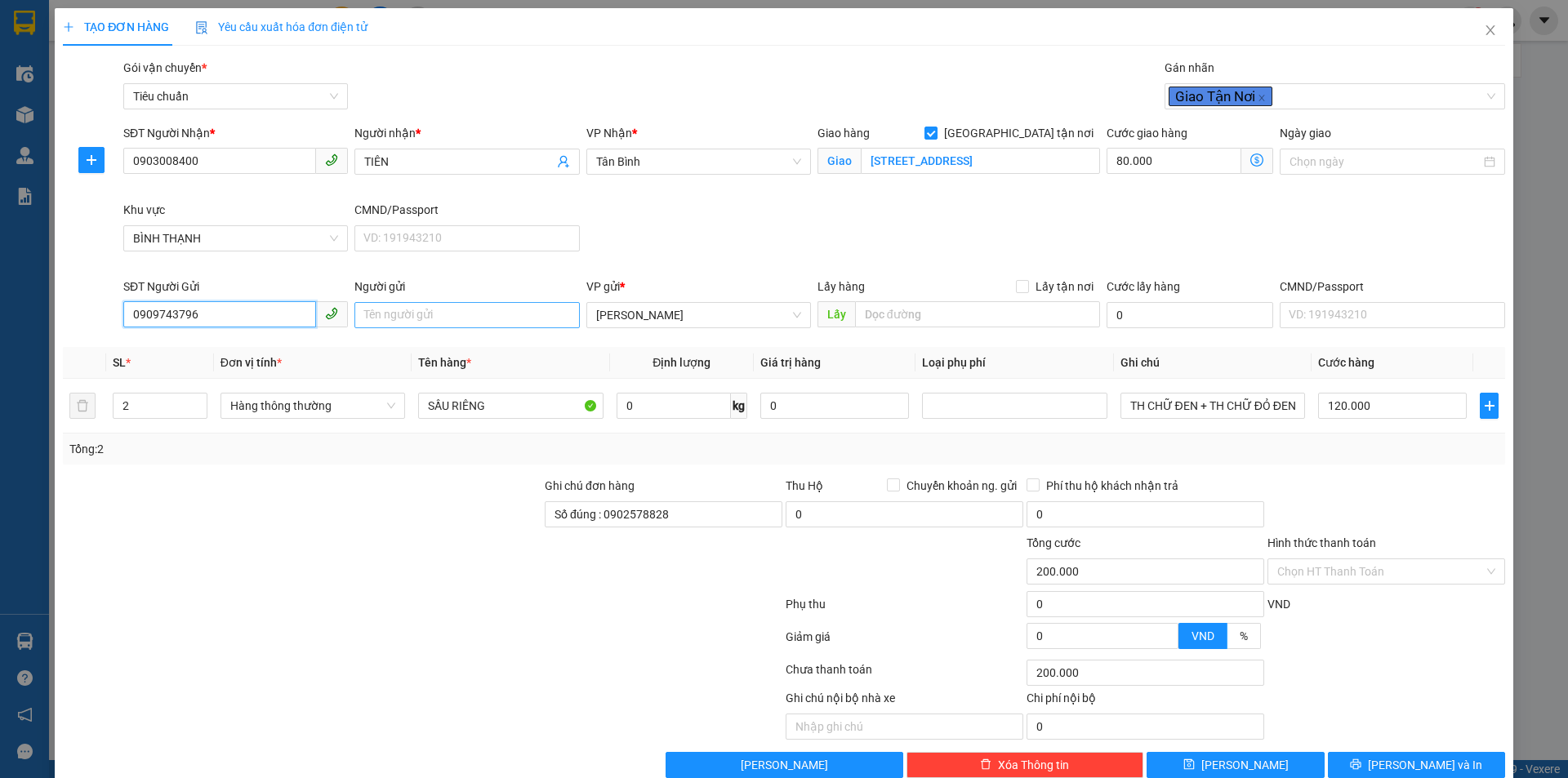
type input "0909743796"
click at [395, 320] on input "Người gửi" at bounding box center [466, 315] width 225 height 26
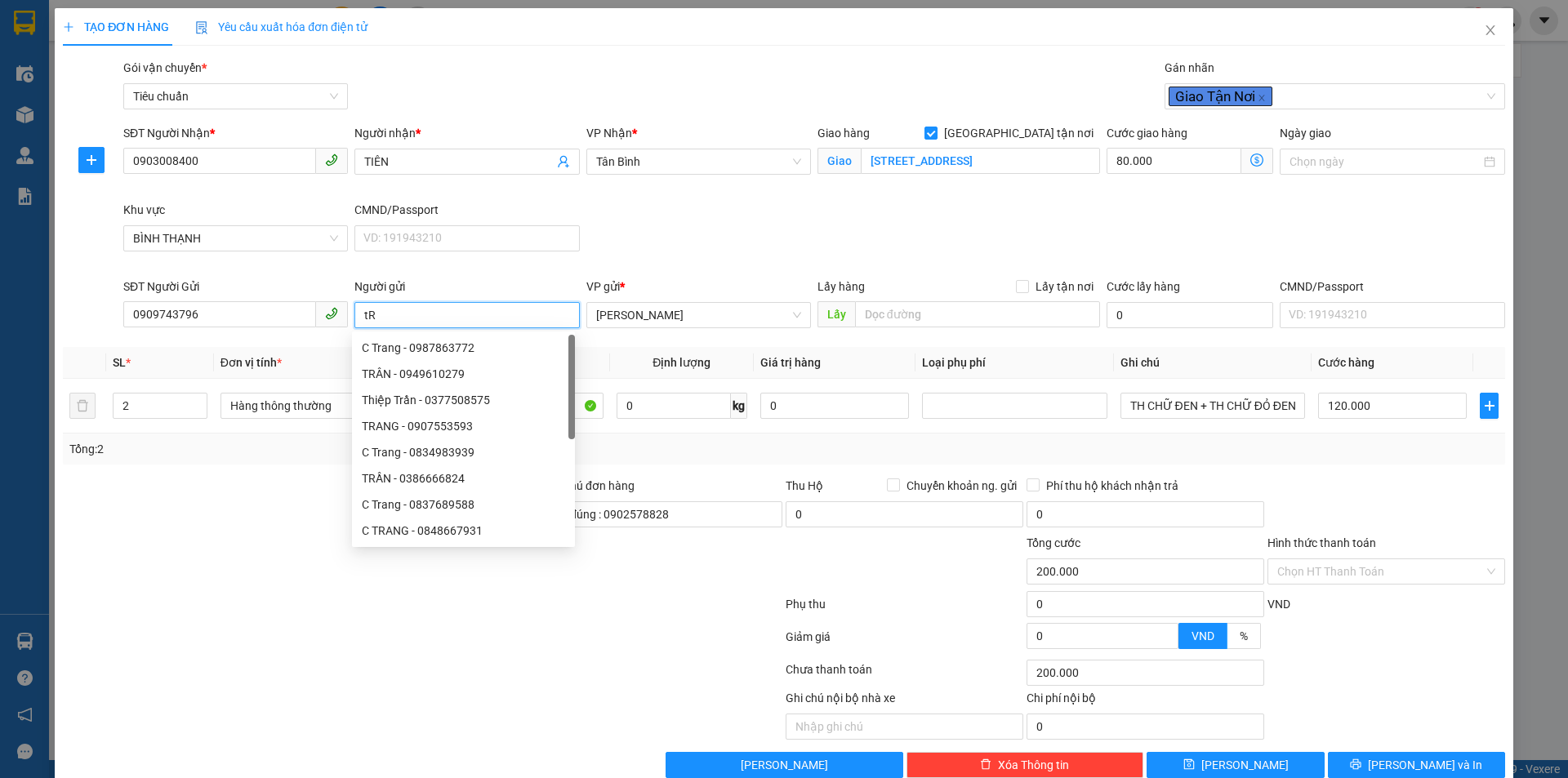
type input "t"
type input "TRANG"
drag, startPoint x: 318, startPoint y: 490, endPoint x: 248, endPoint y: 458, distance: 77.0
click at [317, 489] on div at bounding box center [302, 506] width 482 height 57
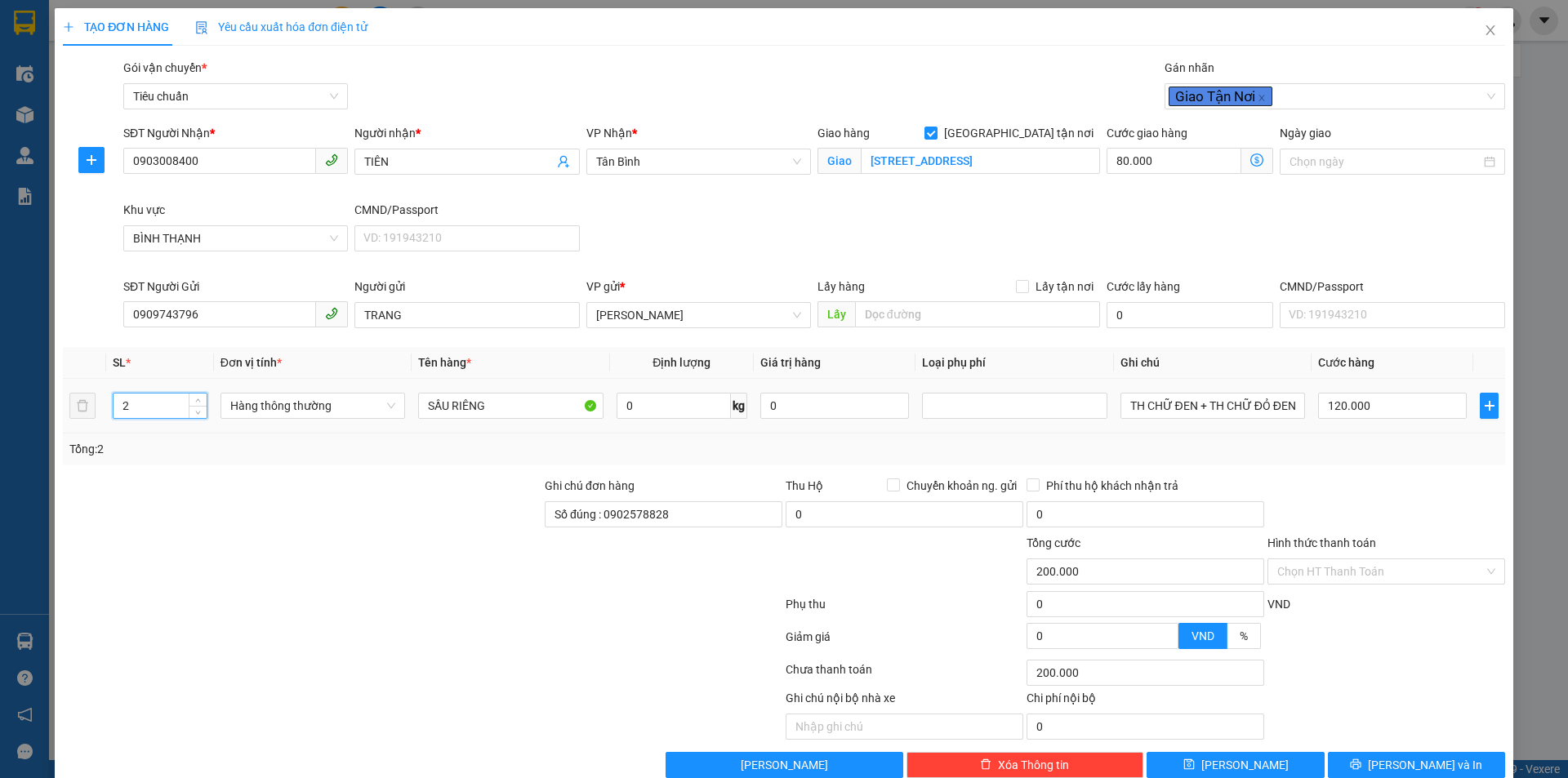
click at [95, 406] on tr "2 Hàng thông thường SẦU RIÊNG 0 kg 0 TH CHỮ ĐEN + TH CHỮ ĐỎ ĐEN 120.000" at bounding box center [784, 406] width 1442 height 55
type input "1"
click at [322, 477] on div at bounding box center [302, 506] width 482 height 57
type input "80.000"
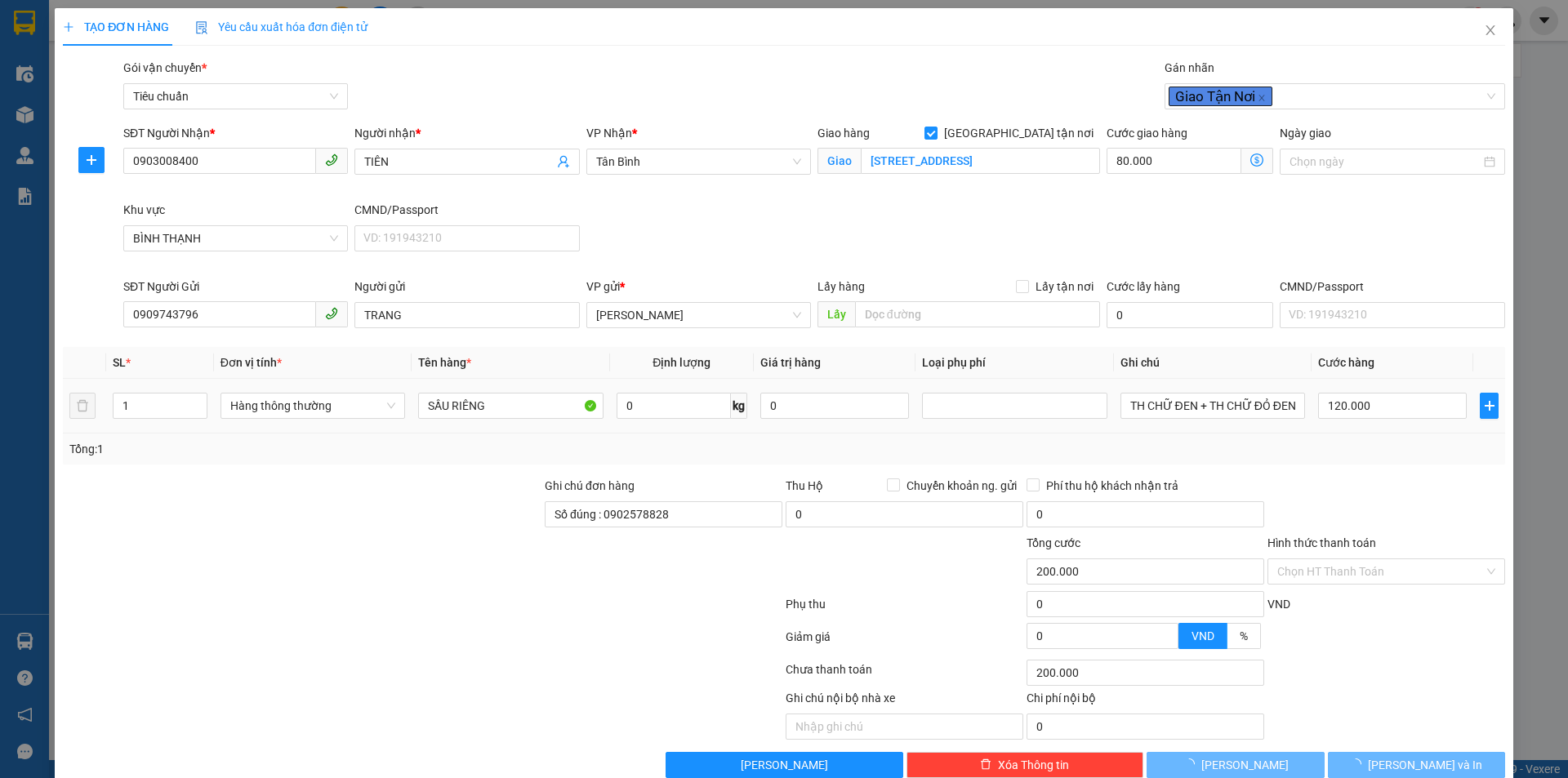
type input "0"
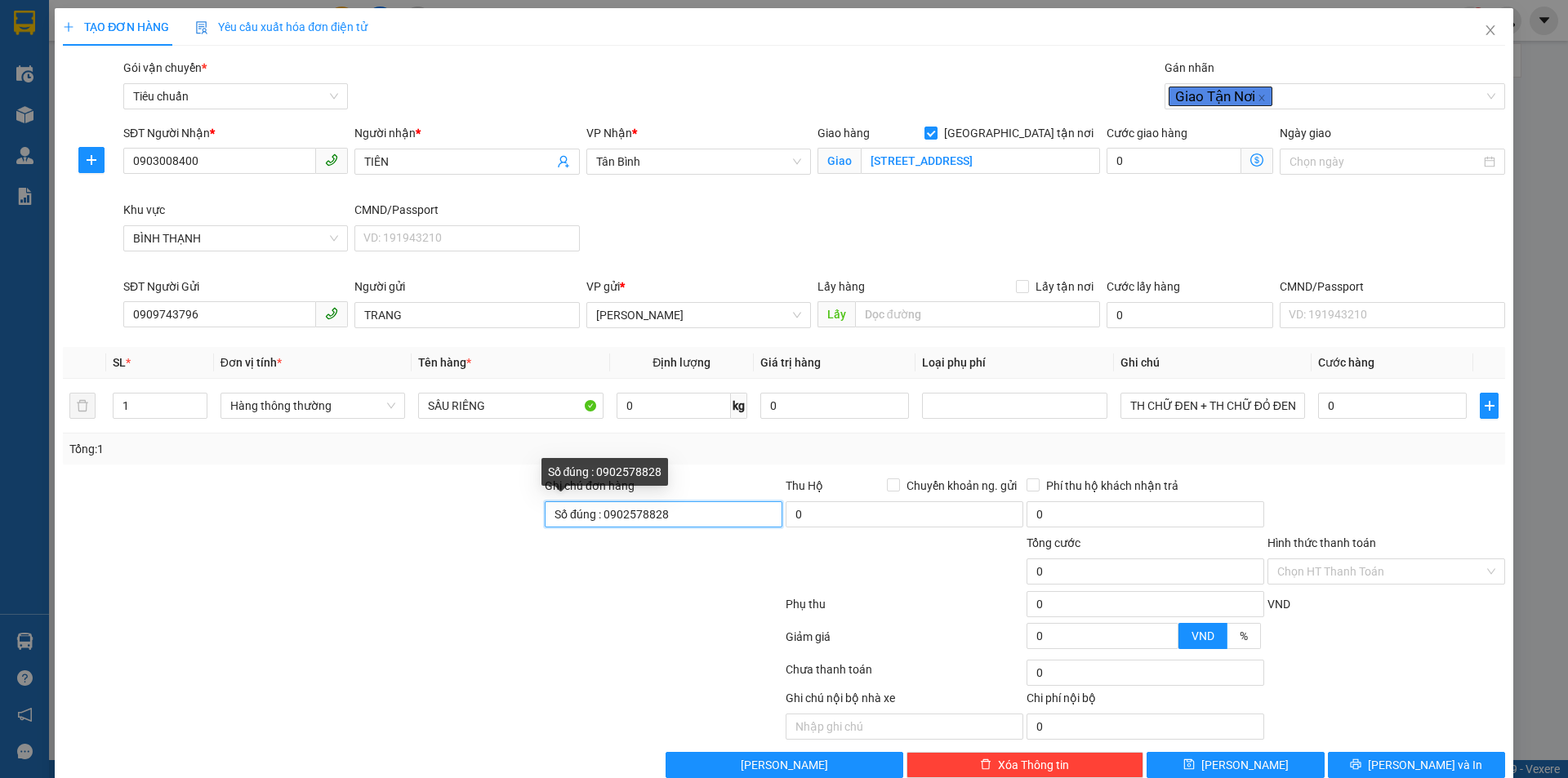
drag, startPoint x: 699, startPoint y: 517, endPoint x: 550, endPoint y: 525, distance: 149.2
click at [550, 525] on input "Số đúng : 0902578828" at bounding box center [663, 515] width 238 height 26
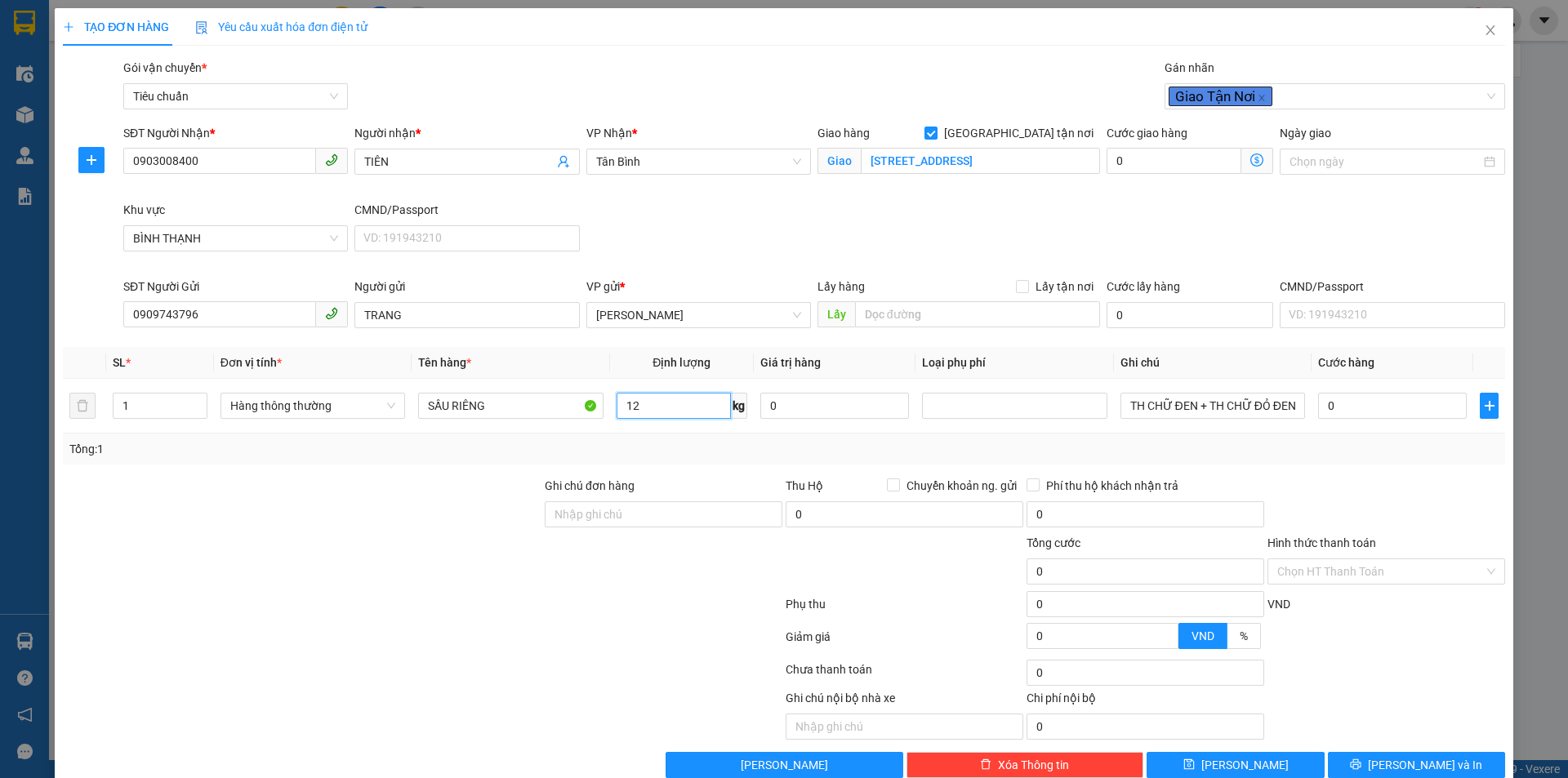
type input "12"
click at [635, 607] on div at bounding box center [423, 608] width 723 height 33
type input "50.000"
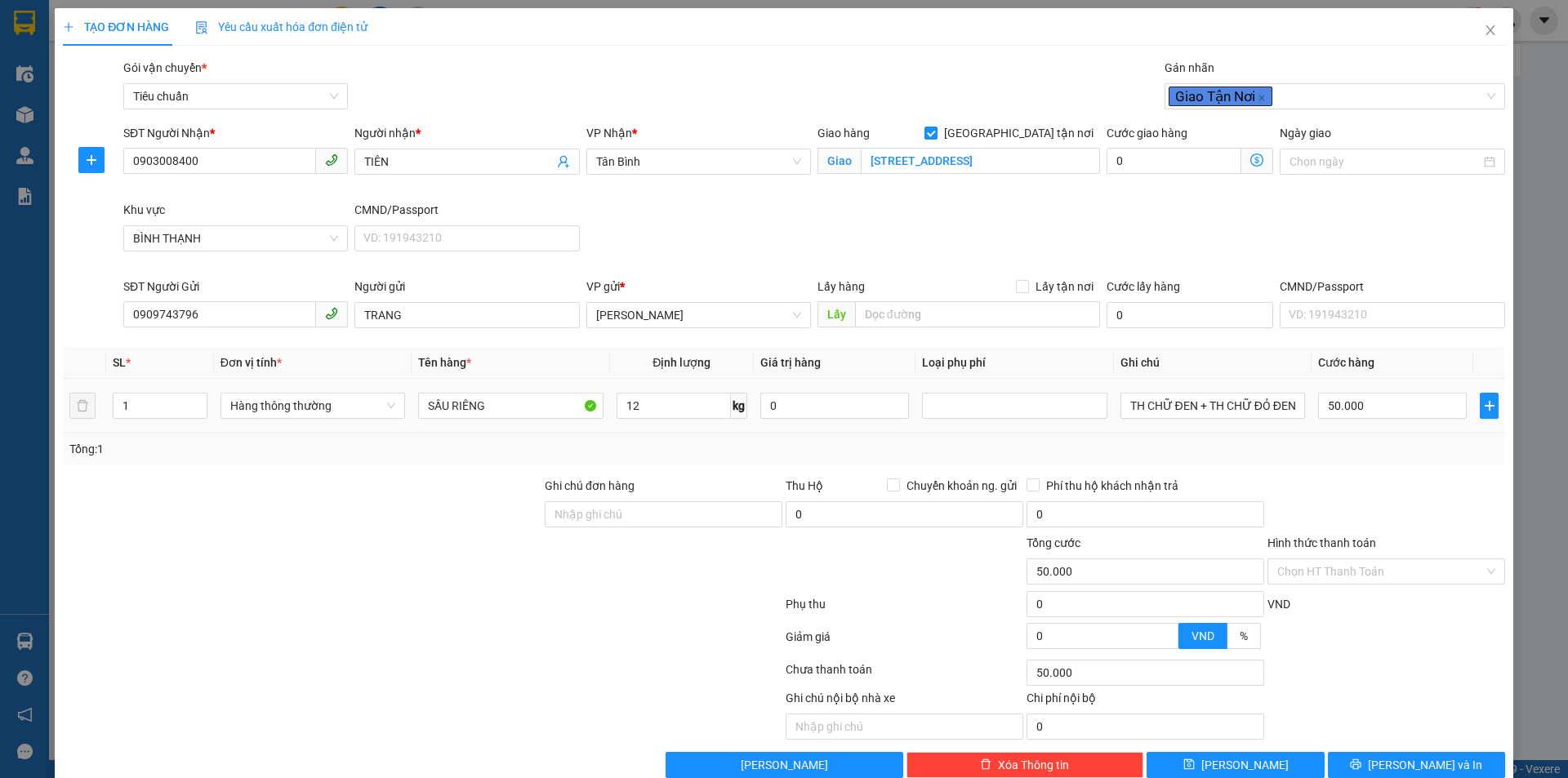
type input "130.000"
type input "80.000"
drag, startPoint x: 1163, startPoint y: 402, endPoint x: 1337, endPoint y: 395, distance: 174.1
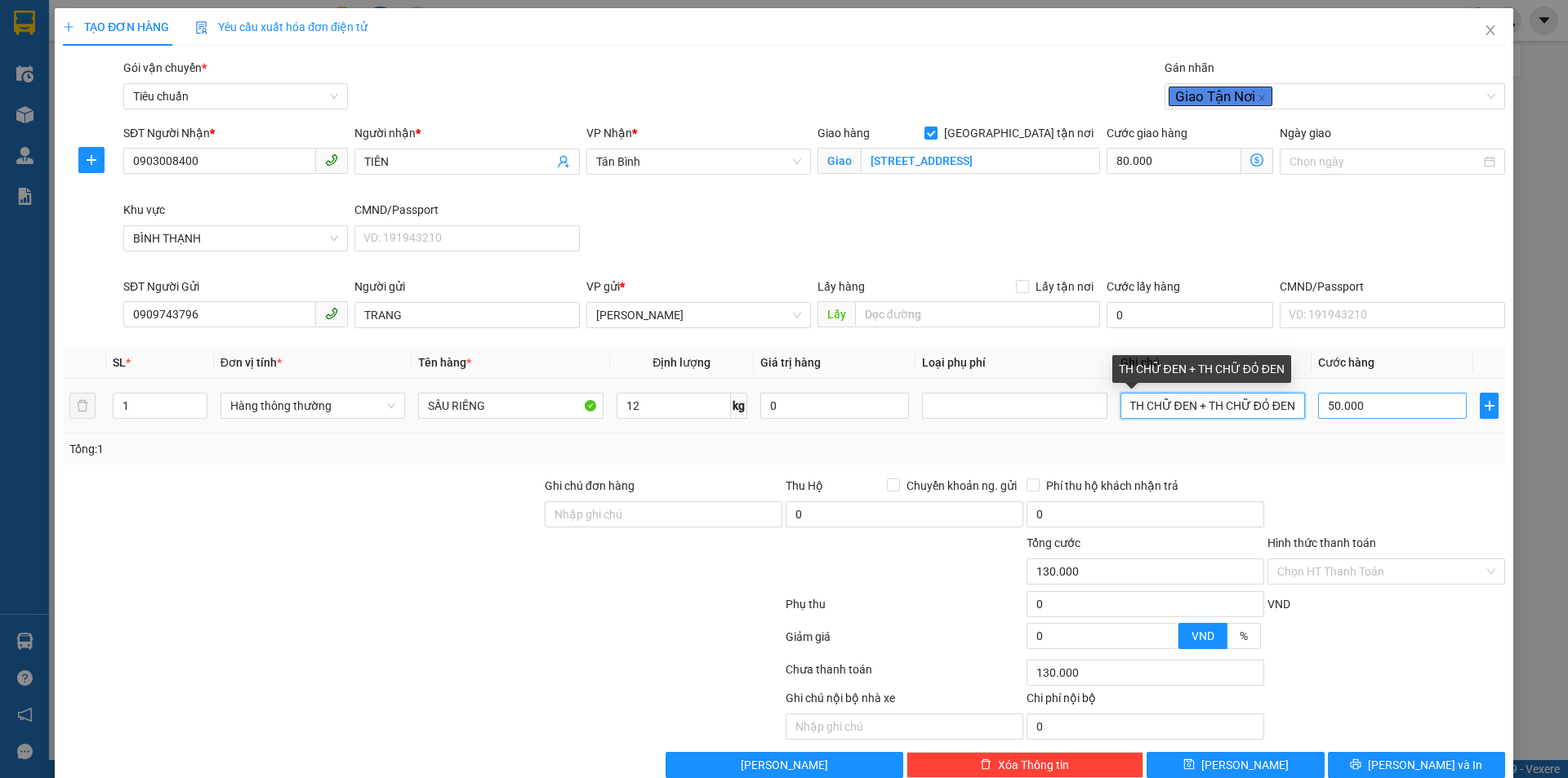
click at [1337, 395] on tr "1 Hàng thông thường SẦU RIÊNG 12 kg 0 TH CHỮ ĐEN + TH CHỮ ĐỎ ĐEN 50.000" at bounding box center [784, 406] width 1442 height 55
type input "TH CHỮ HỒNG"
click at [1251, 162] on icon "dollar-circle" at bounding box center [1257, 160] width 13 height 13
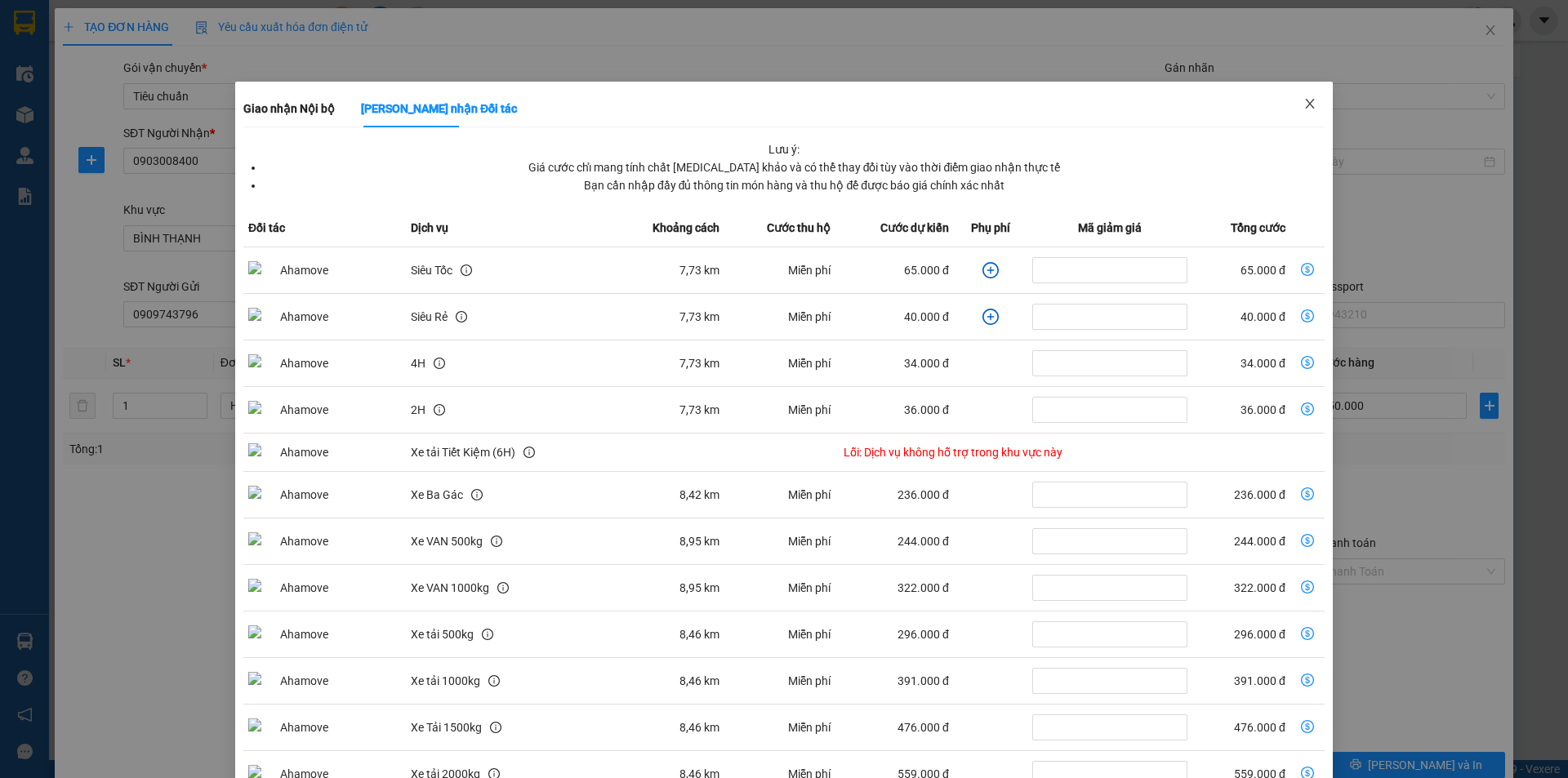
click at [1306, 103] on icon "close" at bounding box center [1310, 104] width 13 height 13
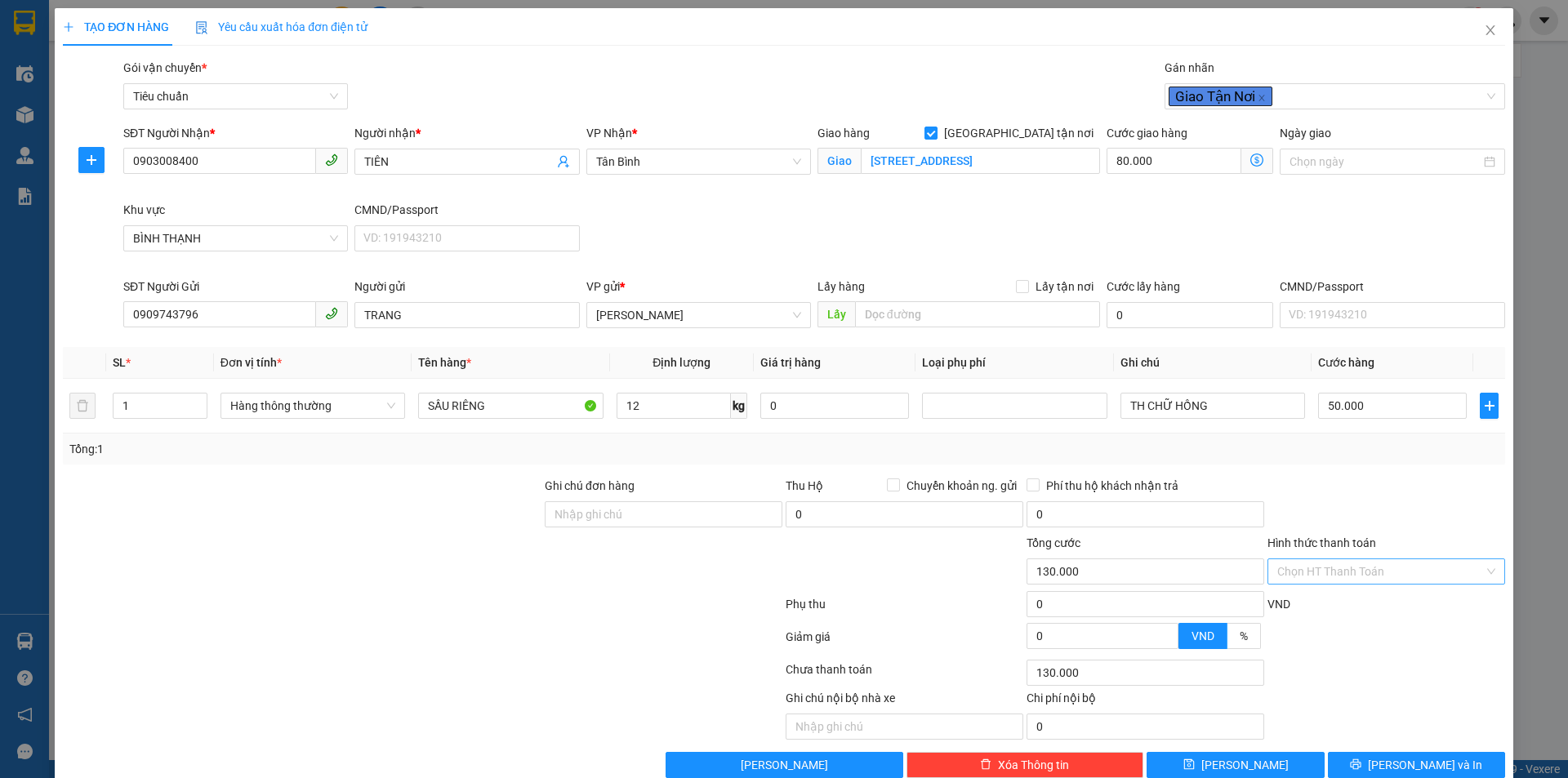
click at [1351, 574] on input "Hình thức thanh toán" at bounding box center [1380, 572] width 206 height 25
click at [1346, 605] on div "Tại văn phòng" at bounding box center [1377, 605] width 217 height 18
type input "0"
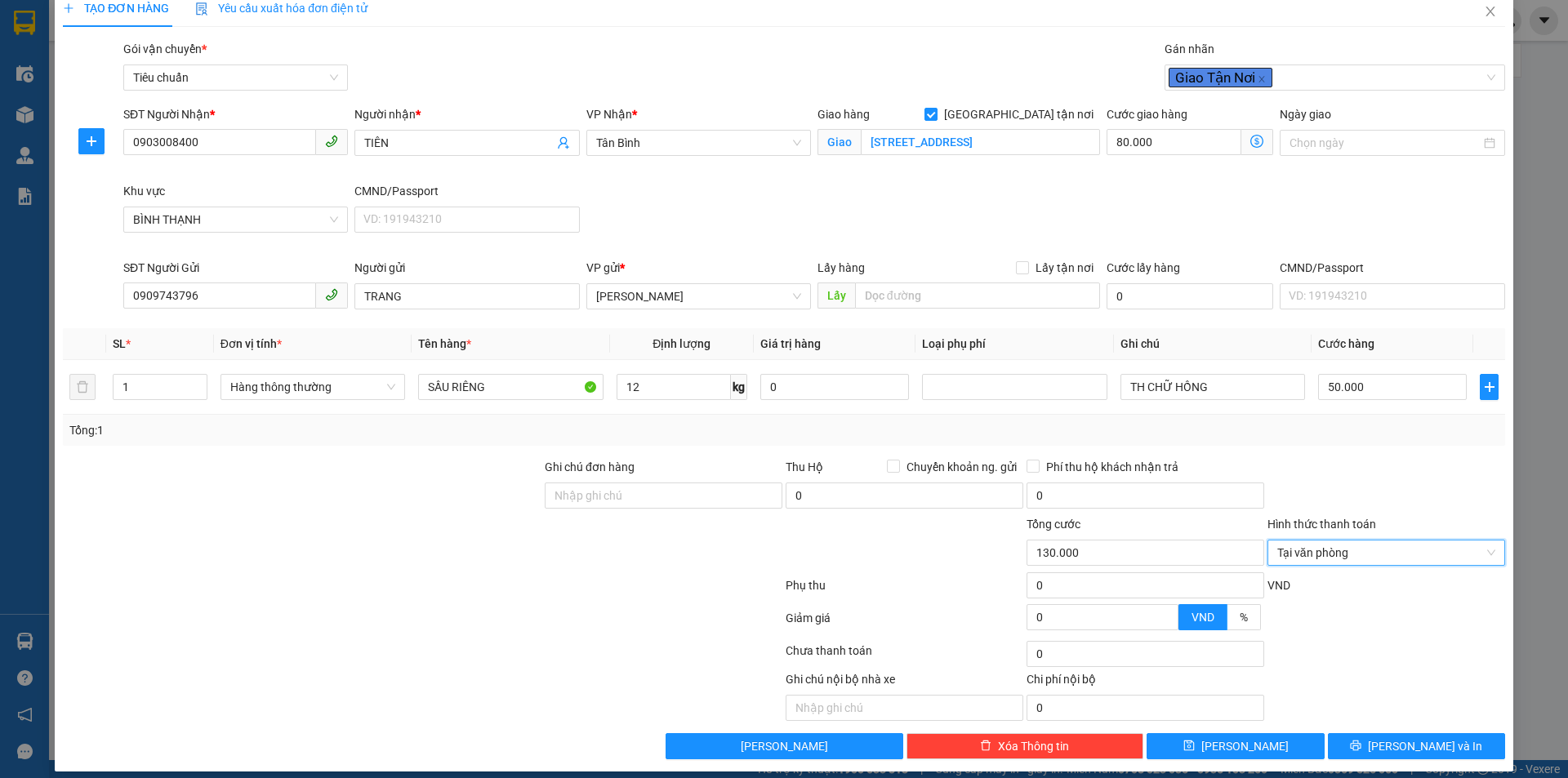
scroll to position [32, 0]
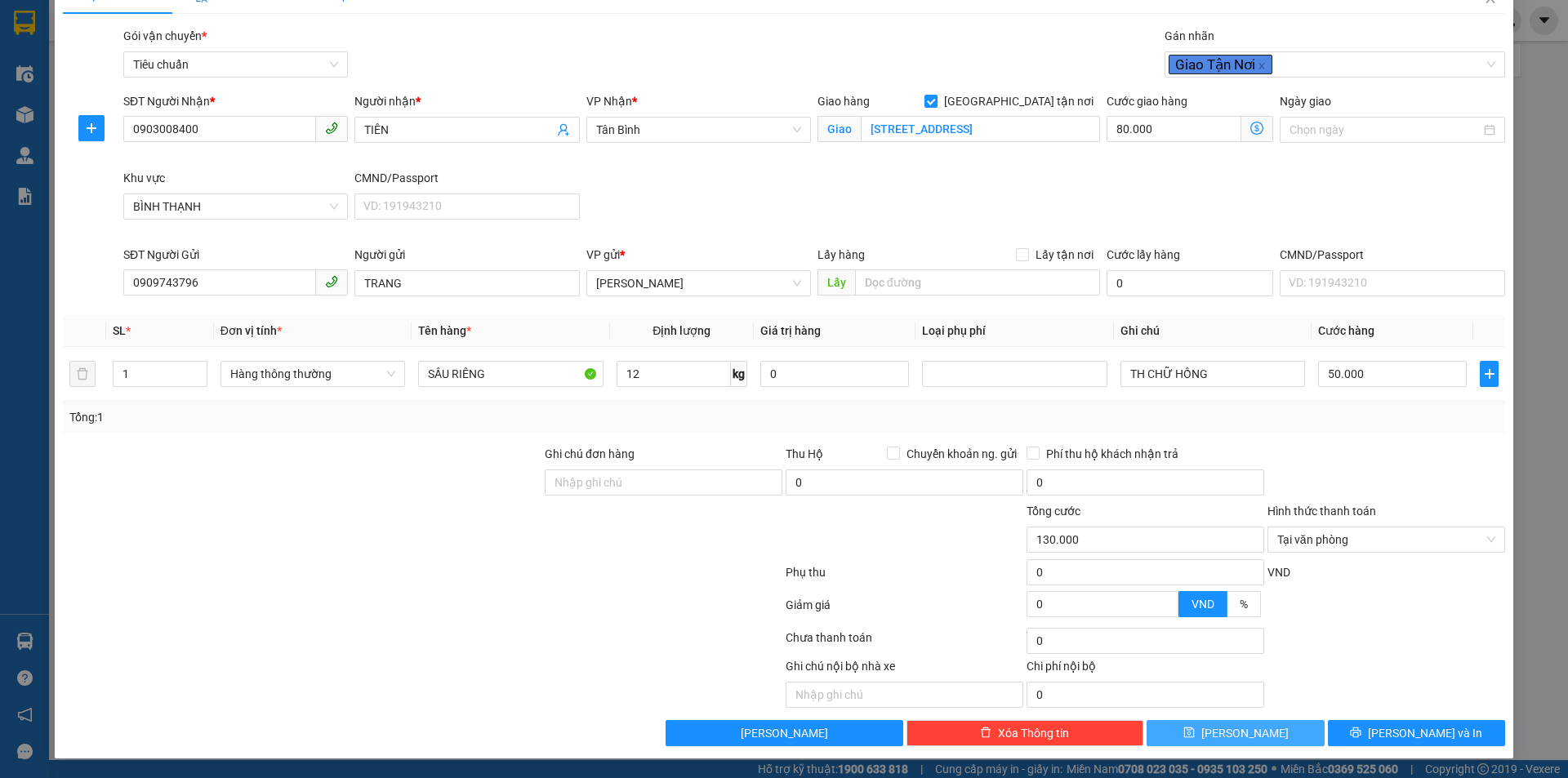
click at [1246, 733] on button "[PERSON_NAME]" at bounding box center [1235, 733] width 177 height 26
checkbox input "false"
type input "0"
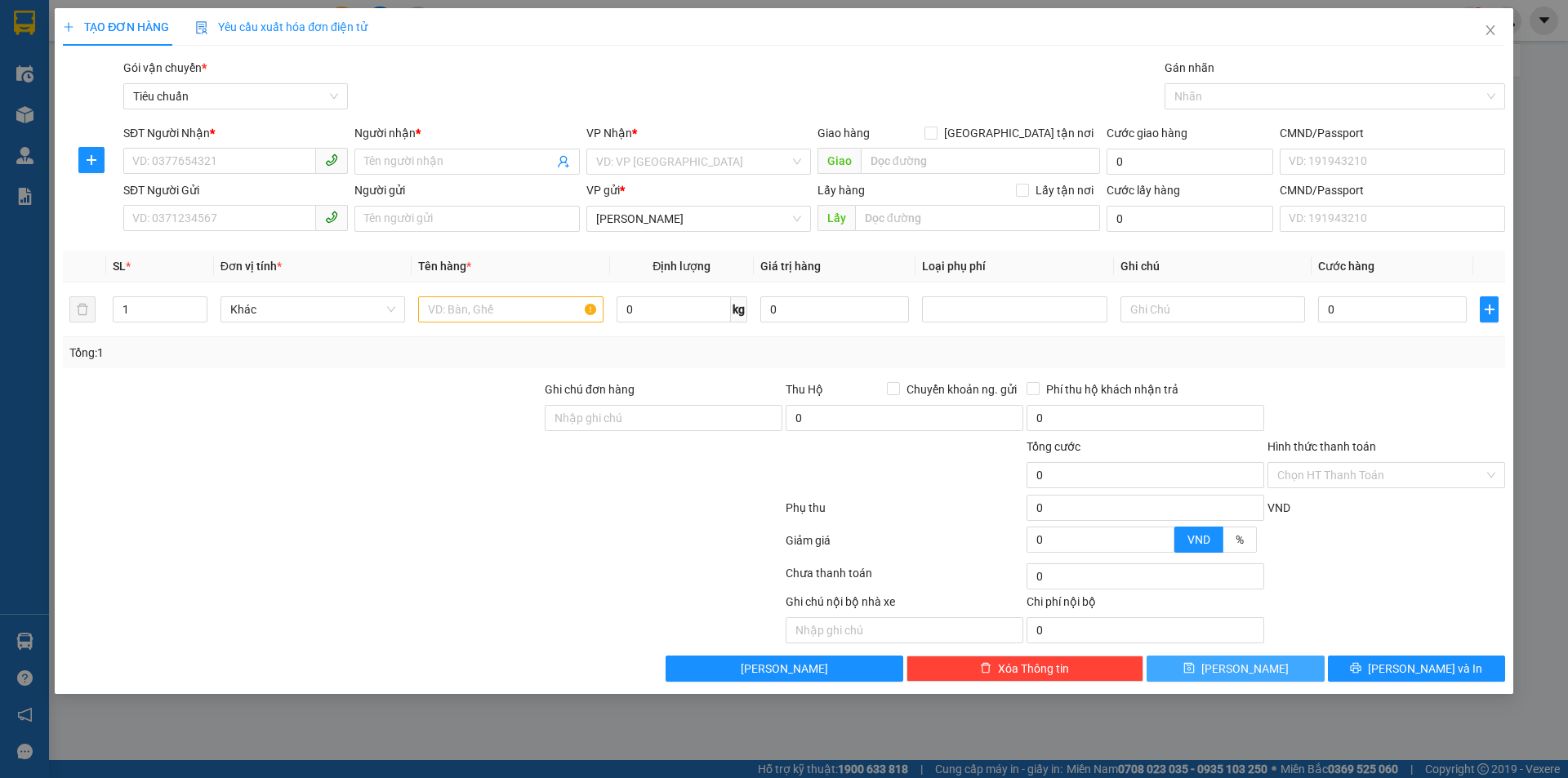
scroll to position [0, 0]
click at [1491, 23] on span "Close" at bounding box center [1491, 31] width 46 height 46
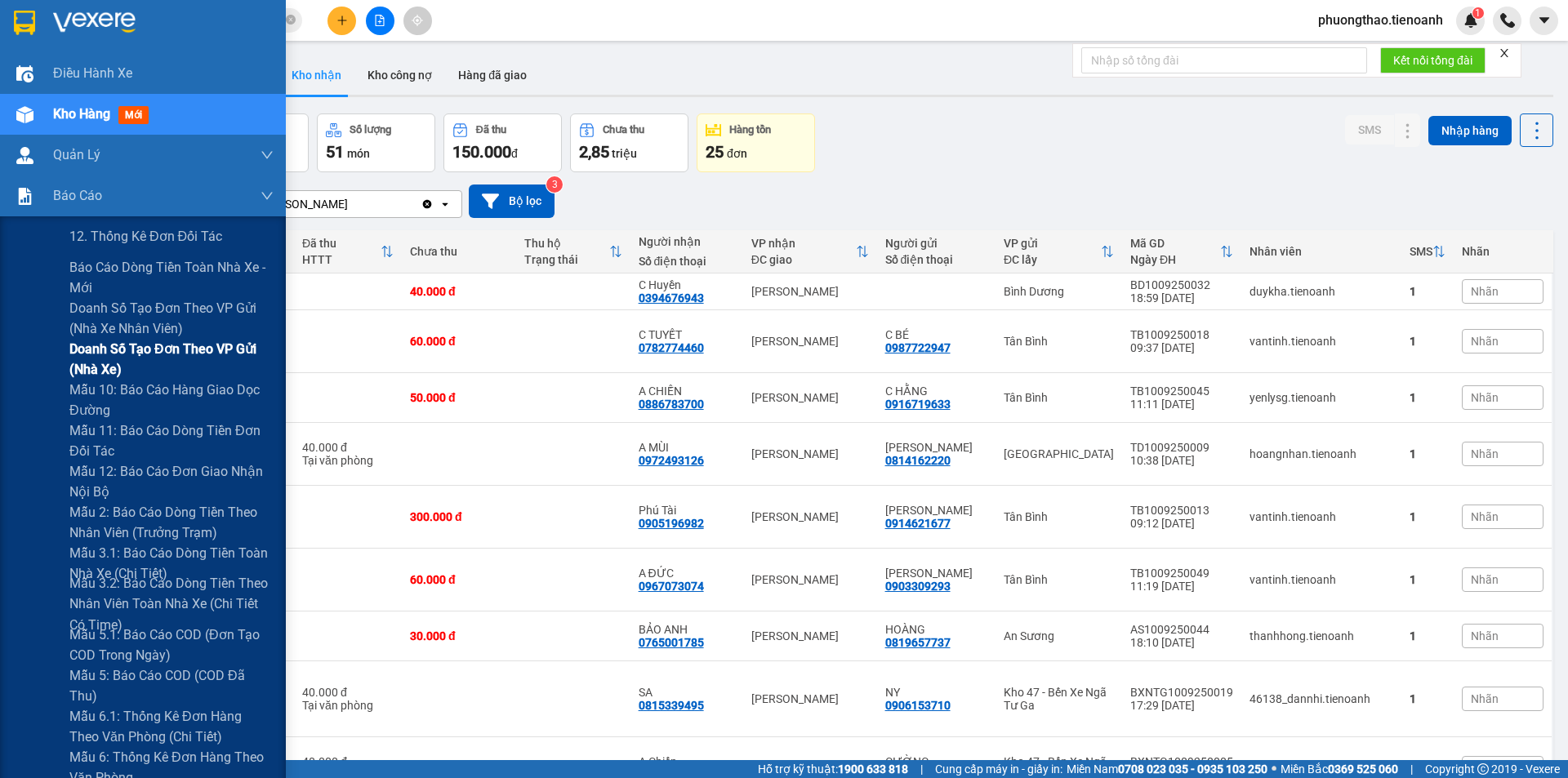
click at [128, 361] on span "Doanh số tạo đơn theo VP gửi (nhà xe)" at bounding box center [172, 359] width 205 height 41
